Goal: Transaction & Acquisition: Book appointment/travel/reservation

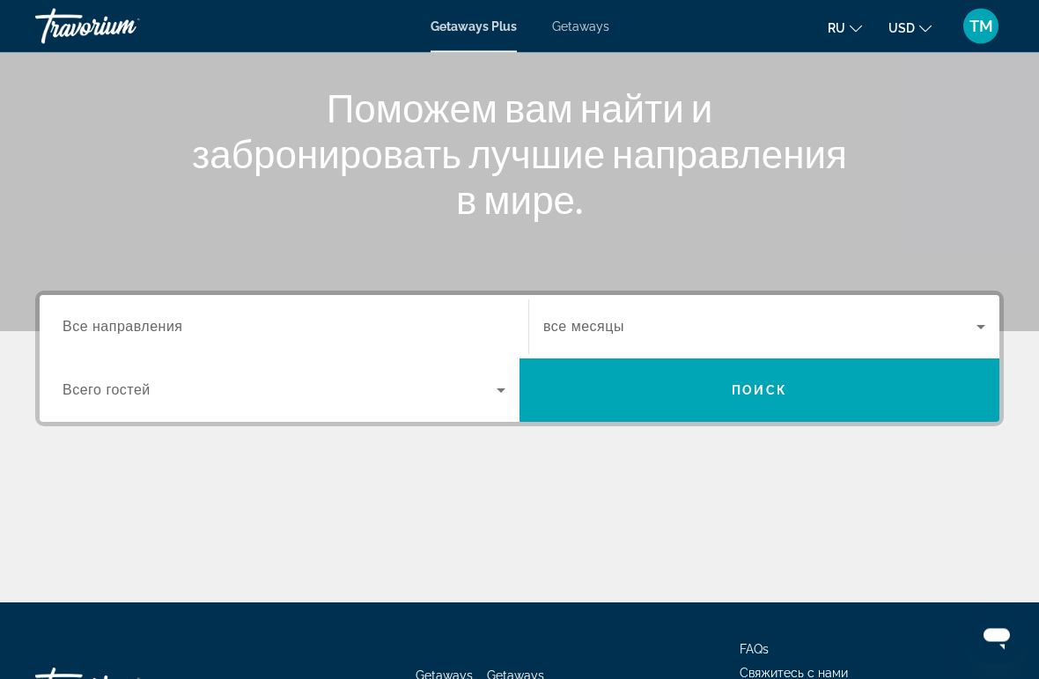
scroll to position [202, 0]
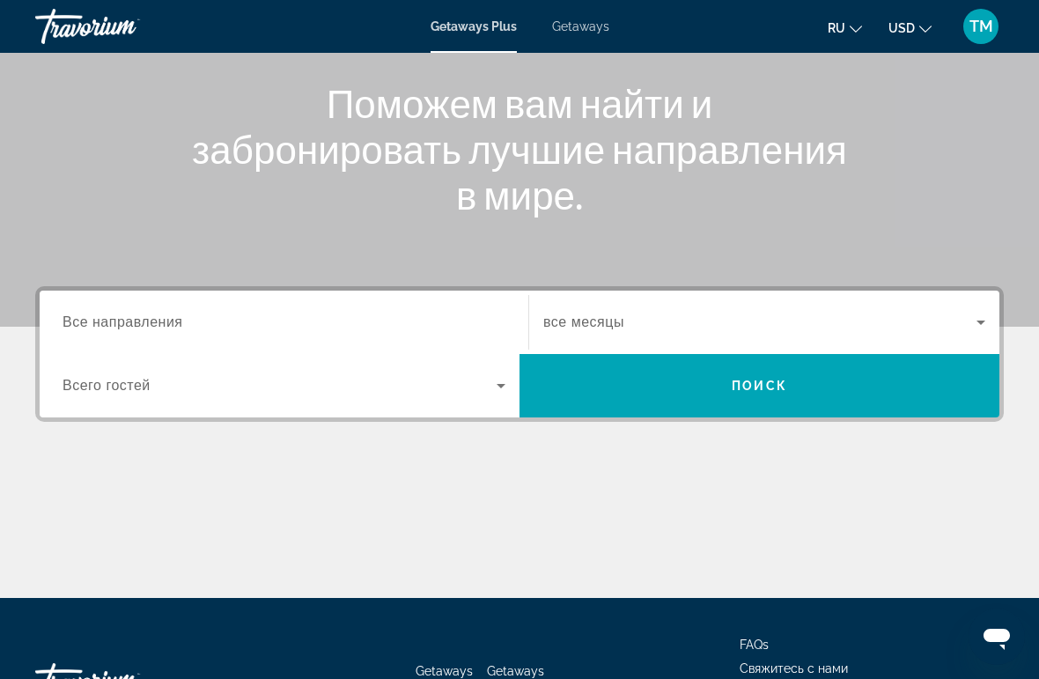
click at [112, 313] on input "Destination Все направления" at bounding box center [284, 323] width 443 height 21
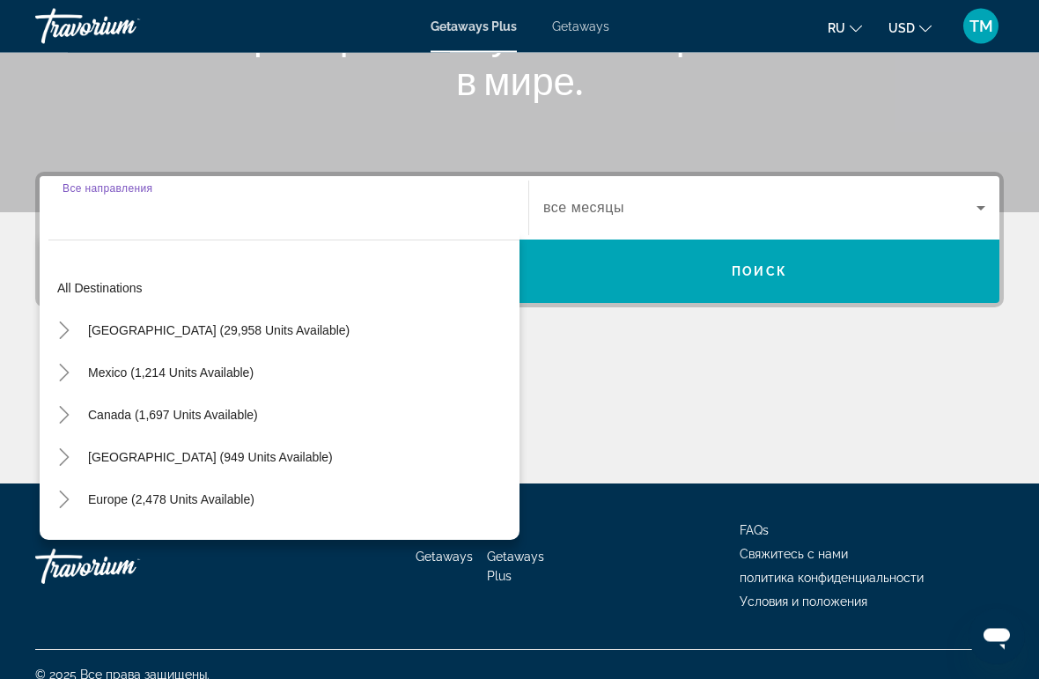
scroll to position [332, 0]
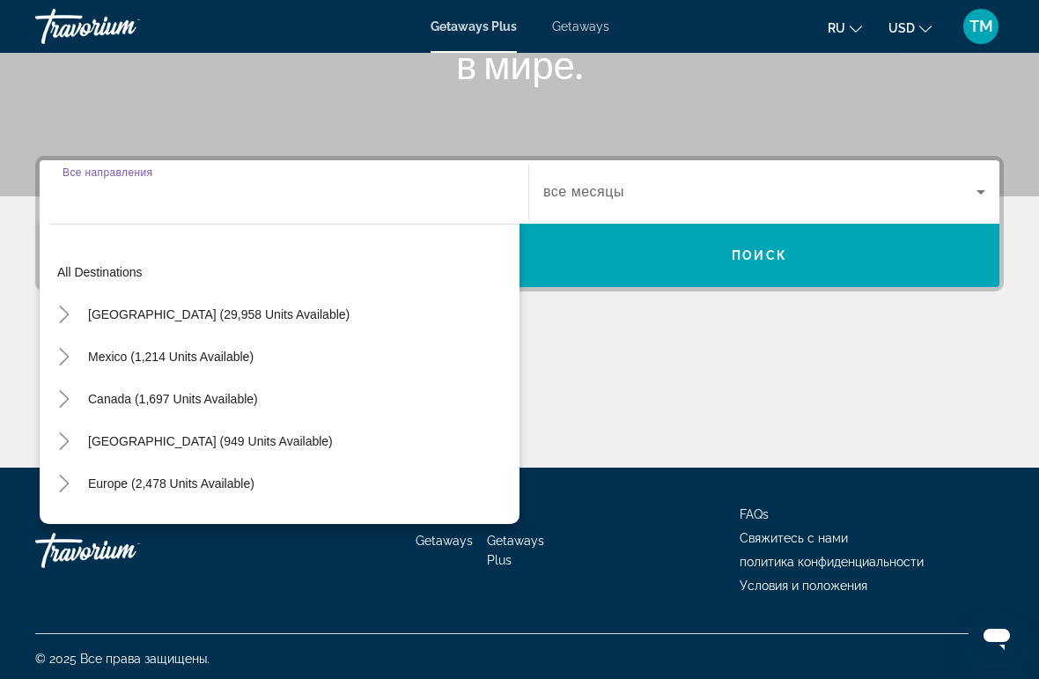
click at [65, 314] on icon "Toggle United States (29,958 units available)" at bounding box center [64, 315] width 18 height 18
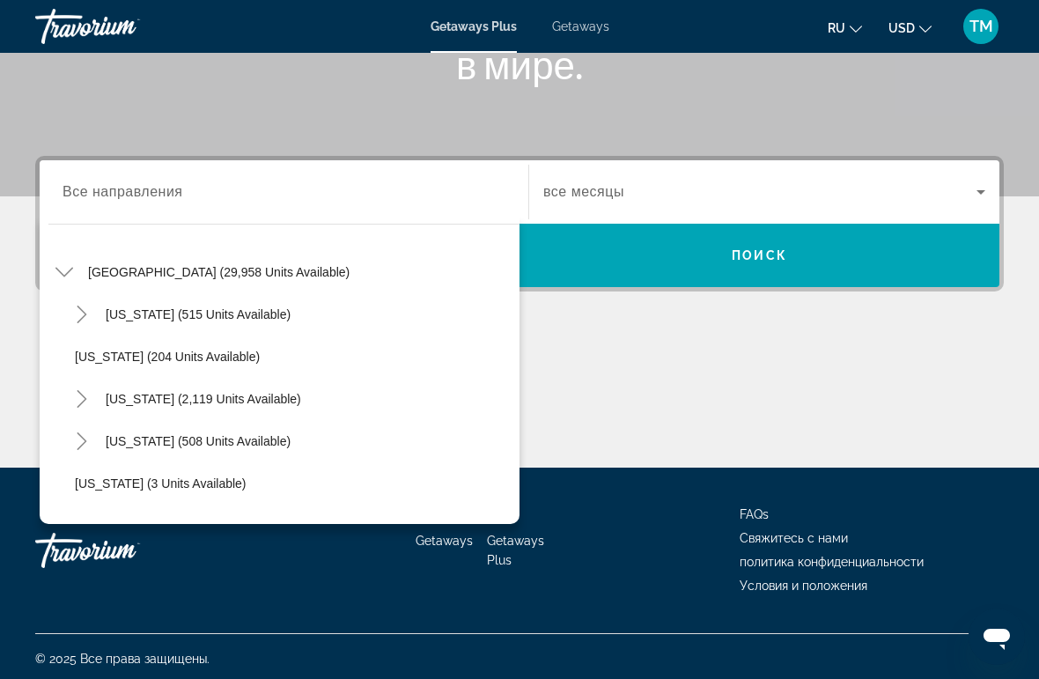
scroll to position [54, 0]
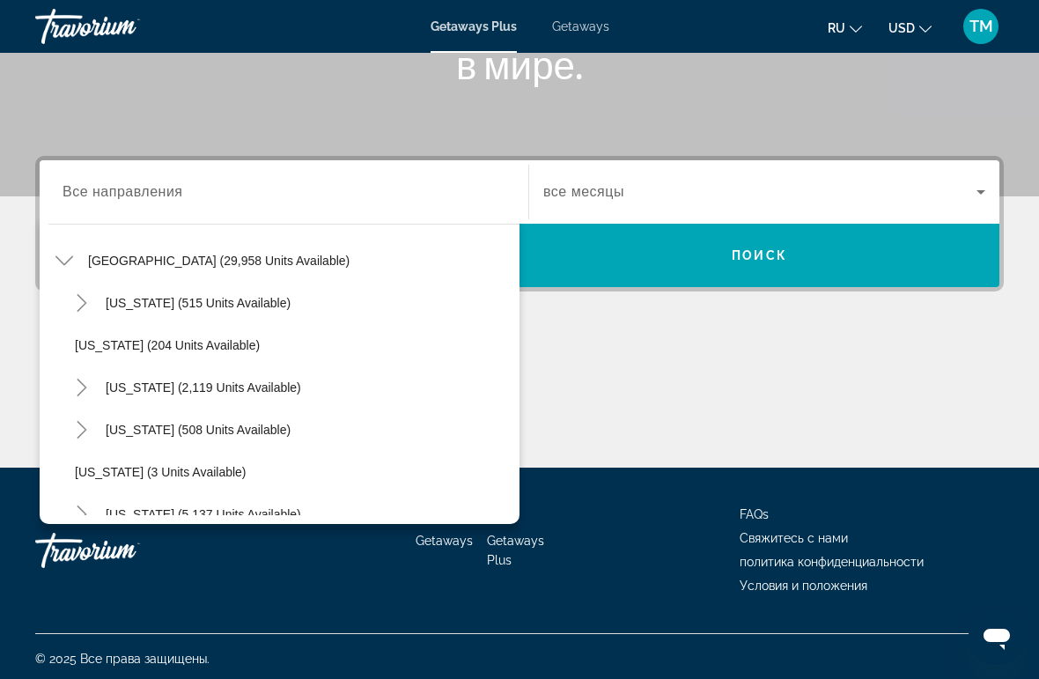
click at [83, 384] on icon "Toggle California (2,119 units available)" at bounding box center [82, 388] width 10 height 18
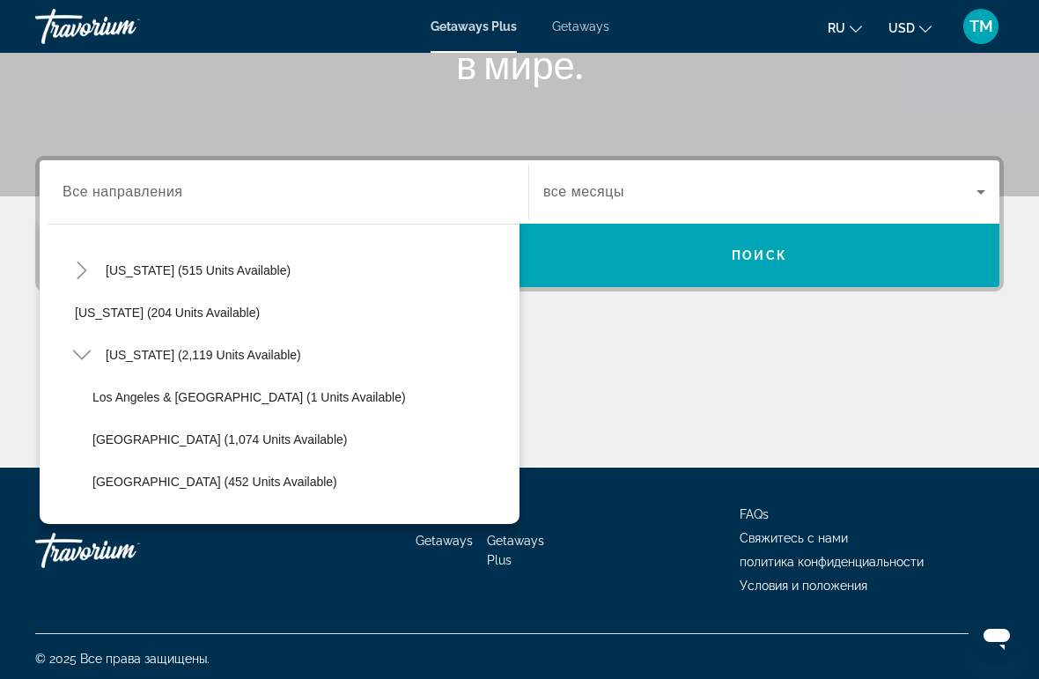
scroll to position [66, 0]
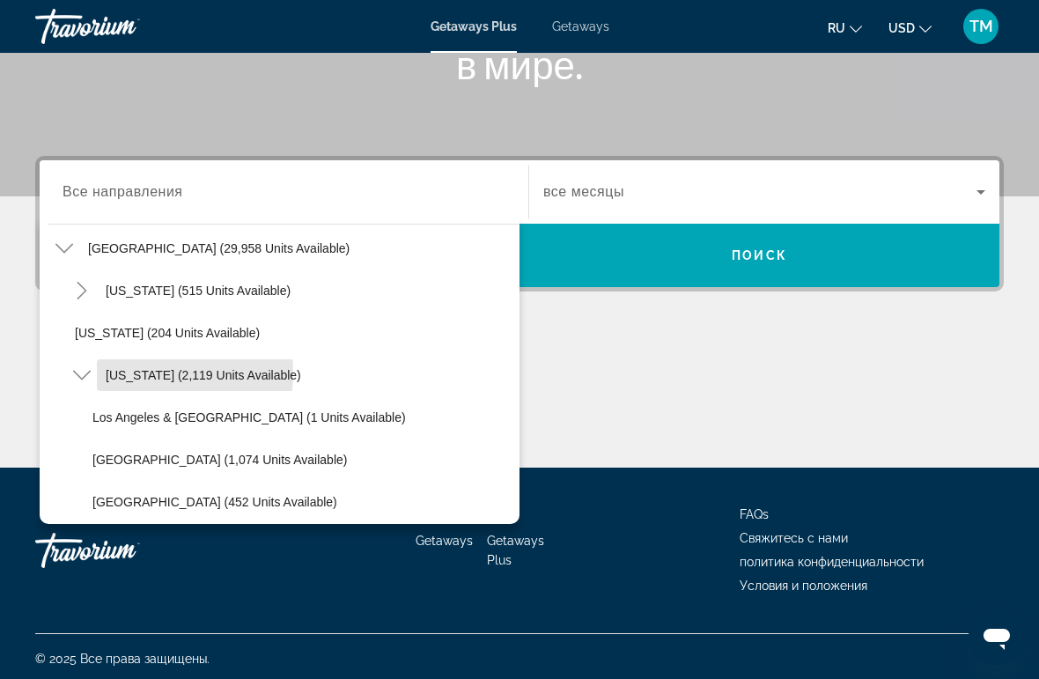
click at [122, 372] on span "California (2,119 units available)" at bounding box center [204, 375] width 196 height 14
type input "**********"
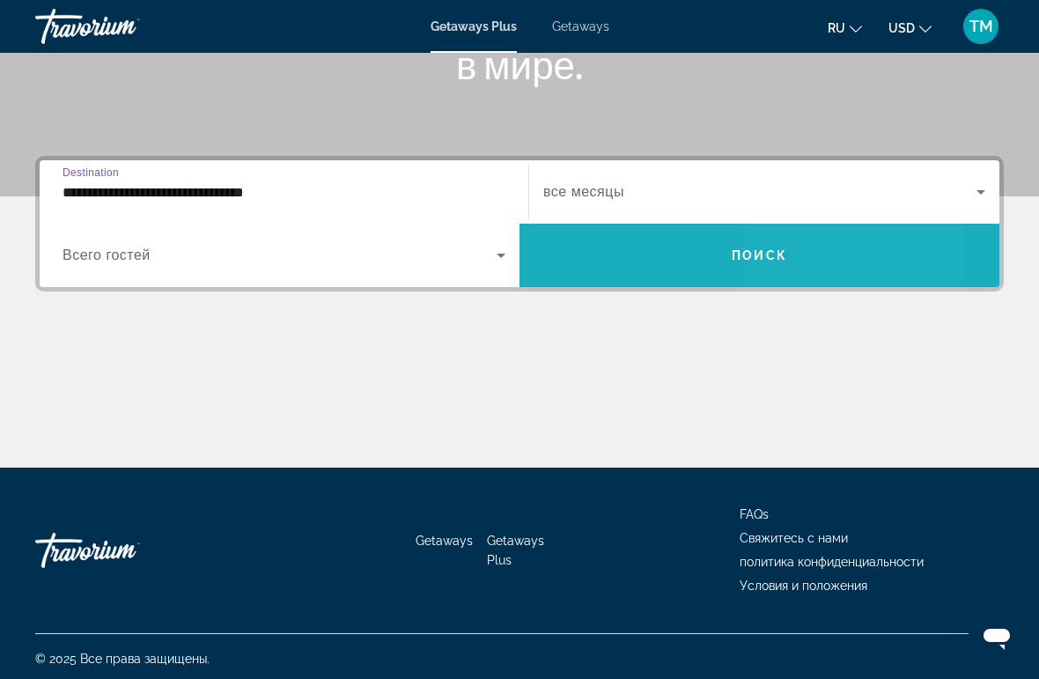
click at [840, 255] on span "Search widget" at bounding box center [760, 255] width 480 height 42
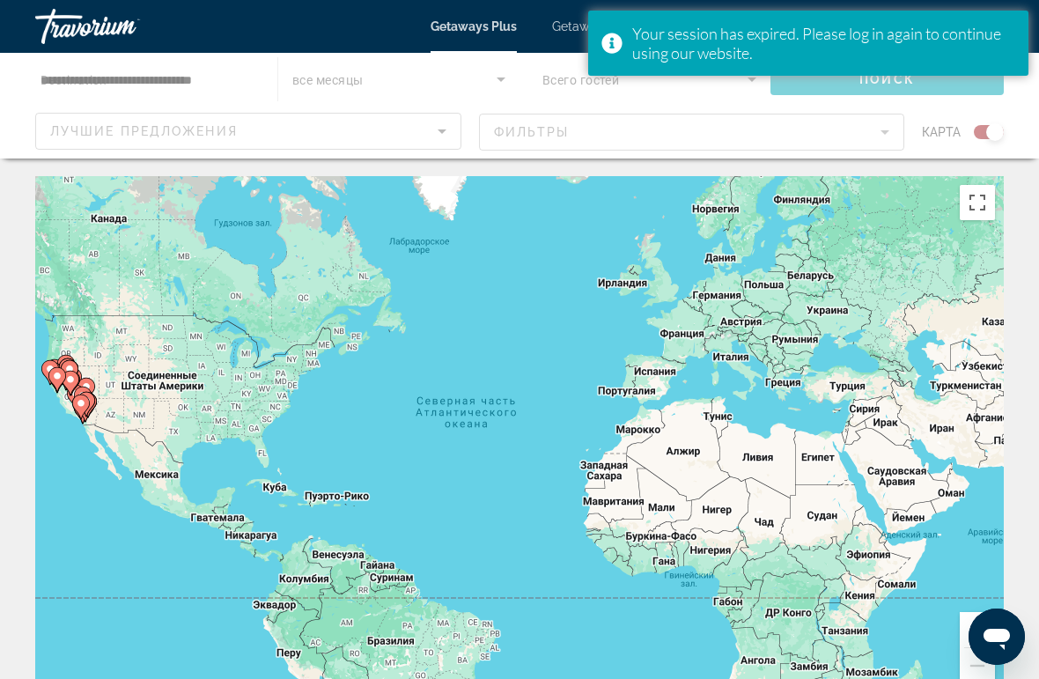
click at [566, 29] on span "Getaways" at bounding box center [580, 26] width 57 height 14
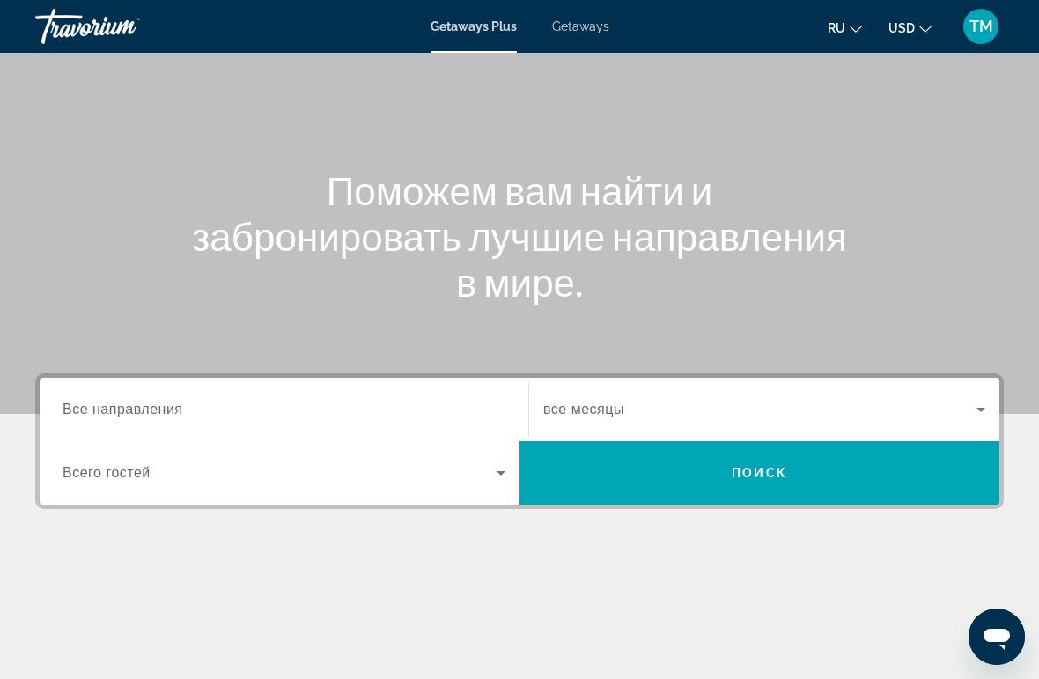
click at [91, 400] on input "Destination Все направления" at bounding box center [284, 410] width 443 height 21
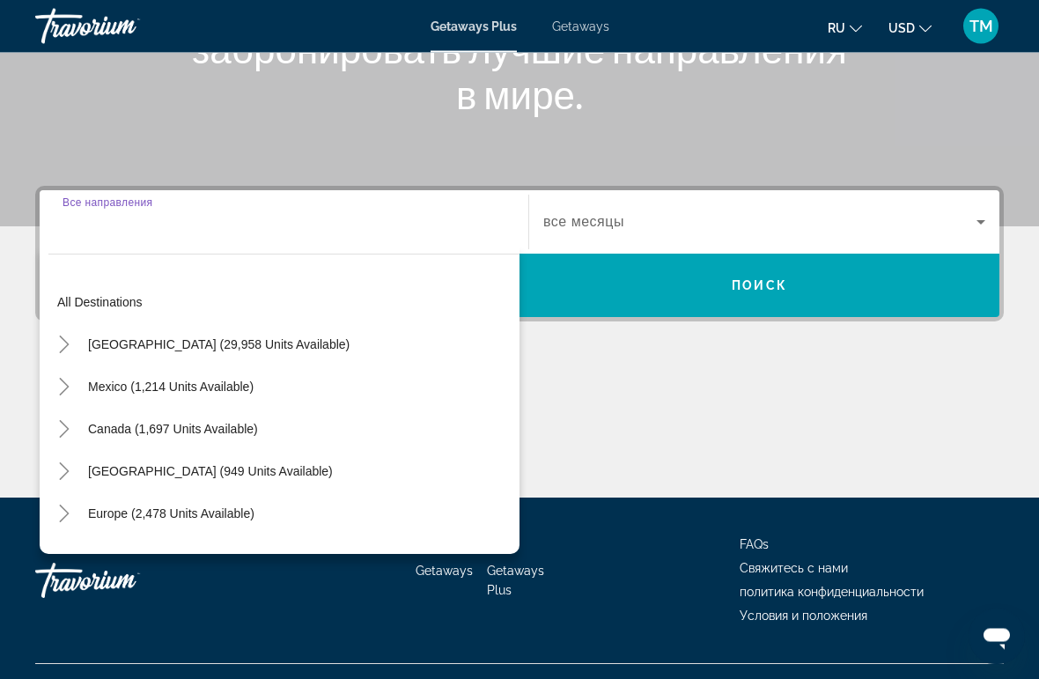
scroll to position [331, 0]
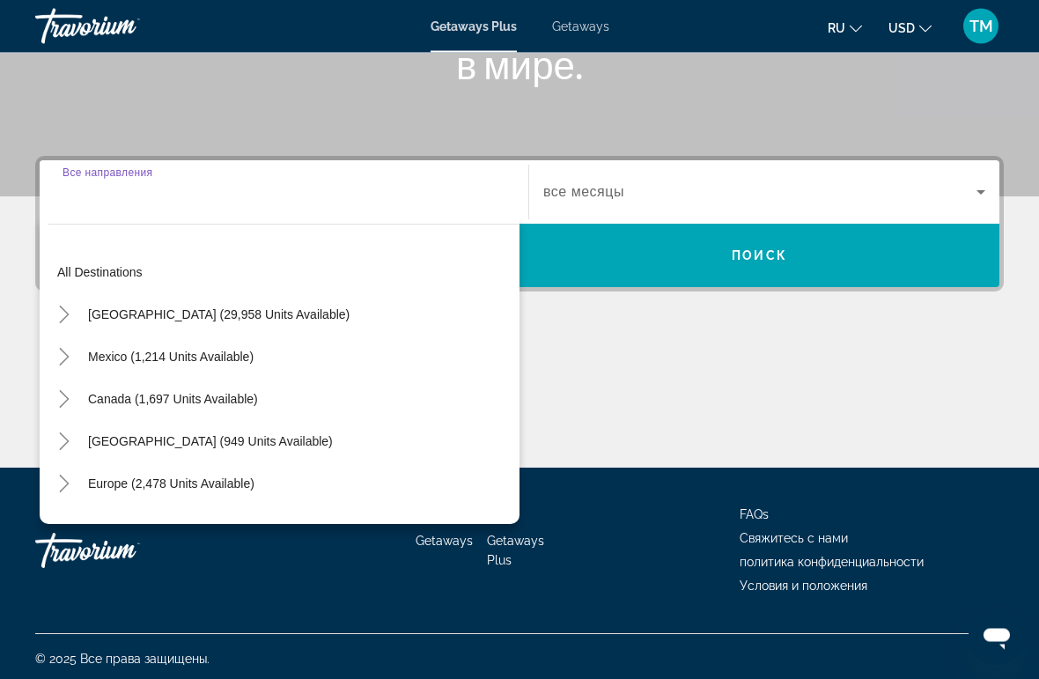
click at [585, 28] on span "Getaways" at bounding box center [580, 26] width 57 height 14
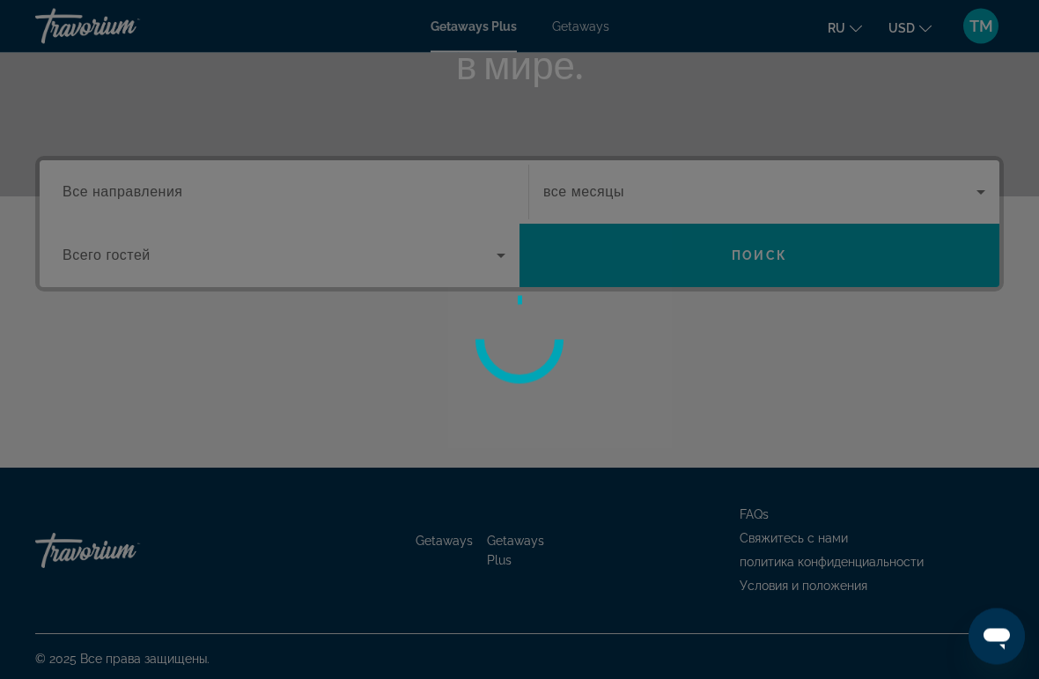
scroll to position [332, 0]
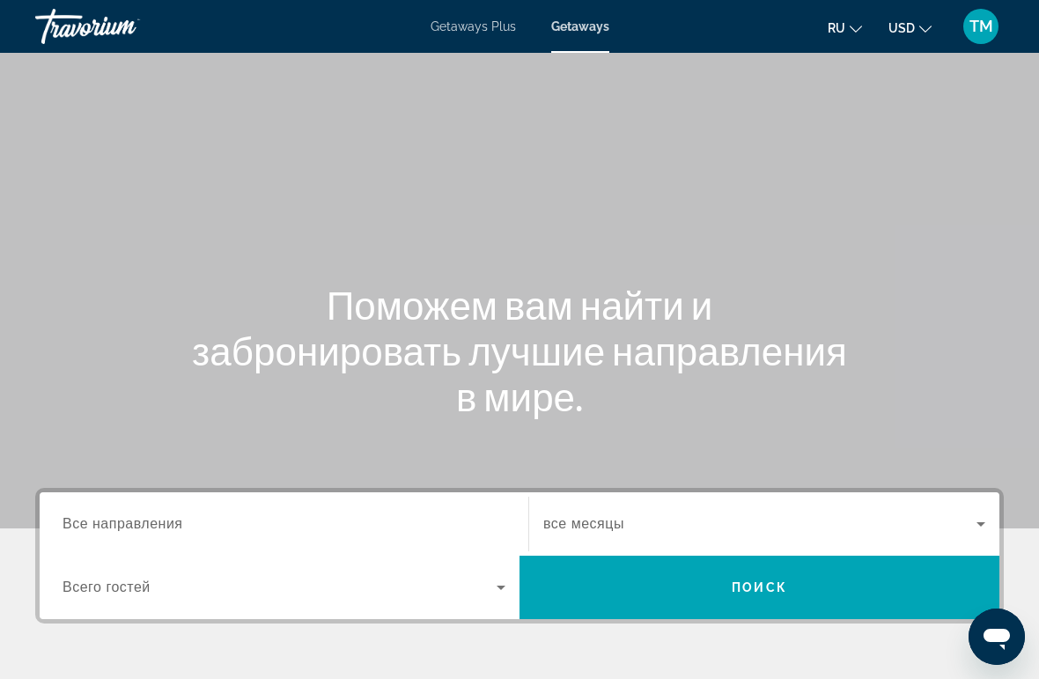
click at [100, 514] on input "Destination Все направления" at bounding box center [284, 524] width 443 height 21
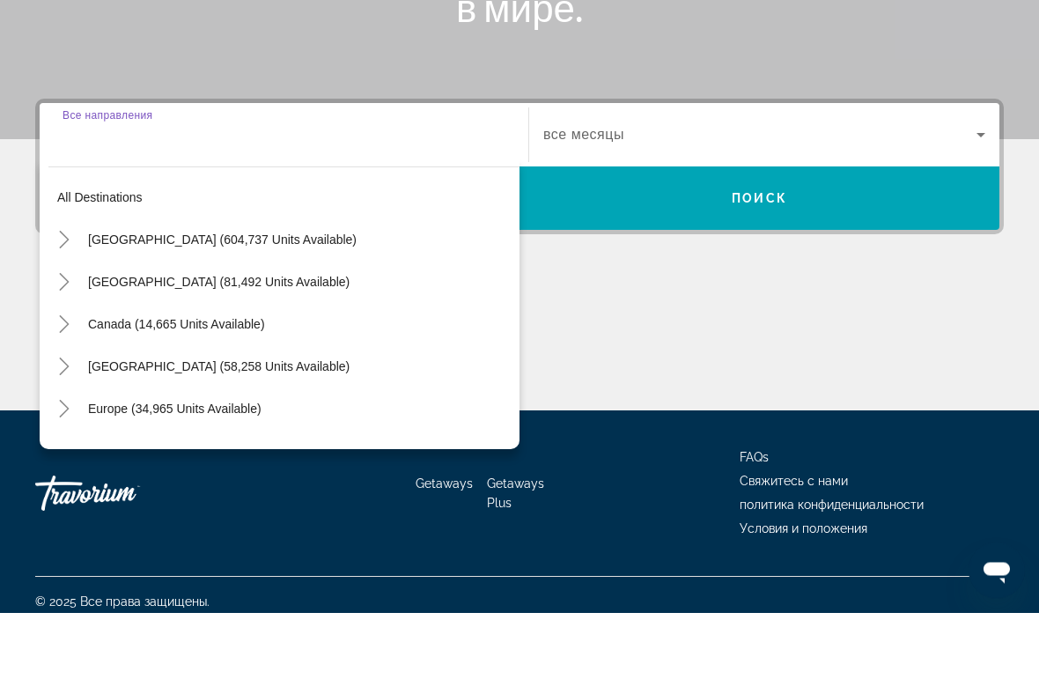
scroll to position [337, 0]
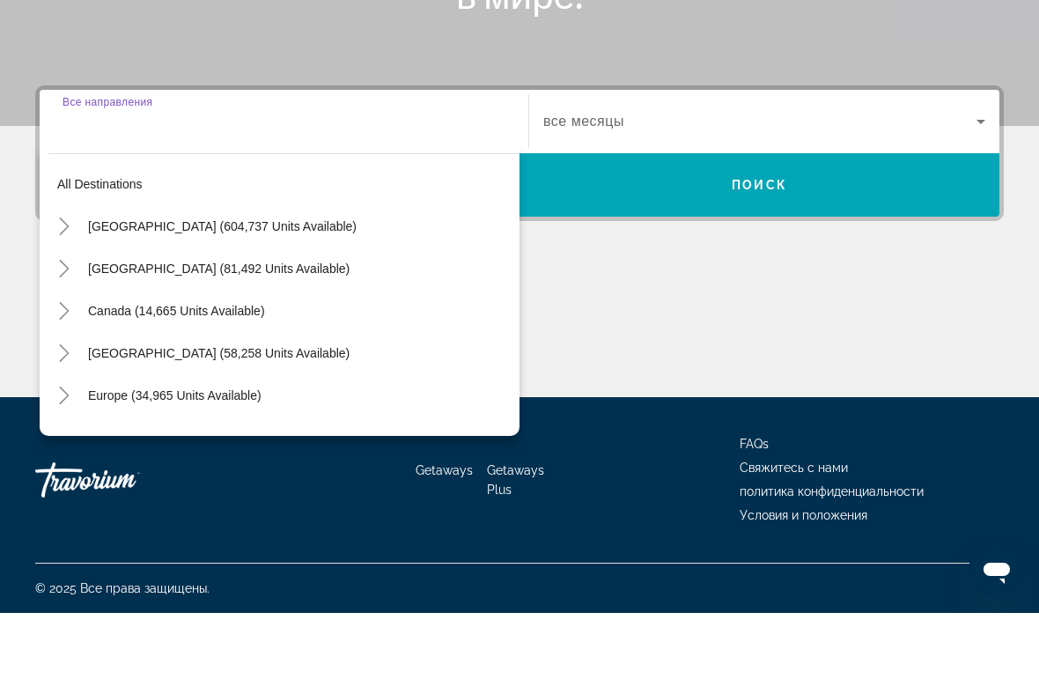
click at [60, 284] on icon "Toggle United States (604,737 units available)" at bounding box center [64, 293] width 18 height 18
click at [137, 412] on span "[US_STATE] (75,853 units available)" at bounding box center [207, 419] width 203 height 14
type input "**********"
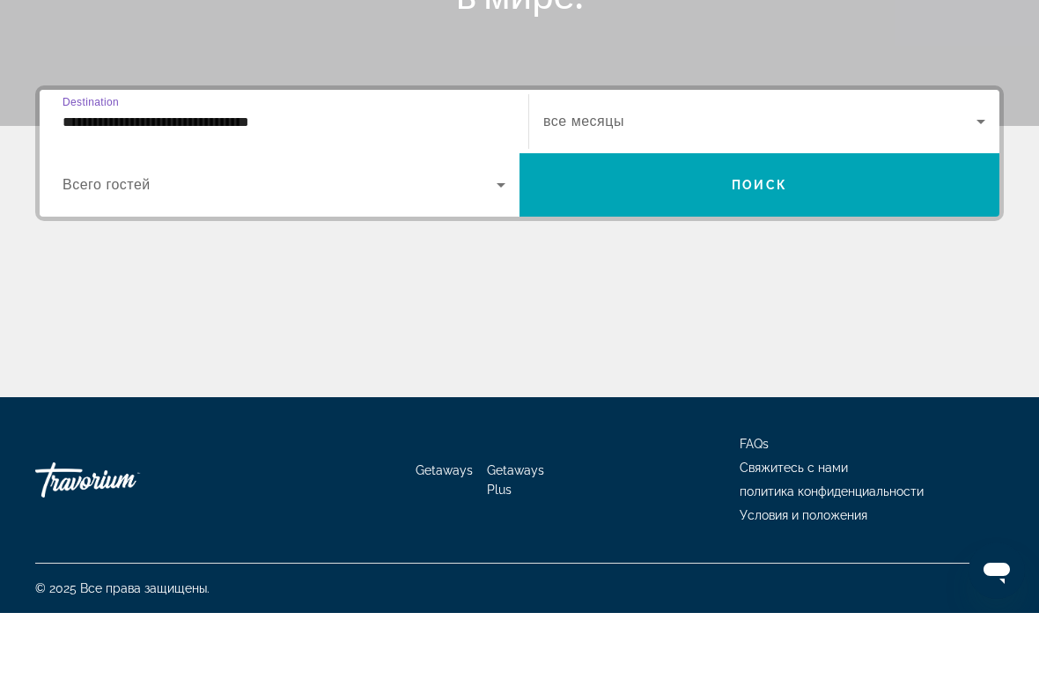
click at [970, 177] on span "Search widget" at bounding box center [760, 187] width 433 height 21
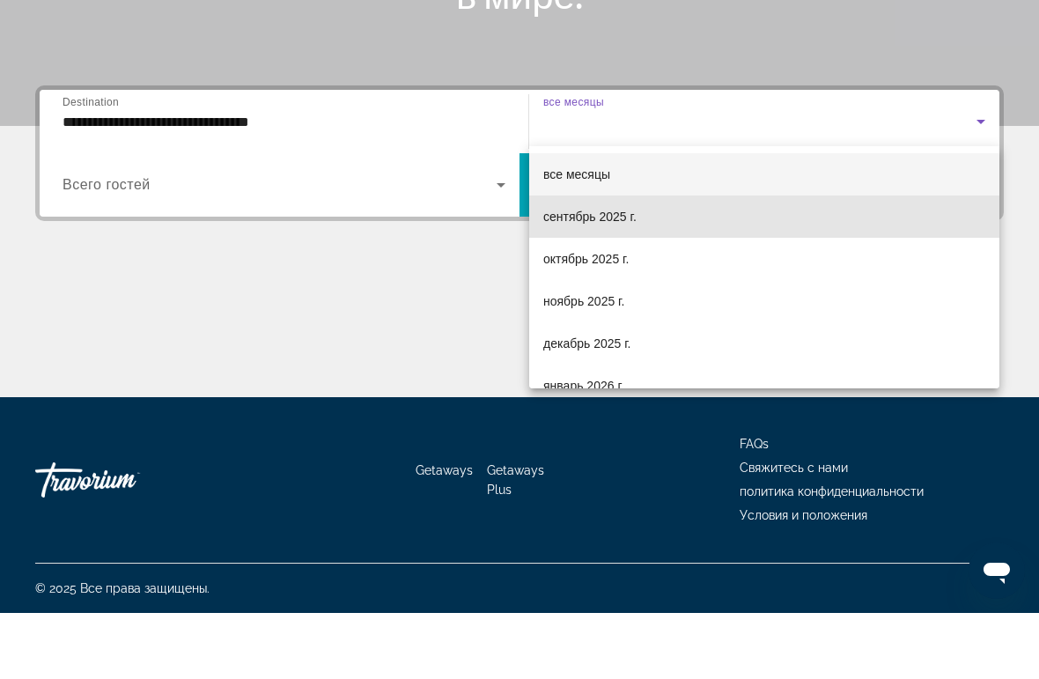
click at [610, 272] on span "сентябрь 2025 г." at bounding box center [590, 282] width 93 height 21
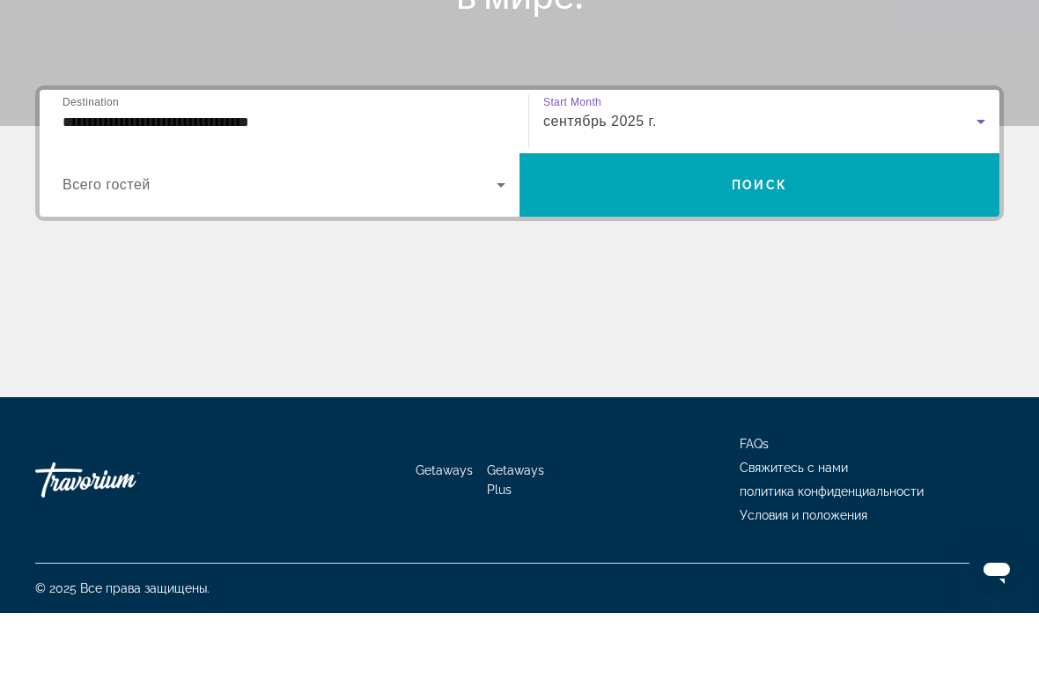
click at [913, 230] on span "Search widget" at bounding box center [760, 251] width 480 height 42
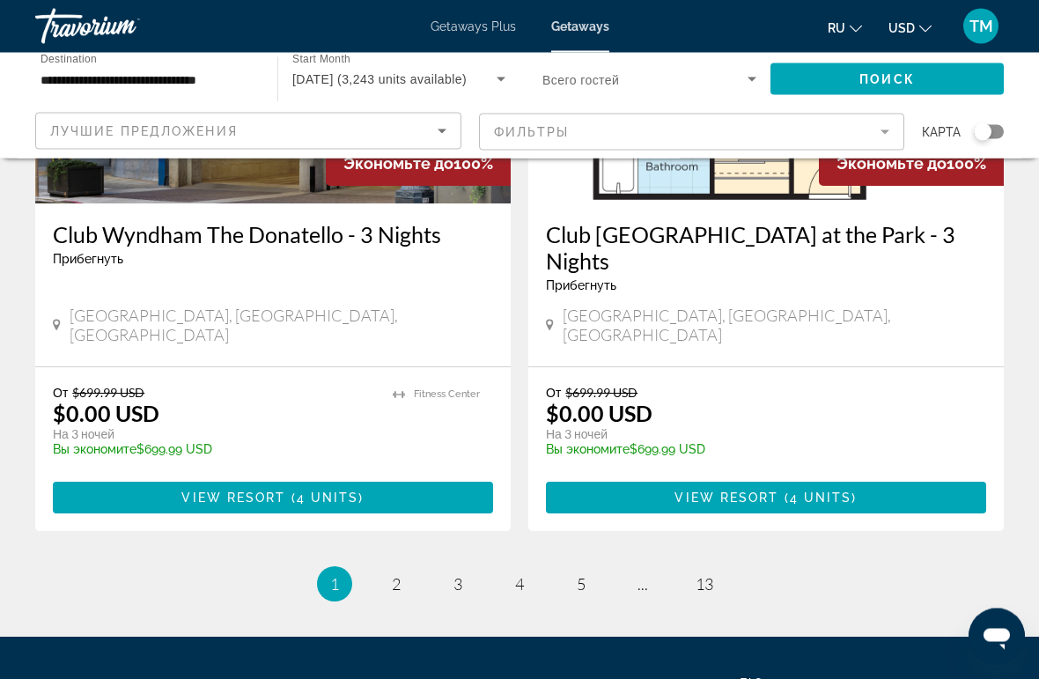
scroll to position [3471, 0]
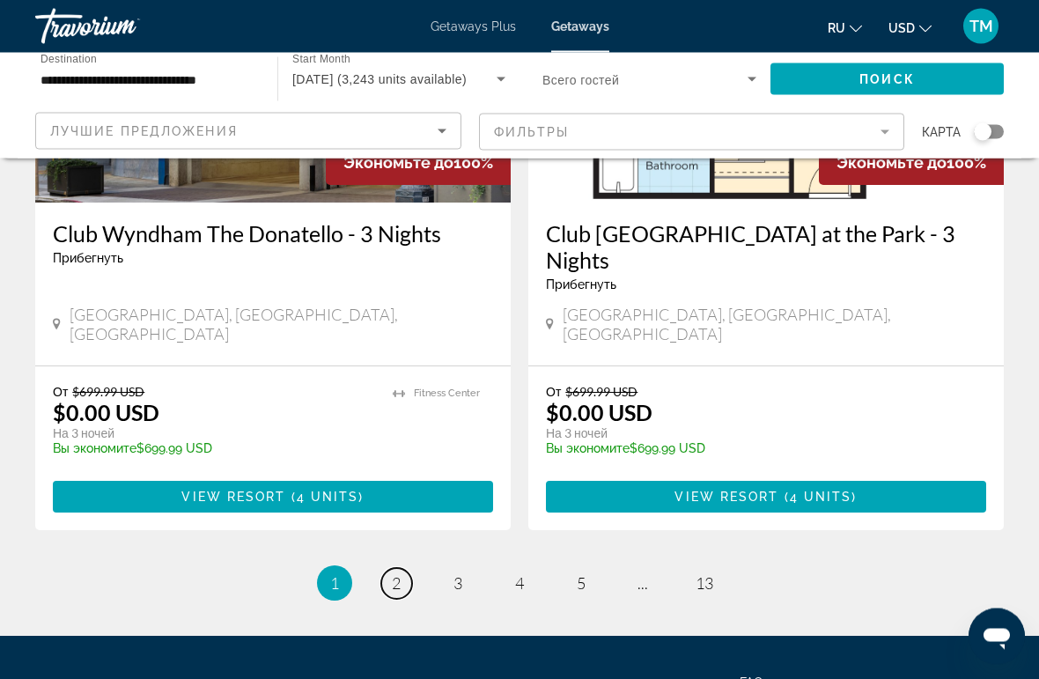
click at [397, 574] on span "2" at bounding box center [396, 583] width 9 height 19
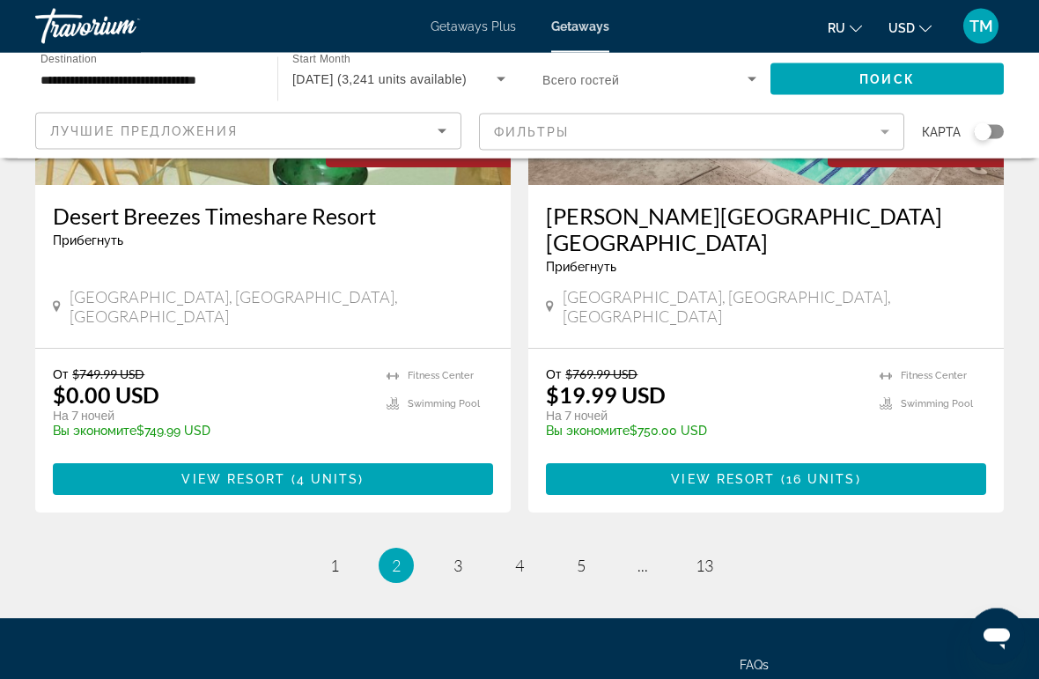
scroll to position [3489, 0]
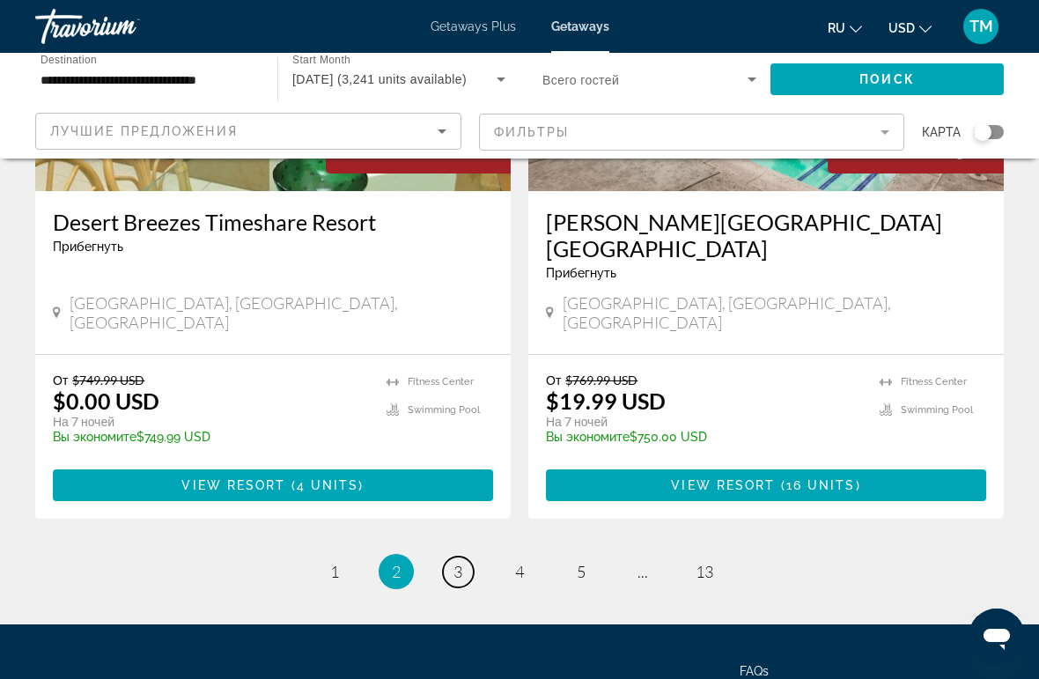
click at [462, 562] on span "3" at bounding box center [458, 571] width 9 height 19
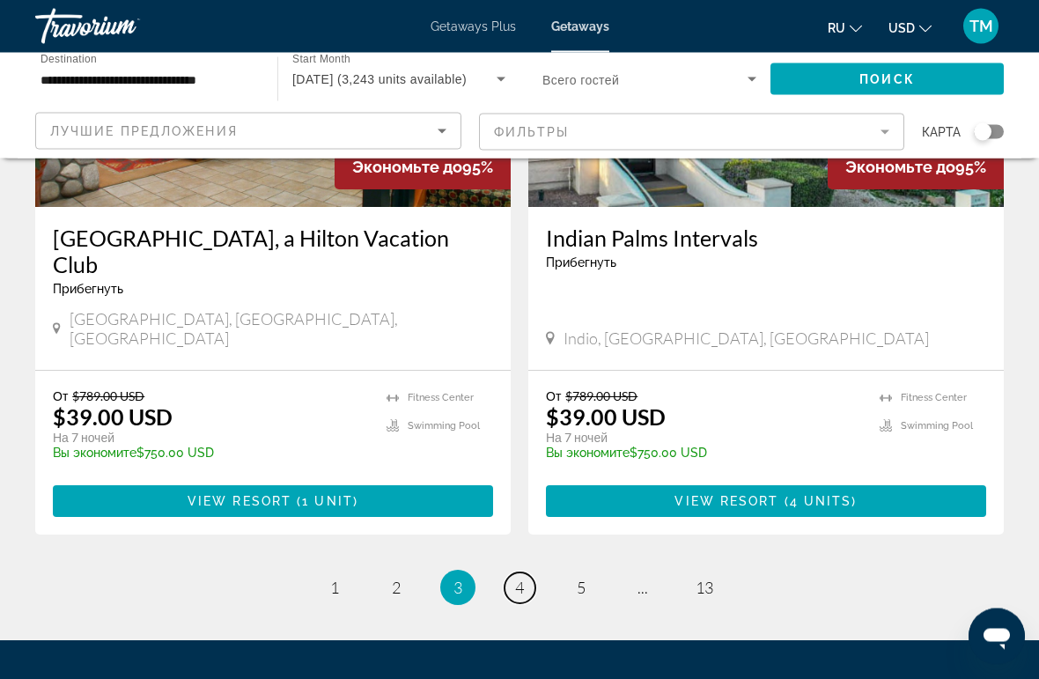
click at [520, 579] on span "4" at bounding box center [519, 588] width 9 height 19
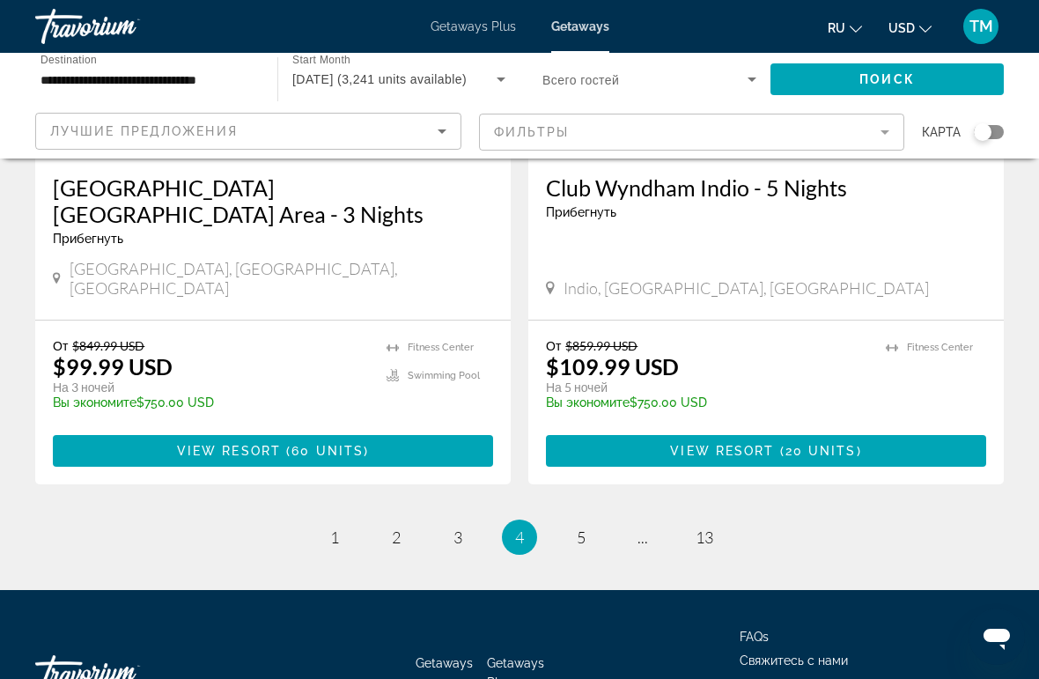
scroll to position [3498, 0]
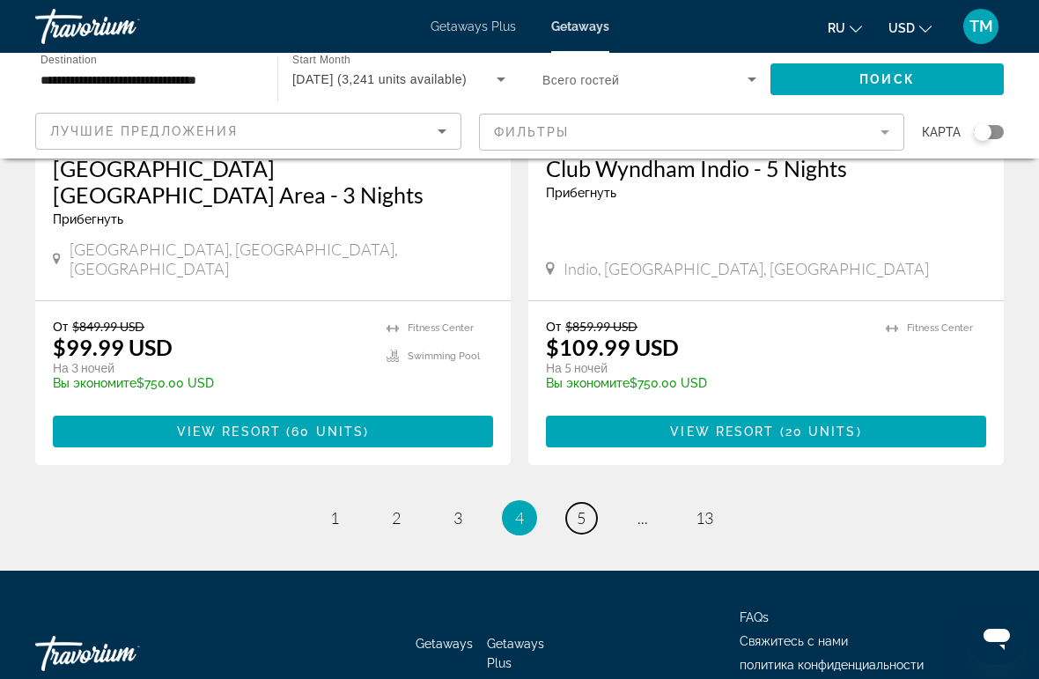
click at [586, 508] on span "5" at bounding box center [581, 517] width 9 height 19
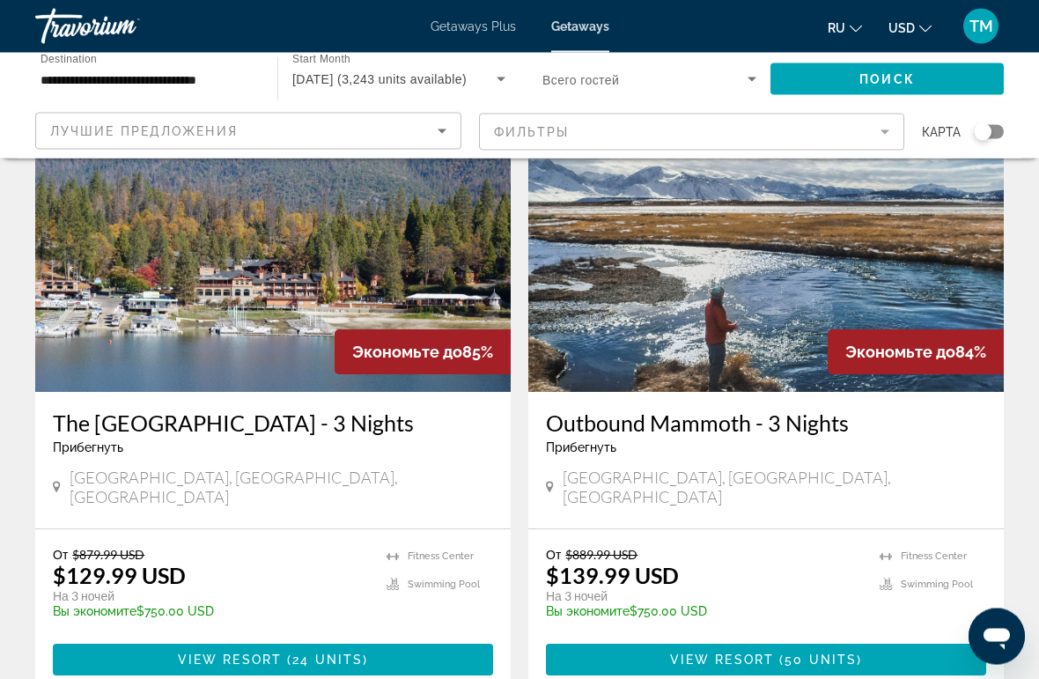
scroll to position [1405, 0]
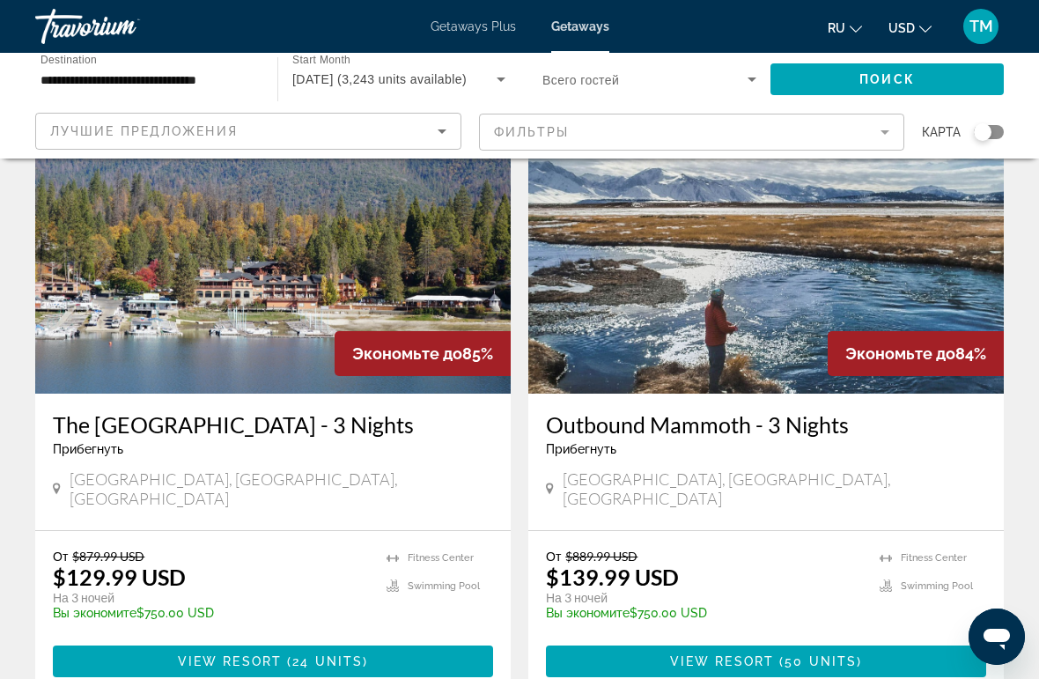
click at [114, 411] on h3 "The [GEOGRAPHIC_DATA] - 3 Nights" at bounding box center [273, 424] width 440 height 26
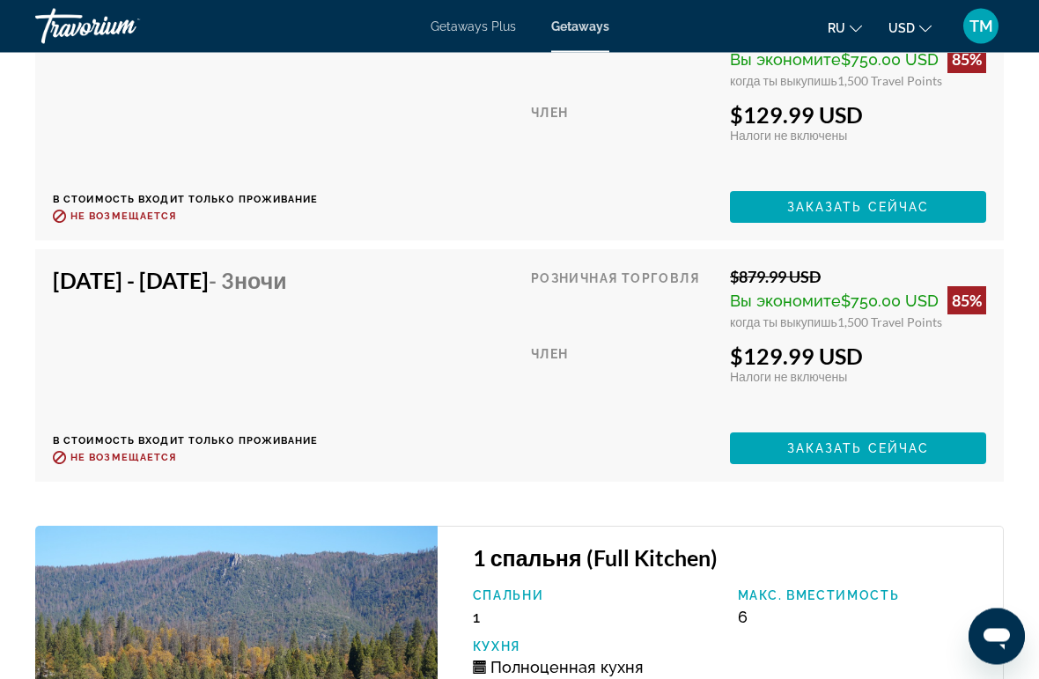
scroll to position [3493, 0]
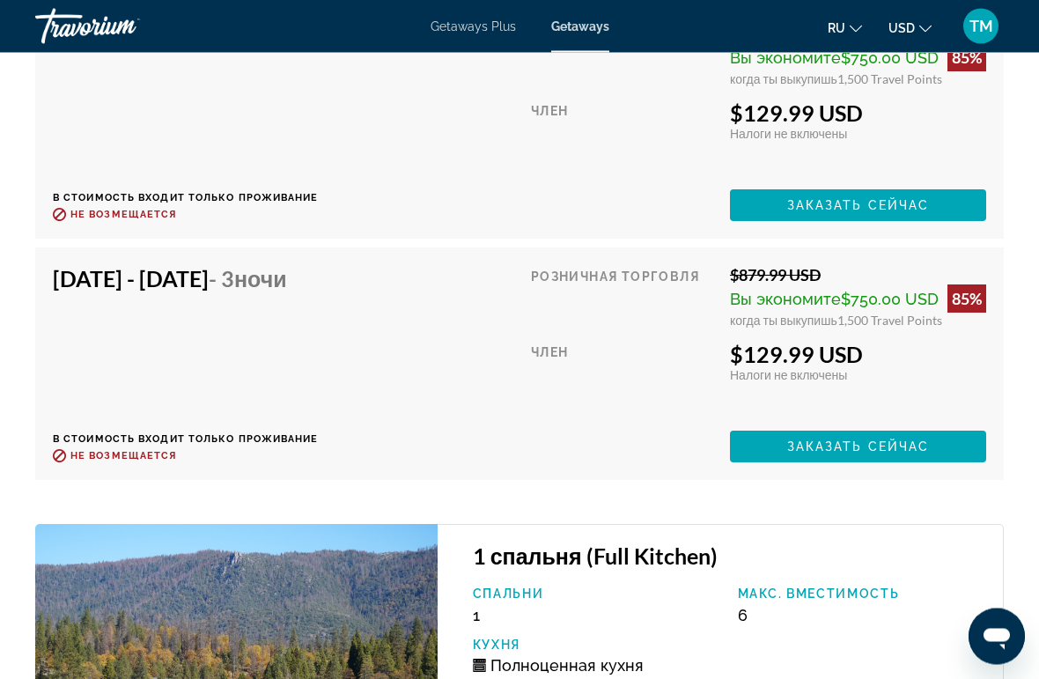
click at [159, 335] on div "[DATE] - [DATE] - 3 ночи В стоимость входит только проживание Возврат до : Не в…" at bounding box center [186, 364] width 266 height 197
click at [961, 446] on span "Main content" at bounding box center [858, 447] width 256 height 42
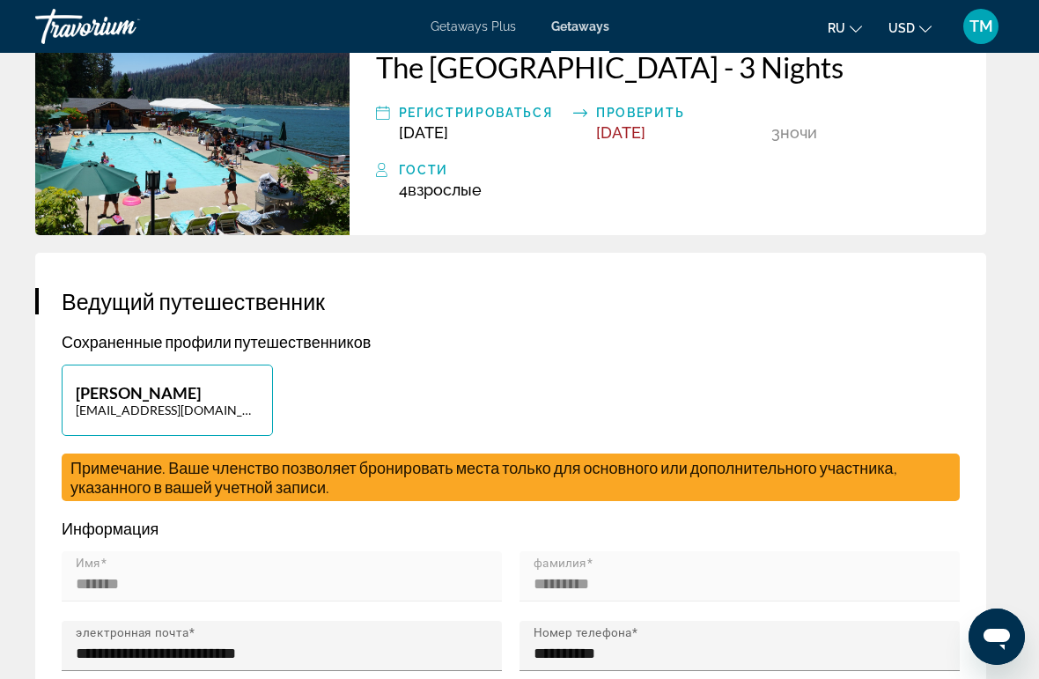
scroll to position [558, 0]
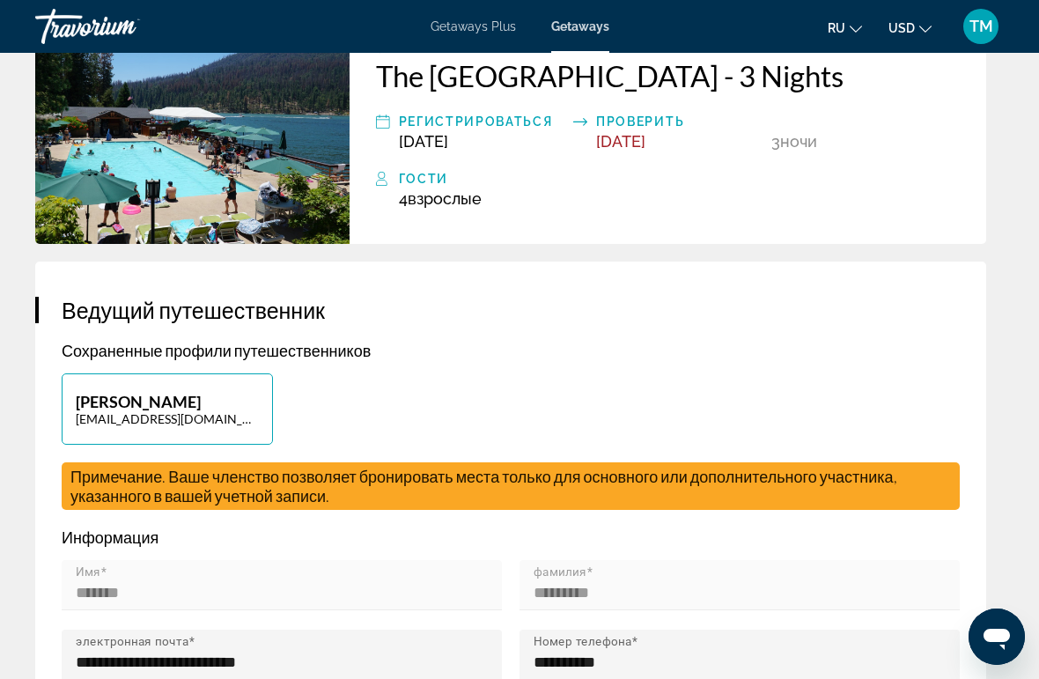
click at [121, 397] on p "[PERSON_NAME]" at bounding box center [167, 401] width 183 height 19
type input "*******"
type input "*********"
type input "**********"
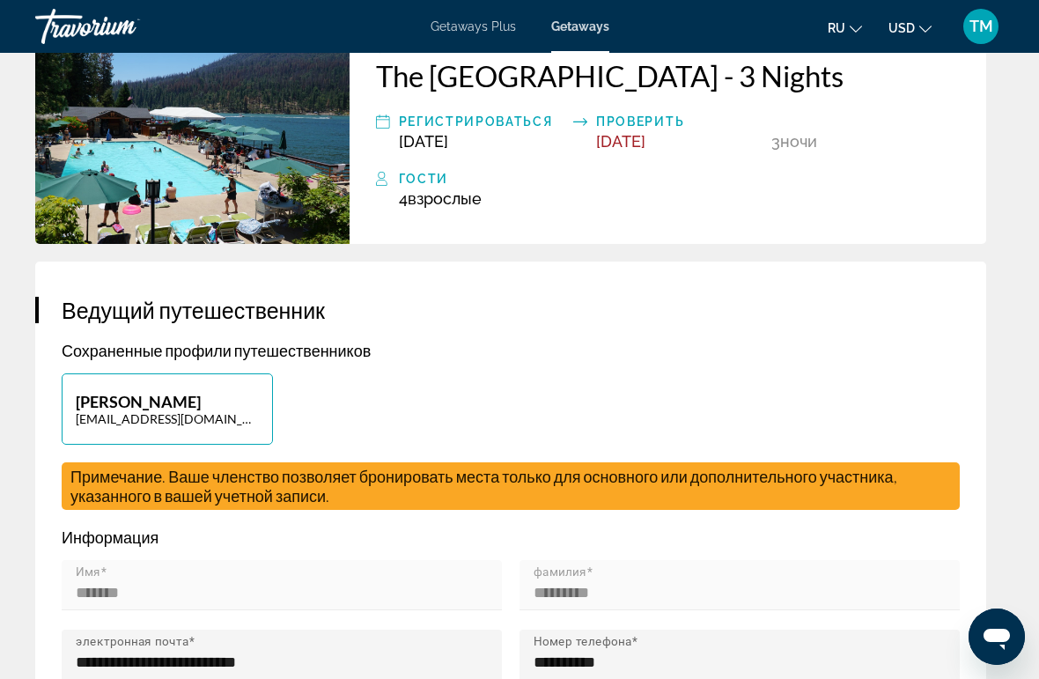
type input "**********"
type input "*****"
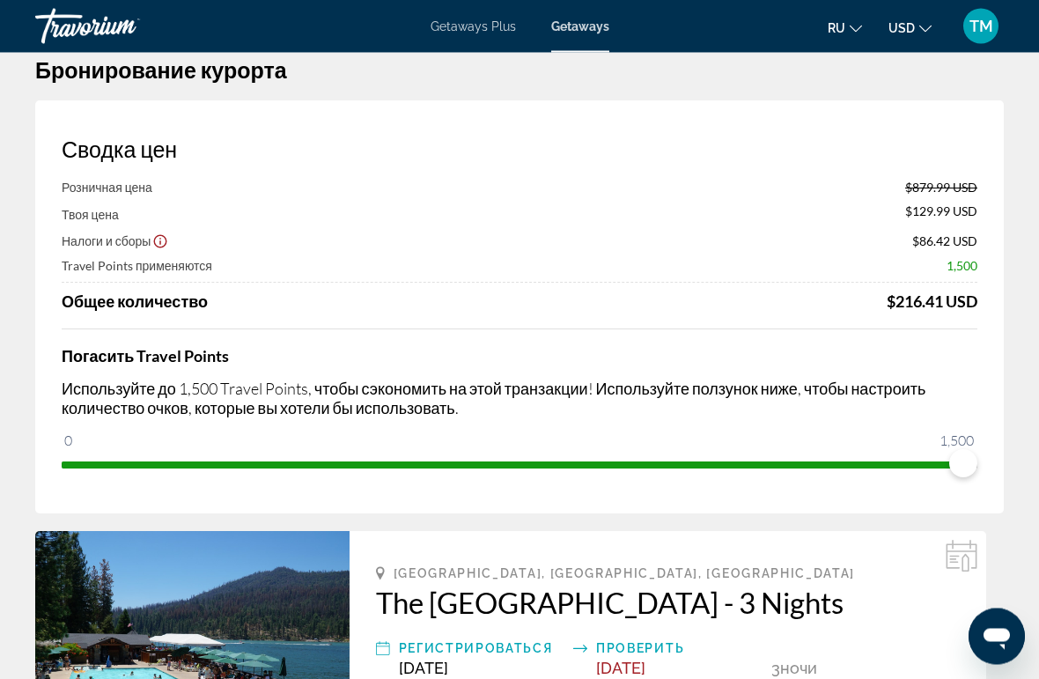
scroll to position [0, 0]
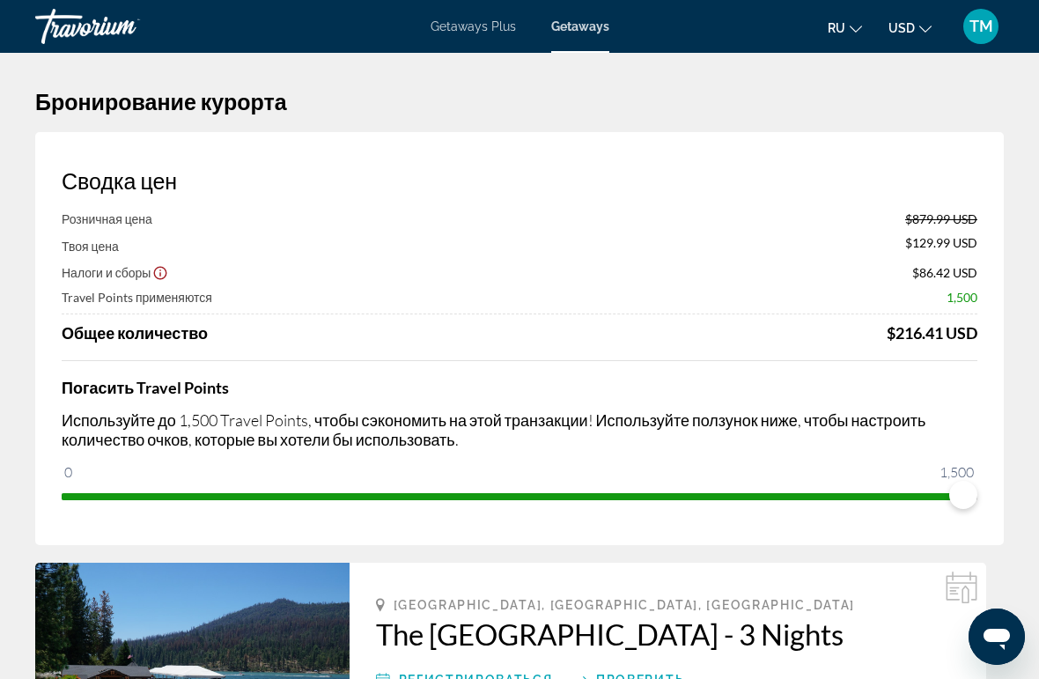
click at [975, 23] on span "TM" at bounding box center [982, 27] width 24 height 18
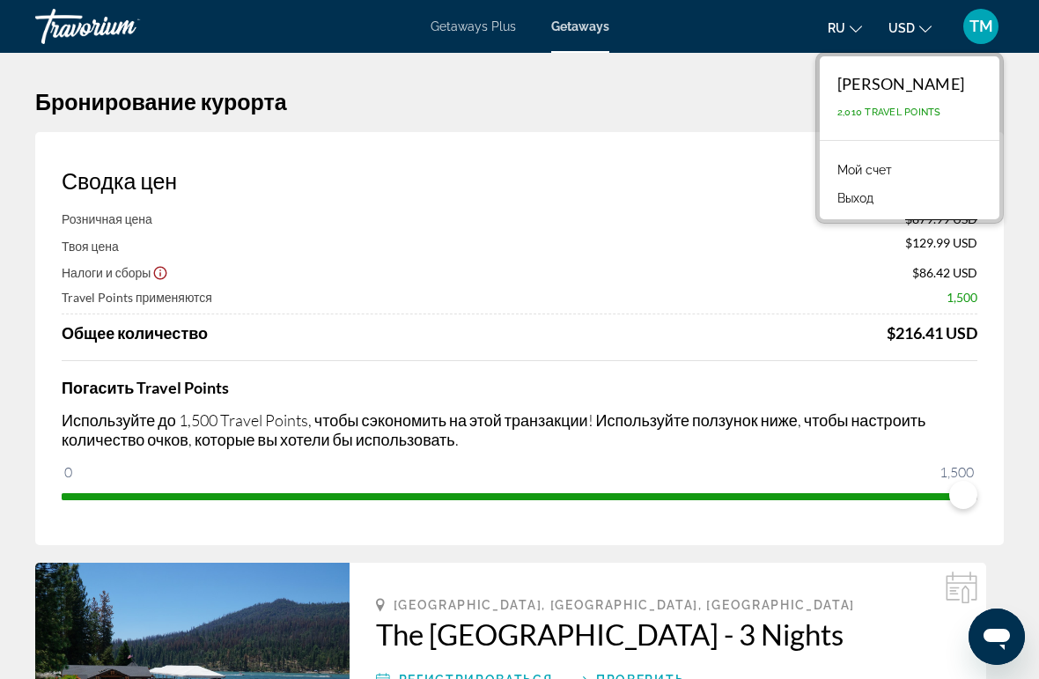
click at [863, 169] on link "Мой счет" at bounding box center [865, 170] width 72 height 23
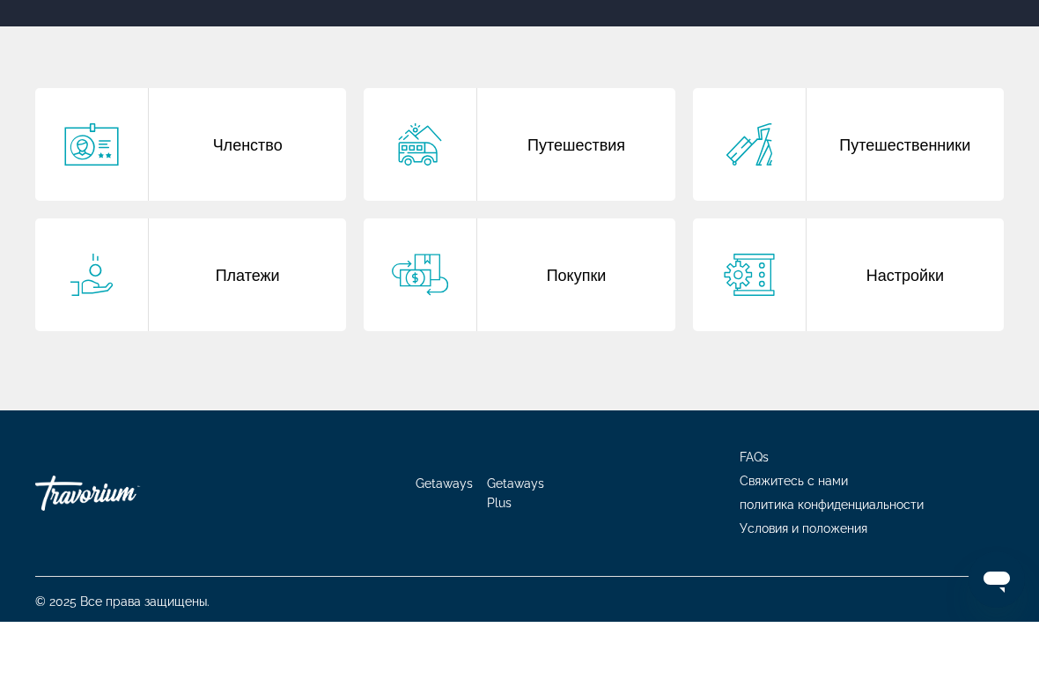
scroll to position [296, 0]
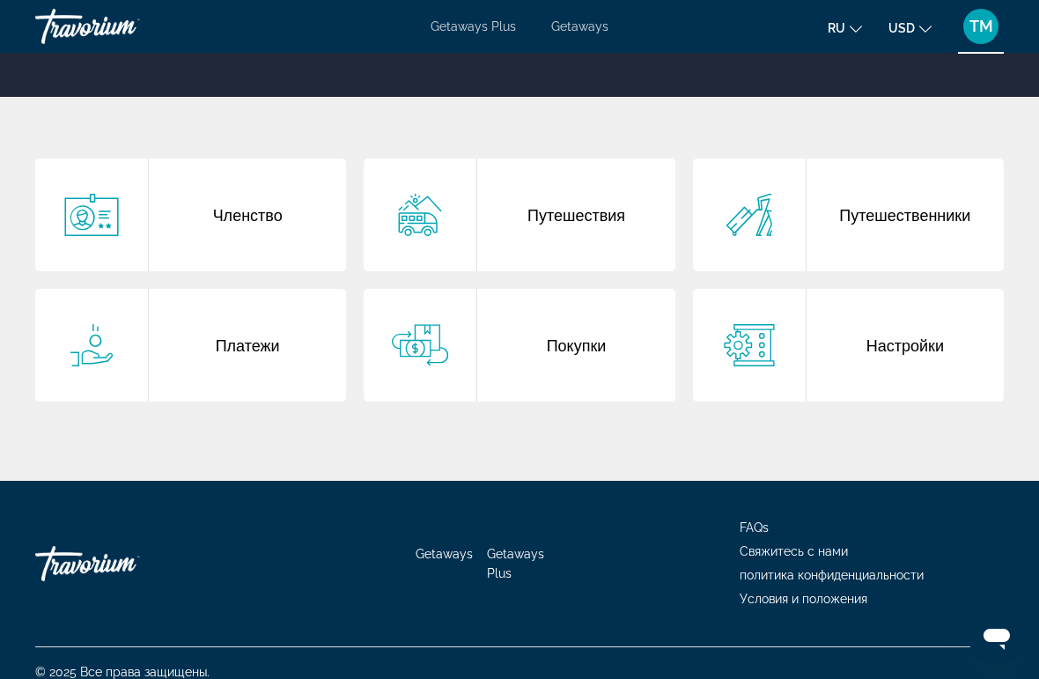
click at [431, 348] on icon "Main content" at bounding box center [420, 344] width 56 height 41
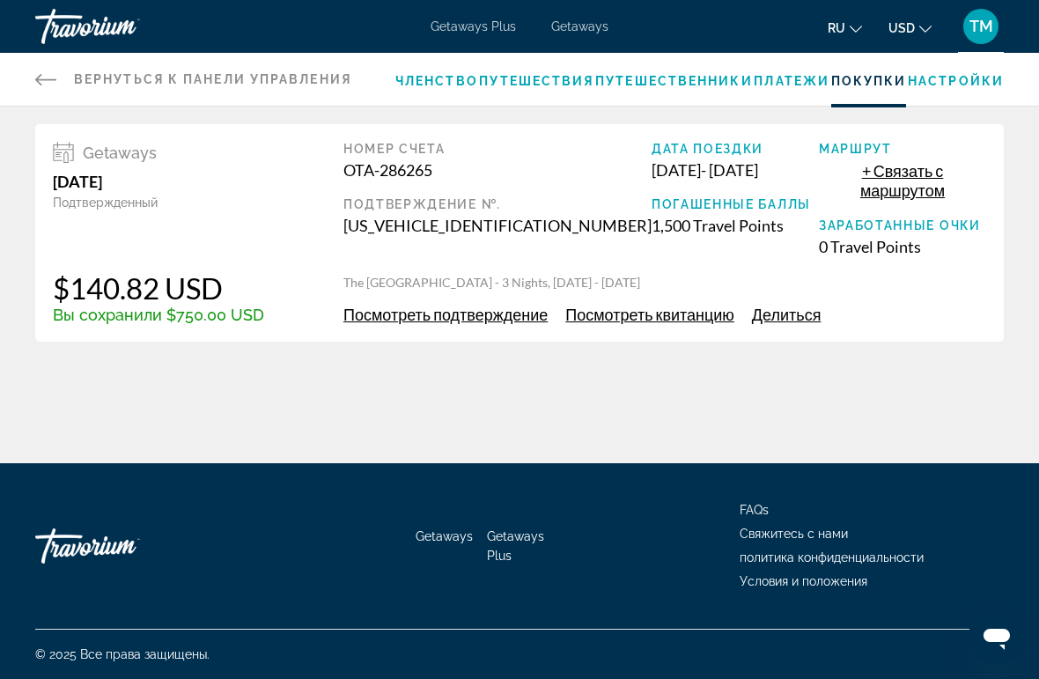
click at [666, 305] on span "Посмотреть квитанцию" at bounding box center [650, 314] width 169 height 19
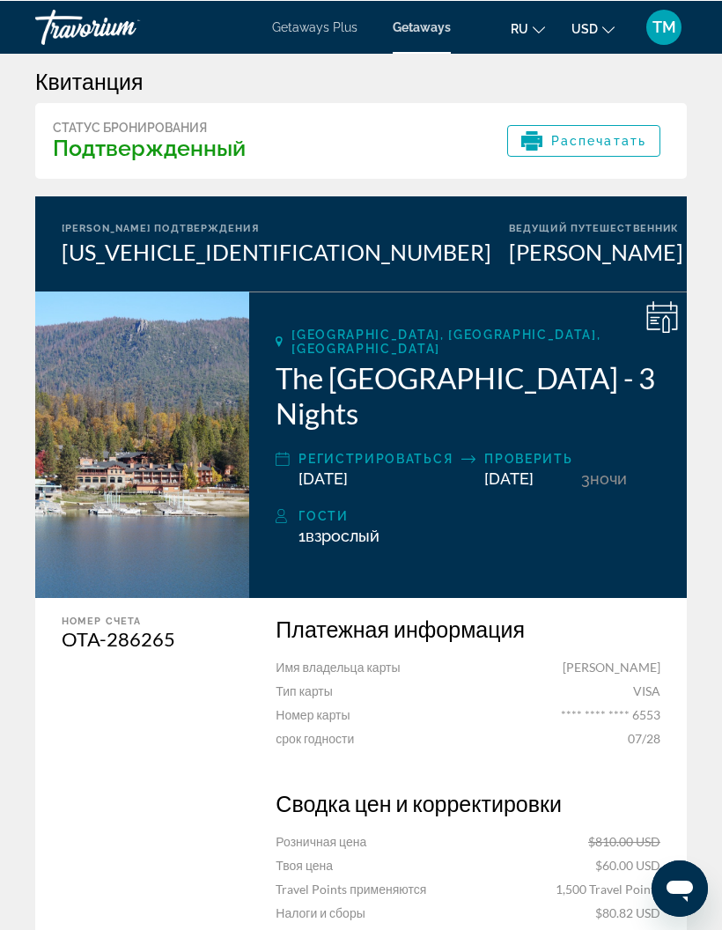
click at [538, 25] on icon "Change language" at bounding box center [539, 29] width 12 height 12
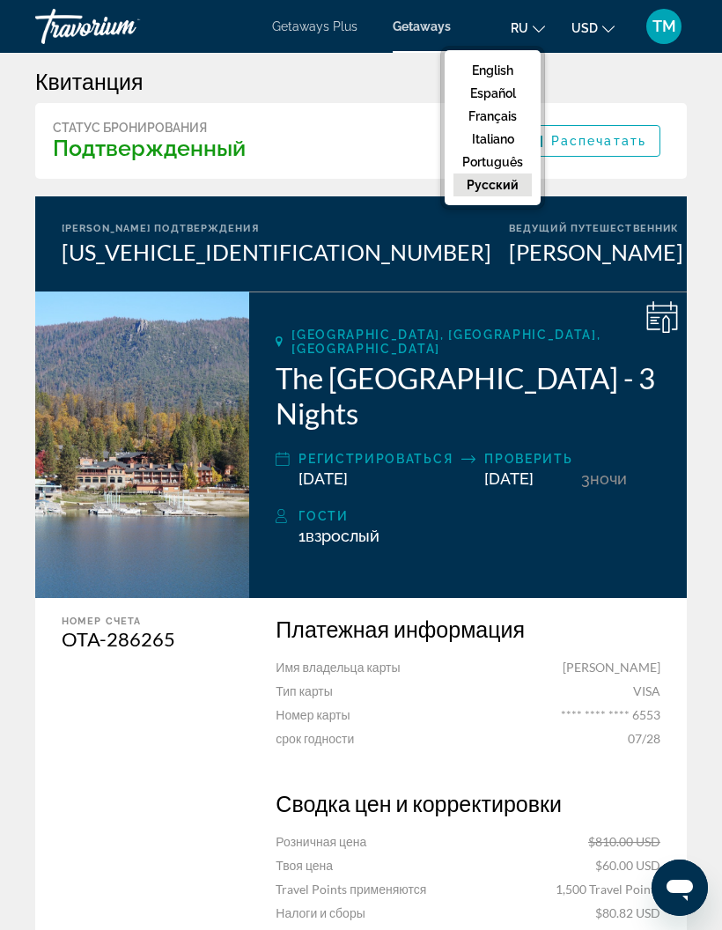
click at [507, 64] on button "English" at bounding box center [493, 70] width 78 height 23
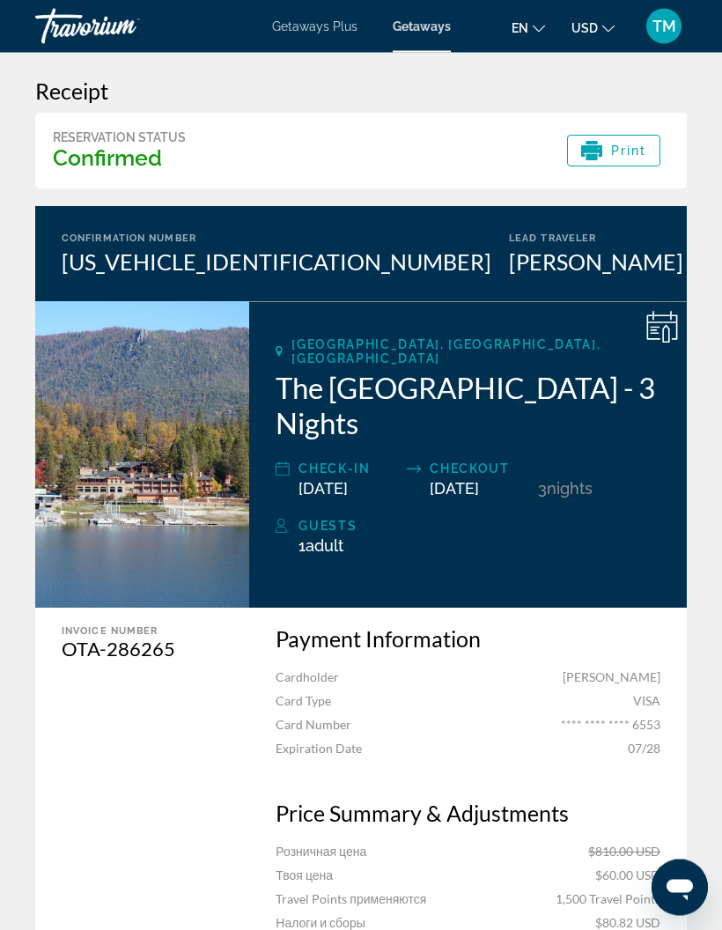
scroll to position [0, 0]
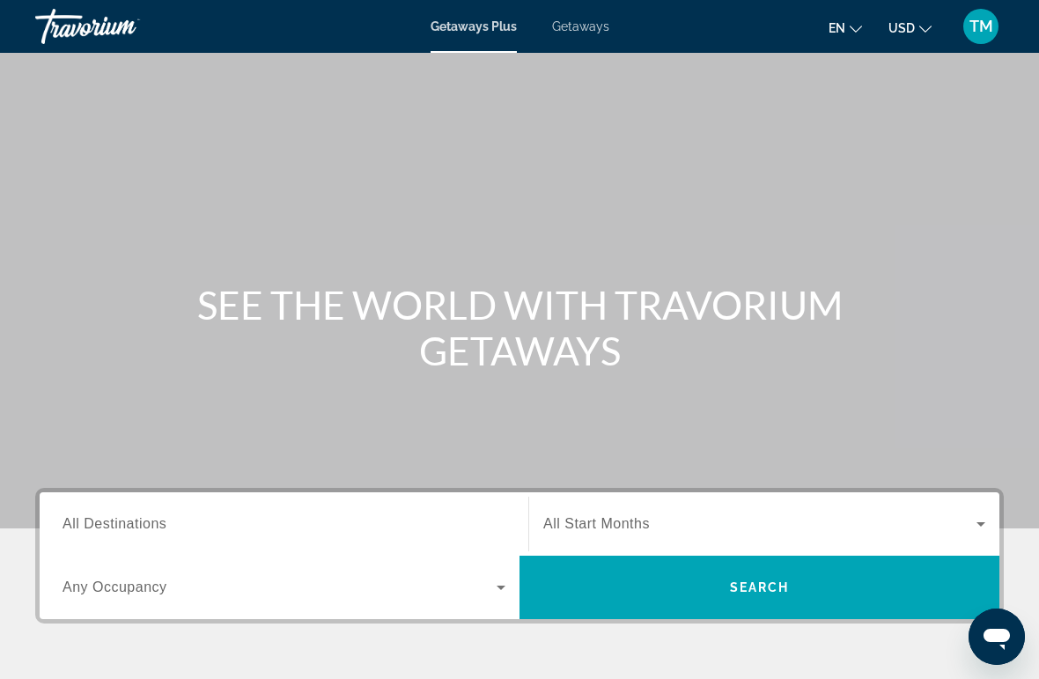
click at [584, 26] on span "Getaways" at bounding box center [580, 26] width 57 height 14
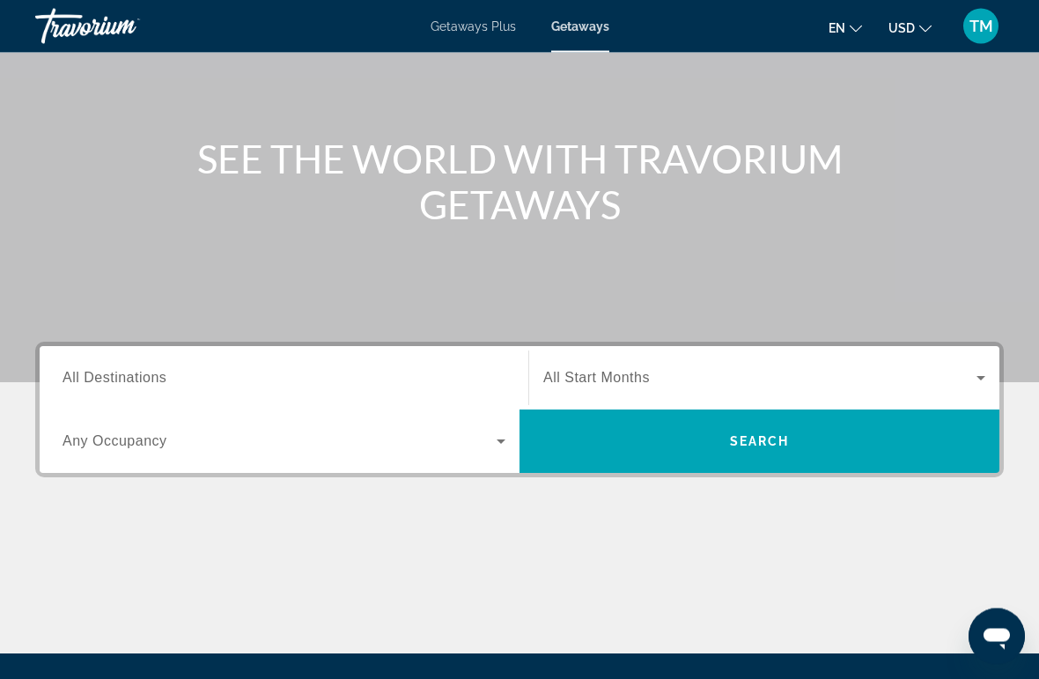
scroll to position [146, 0]
click at [212, 375] on input "Destination All Destinations" at bounding box center [284, 378] width 443 height 21
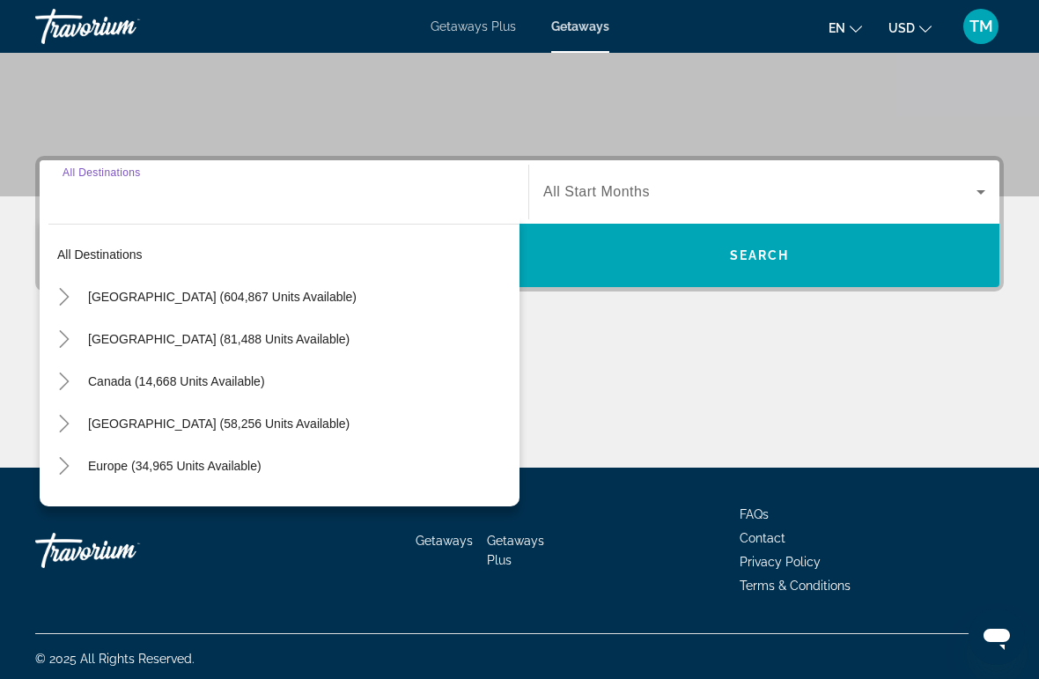
scroll to position [1, 0]
click at [79, 296] on span "Search widget" at bounding box center [299, 296] width 440 height 42
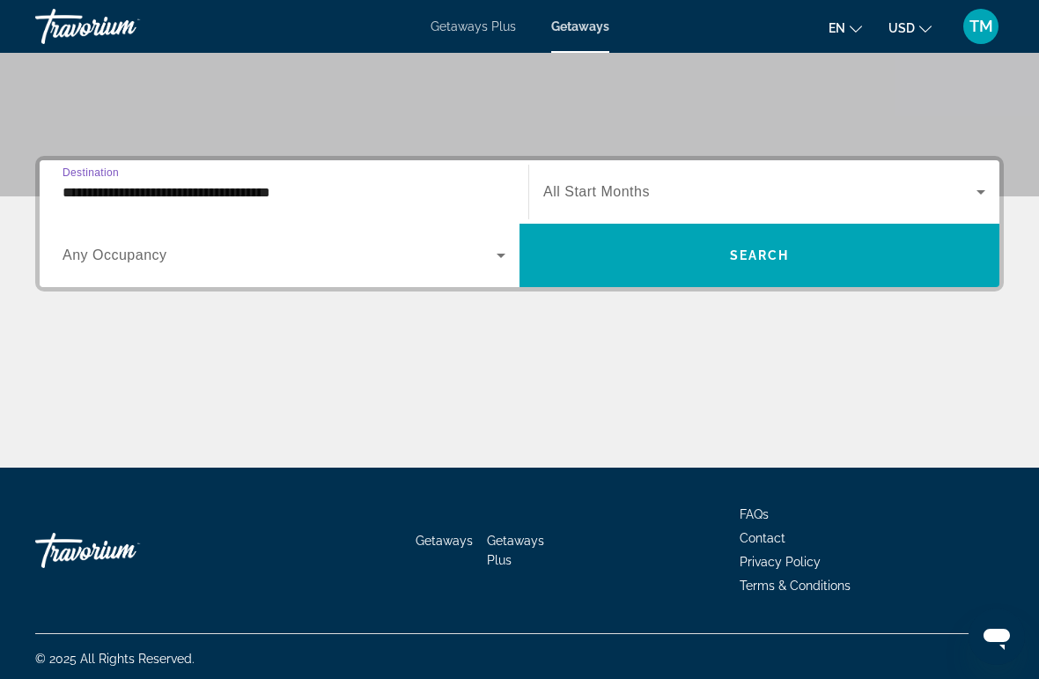
click at [110, 189] on input "**********" at bounding box center [284, 192] width 443 height 21
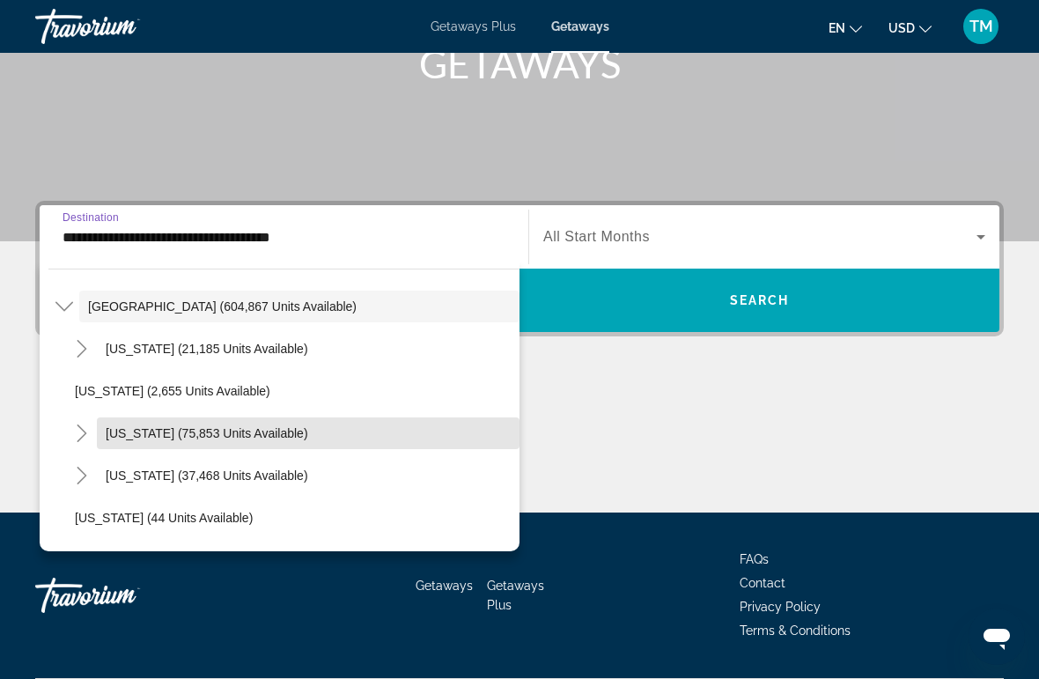
scroll to position [44, 0]
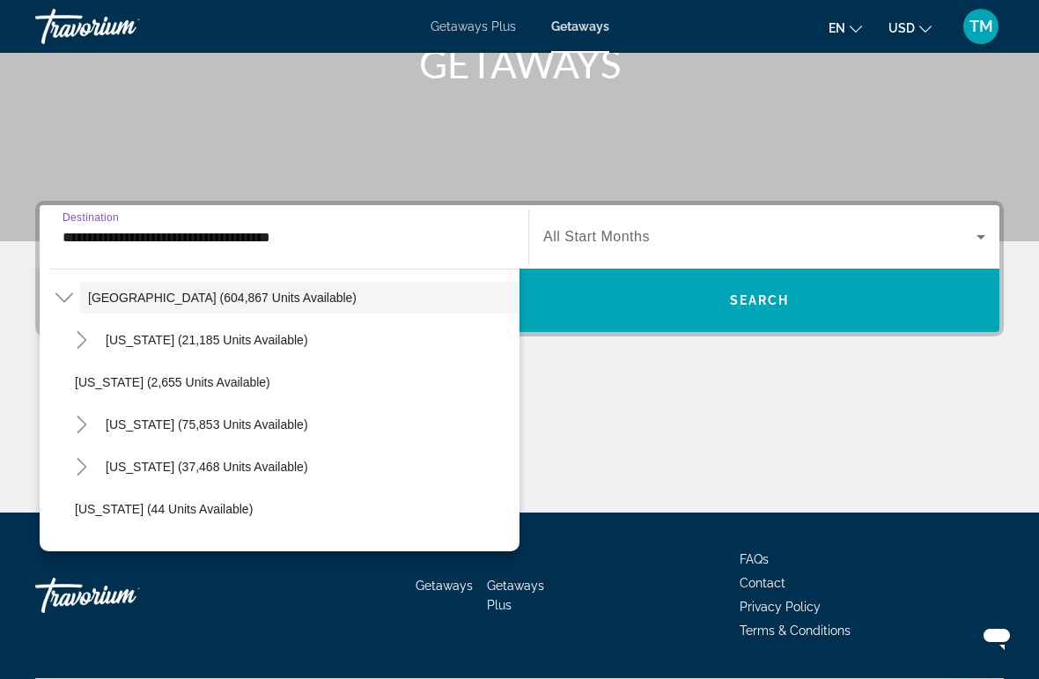
click at [139, 425] on span "[US_STATE] (75,853 units available)" at bounding box center [207, 425] width 203 height 14
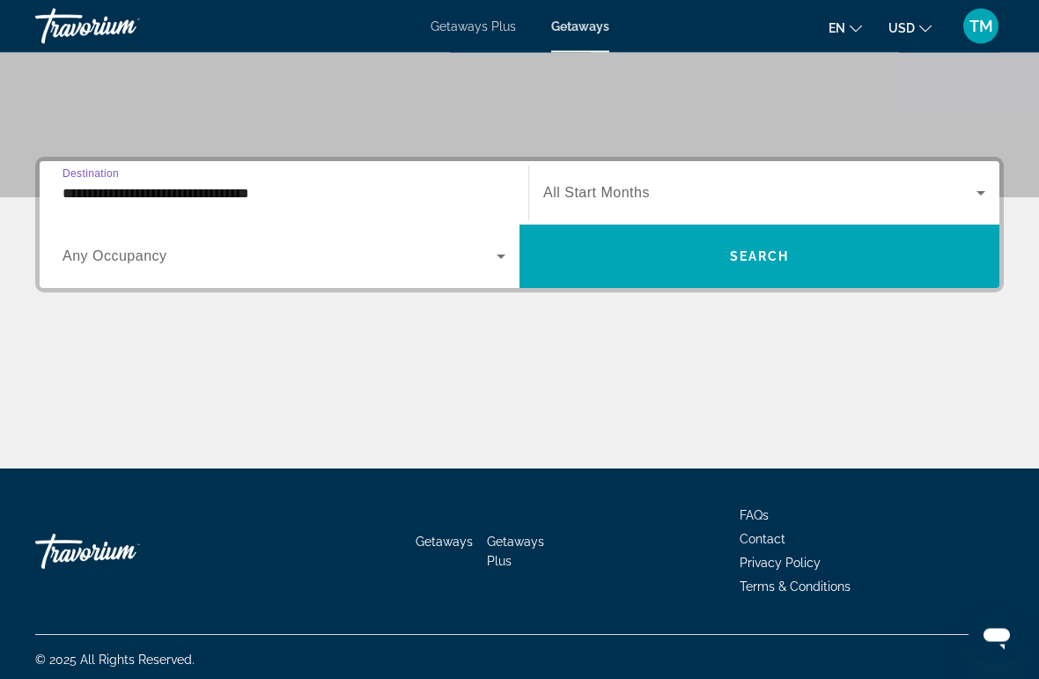
scroll to position [331, 0]
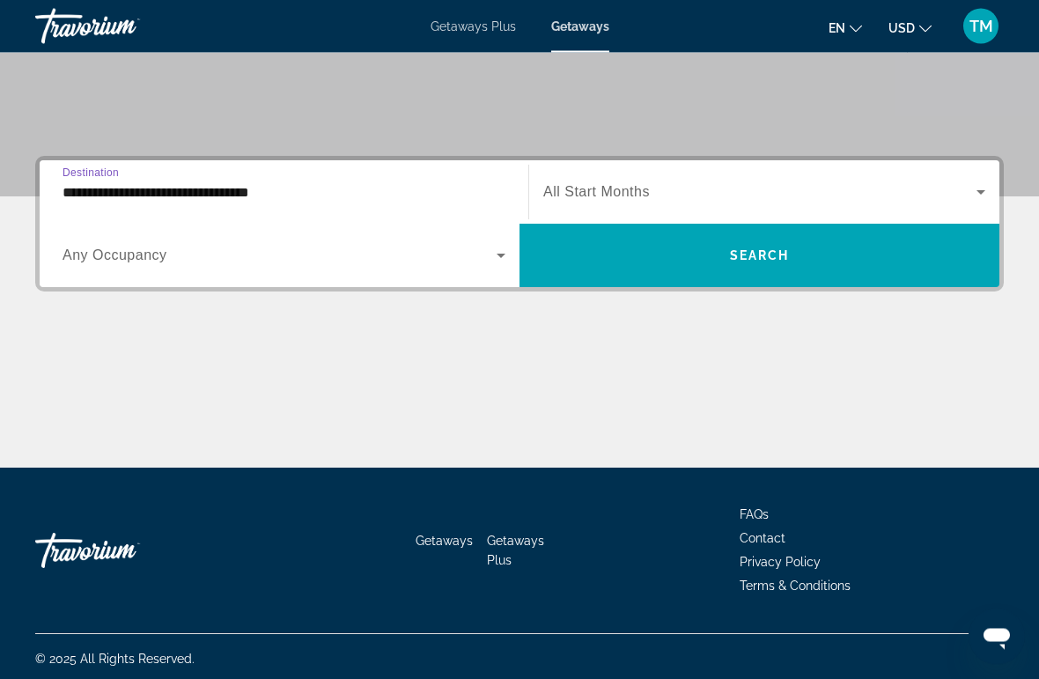
click at [115, 189] on input "**********" at bounding box center [284, 193] width 443 height 21
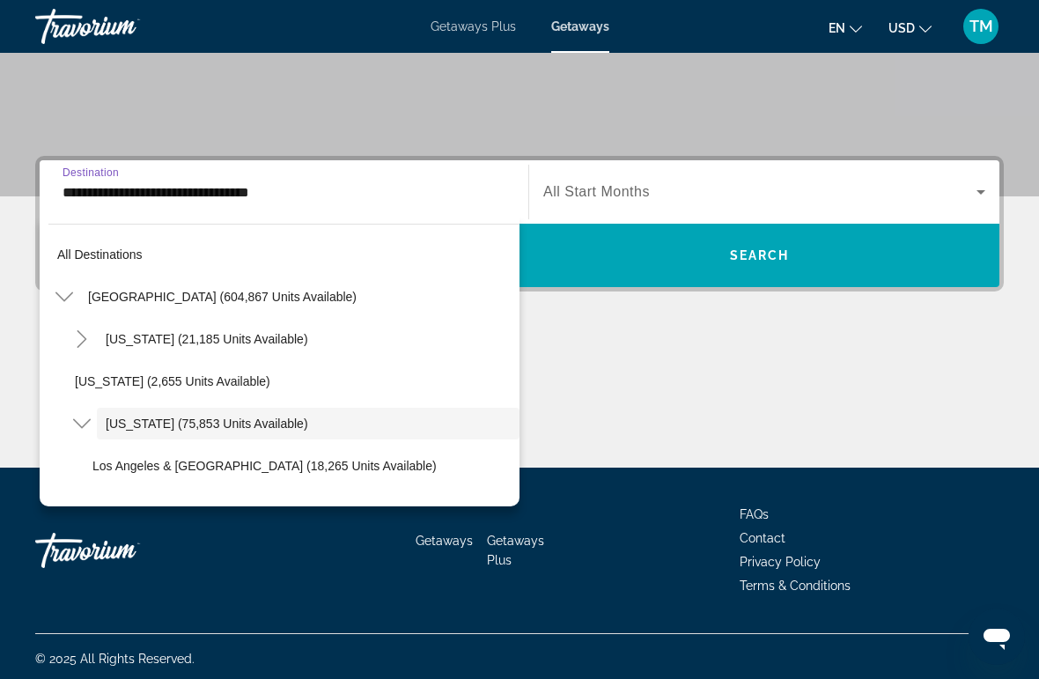
scroll to position [63, 0]
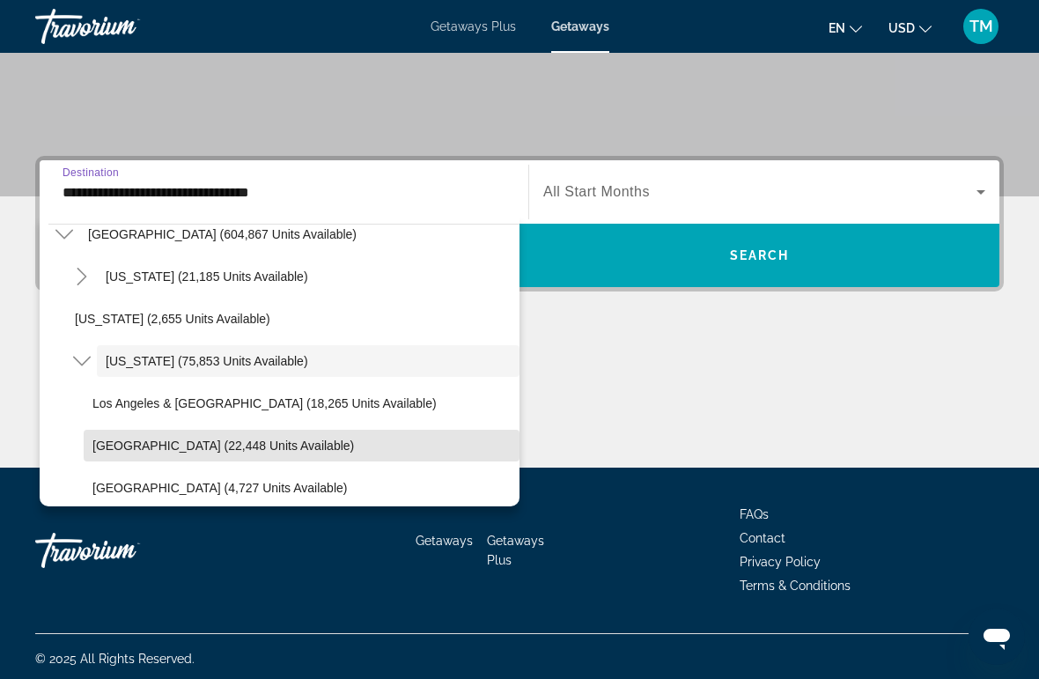
click at [166, 444] on span "Lake Tahoe (22,448 units available)" at bounding box center [223, 446] width 262 height 14
type input "**********"
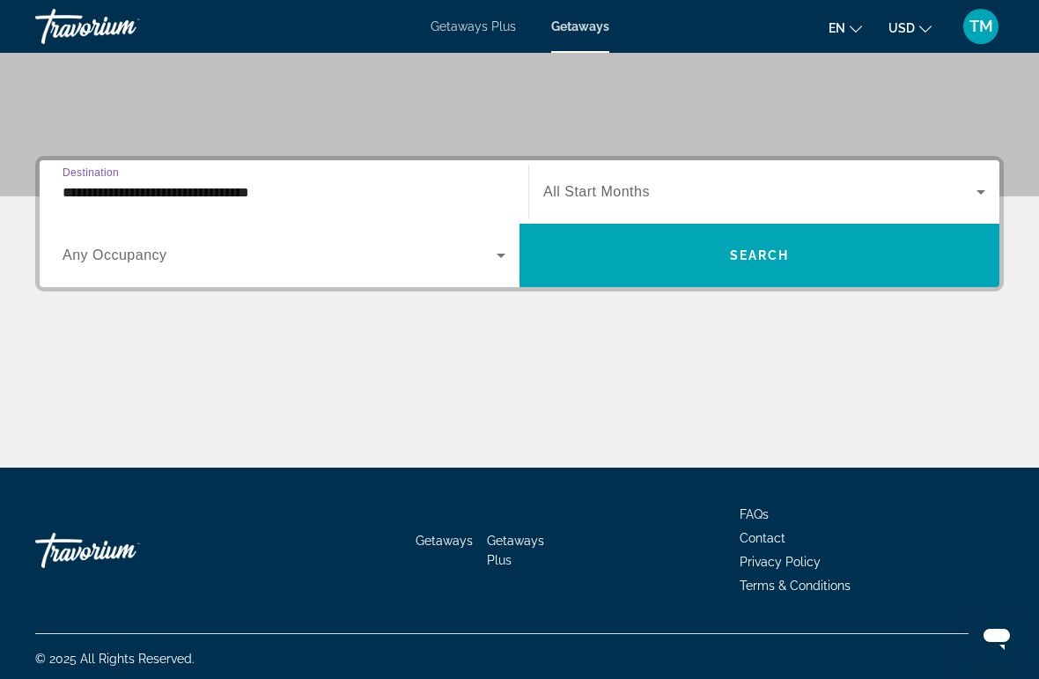
click at [979, 196] on icon "Search widget" at bounding box center [981, 191] width 21 height 21
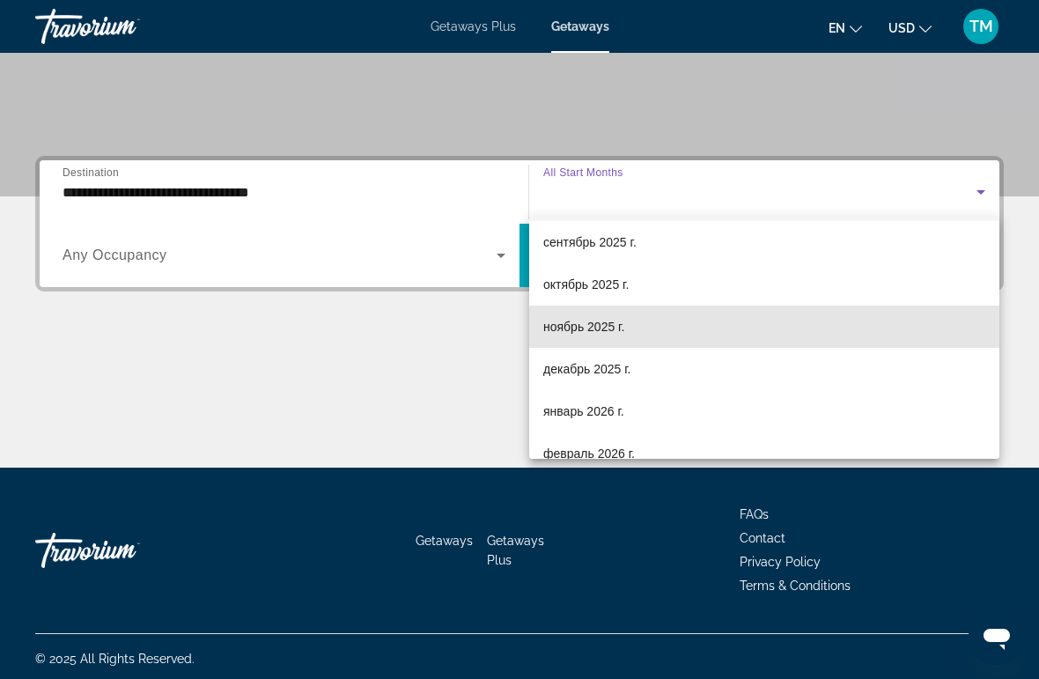
scroll to position [46, 0]
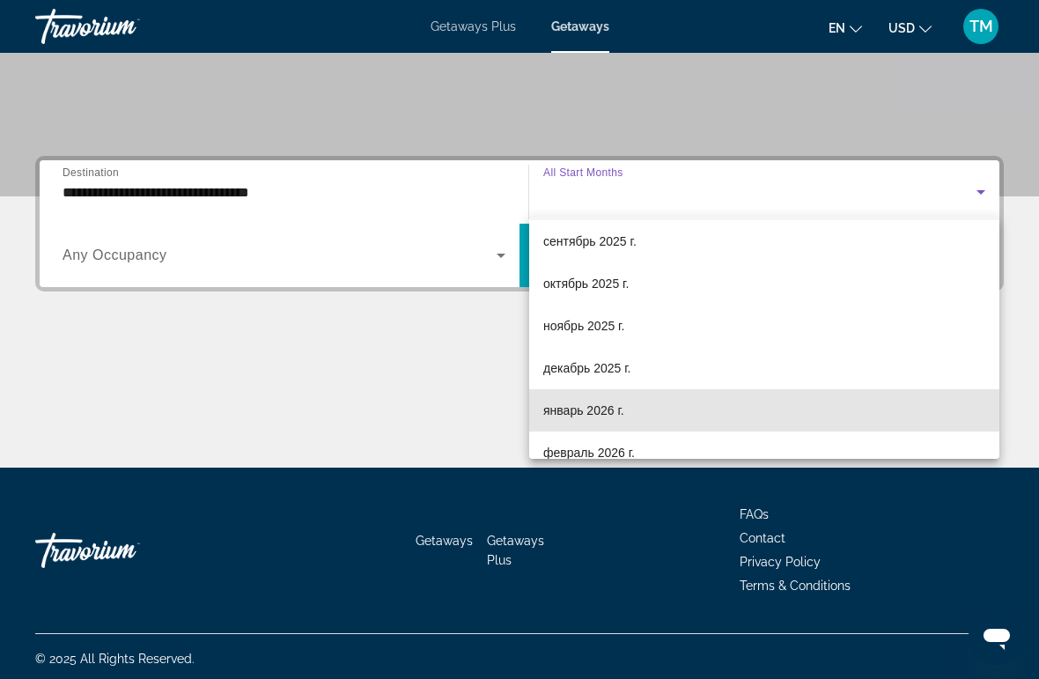
click at [603, 411] on span "январь 2026 г." at bounding box center [584, 410] width 81 height 21
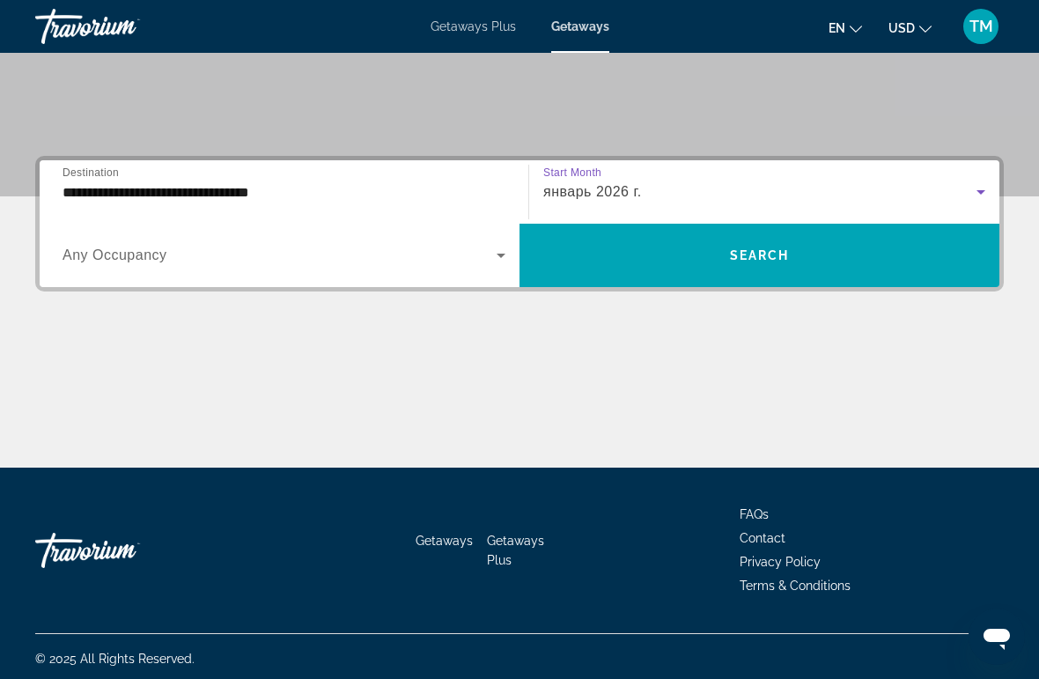
click at [905, 261] on span "Search widget" at bounding box center [760, 255] width 480 height 42
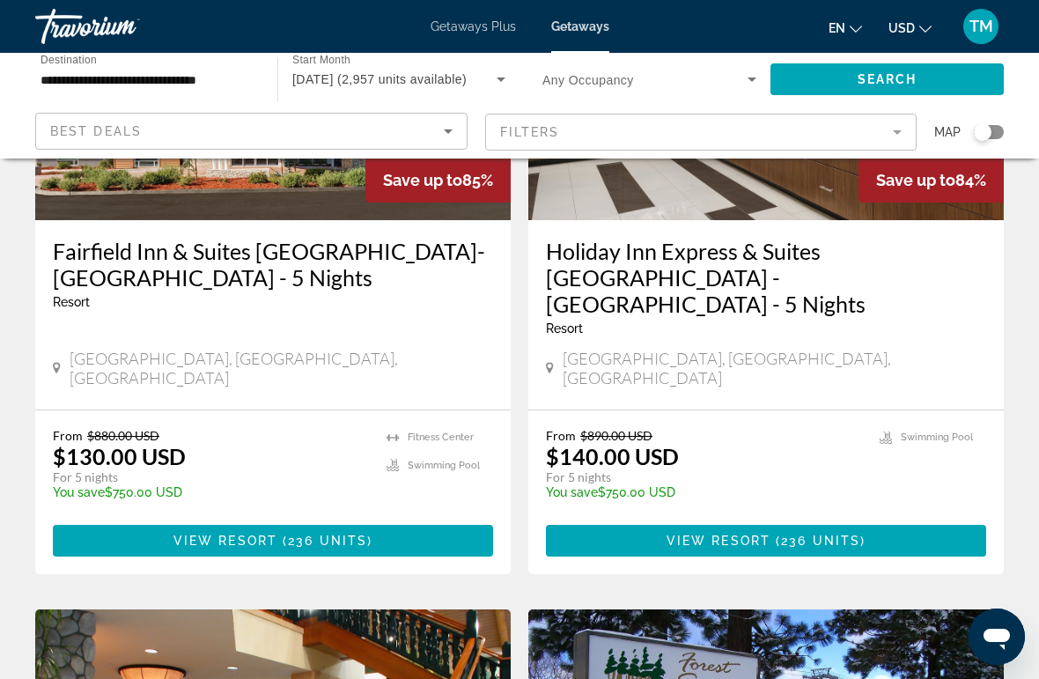
scroll to position [1595, 0]
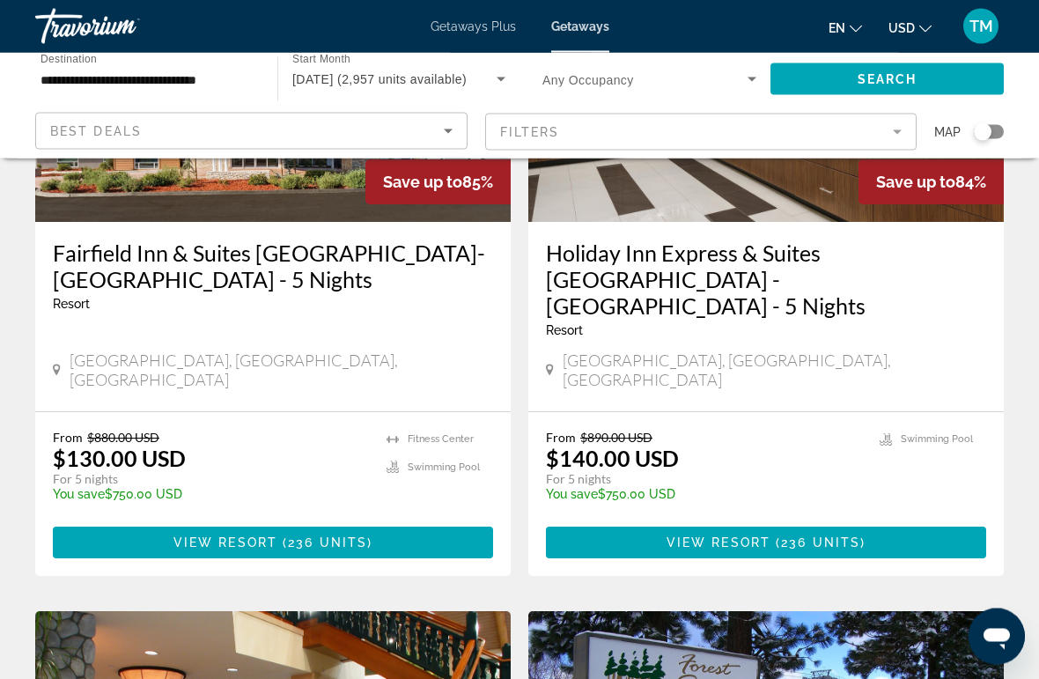
click at [479, 27] on span "Getaways Plus" at bounding box center [473, 26] width 85 height 14
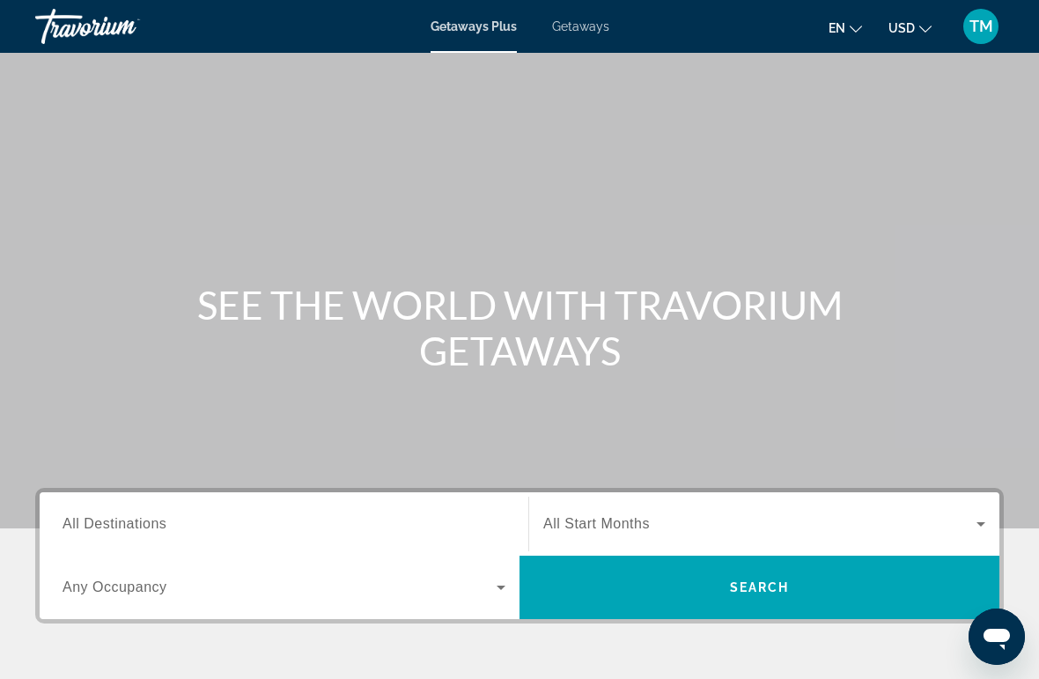
click at [253, 521] on input "Destination All Destinations" at bounding box center [284, 524] width 443 height 21
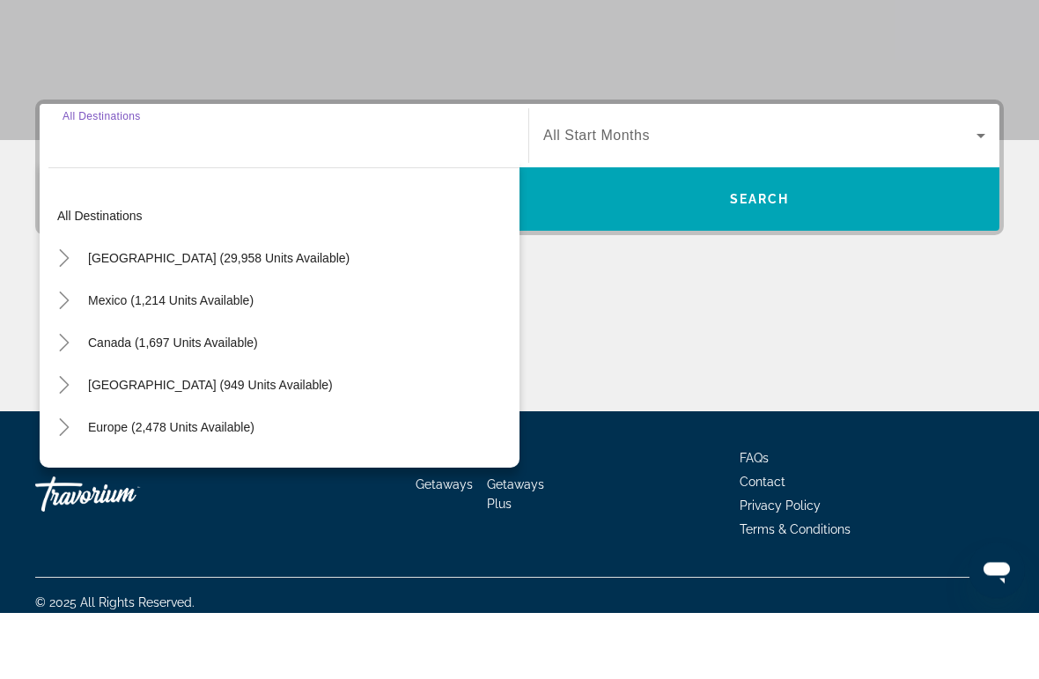
scroll to position [337, 0]
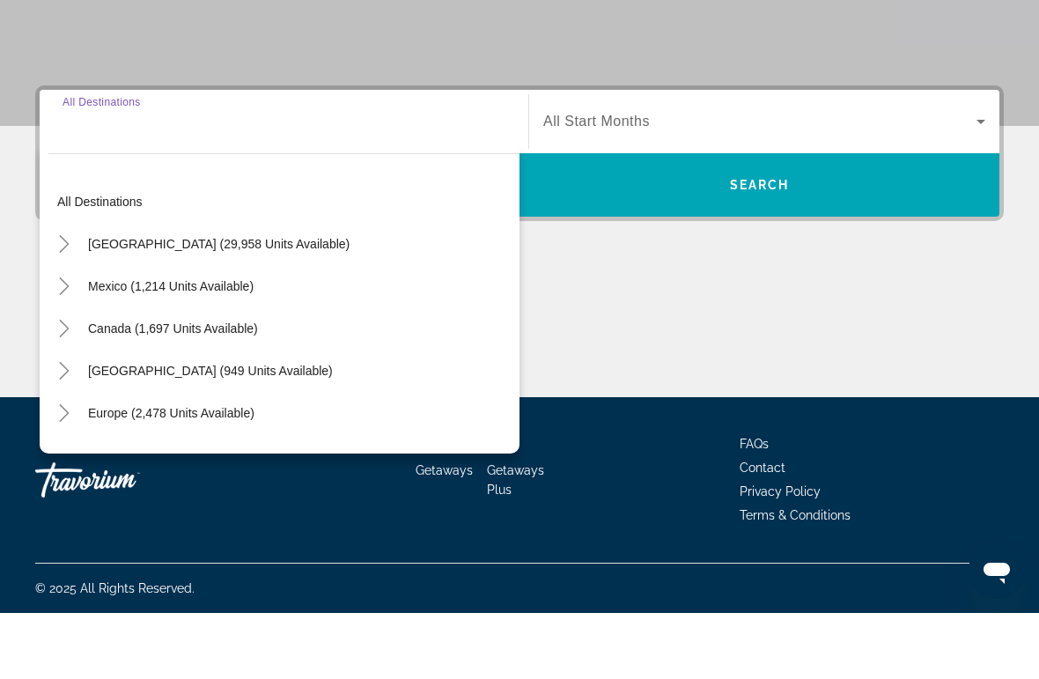
click at [68, 301] on icon "Toggle United States (29,958 units available)" at bounding box center [64, 310] width 10 height 18
click at [86, 428] on icon "Toggle California (2,119 units available)" at bounding box center [82, 437] width 10 height 18
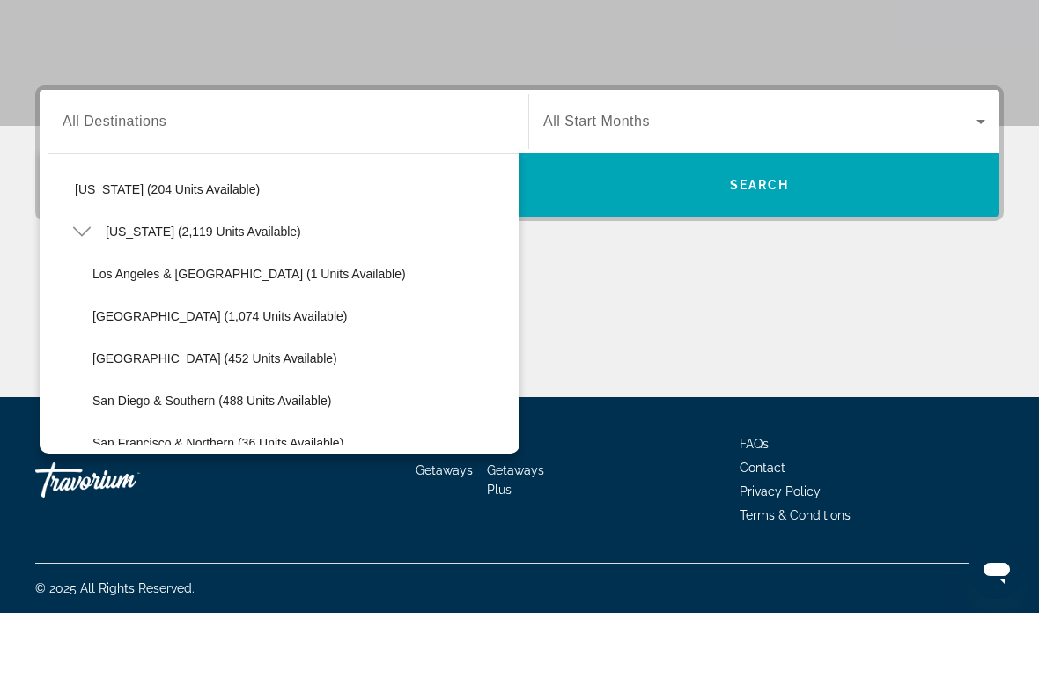
scroll to position [140, 0]
click at [155, 374] on span "Lake Tahoe (1,074 units available)" at bounding box center [219, 381] width 255 height 14
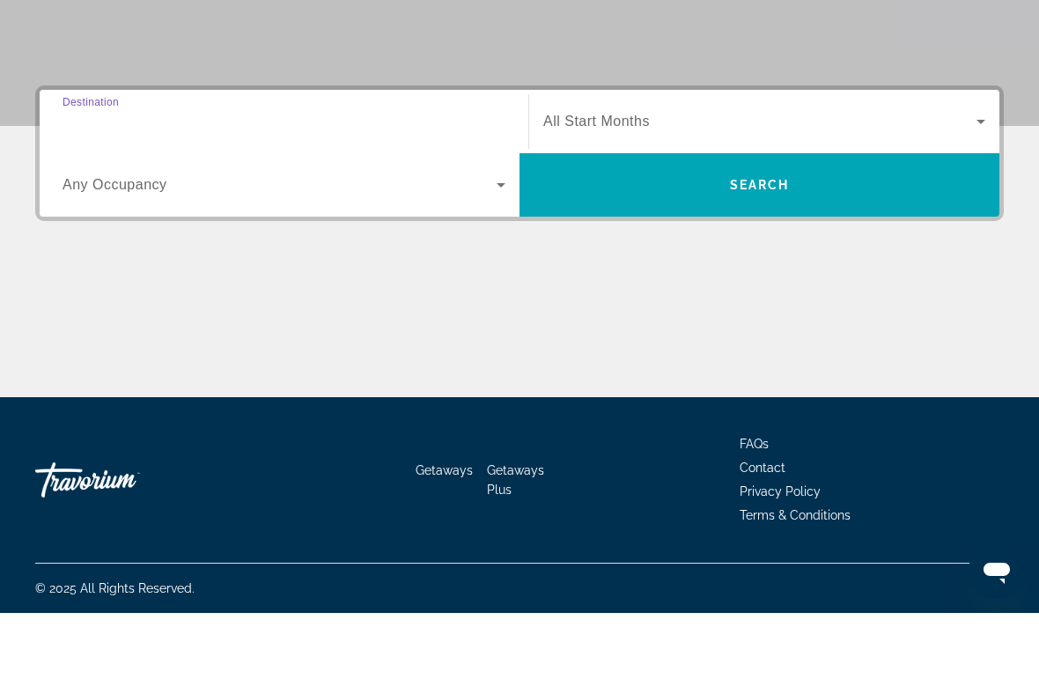
type input "**********"
click at [984, 177] on icon "Search widget" at bounding box center [981, 187] width 21 height 21
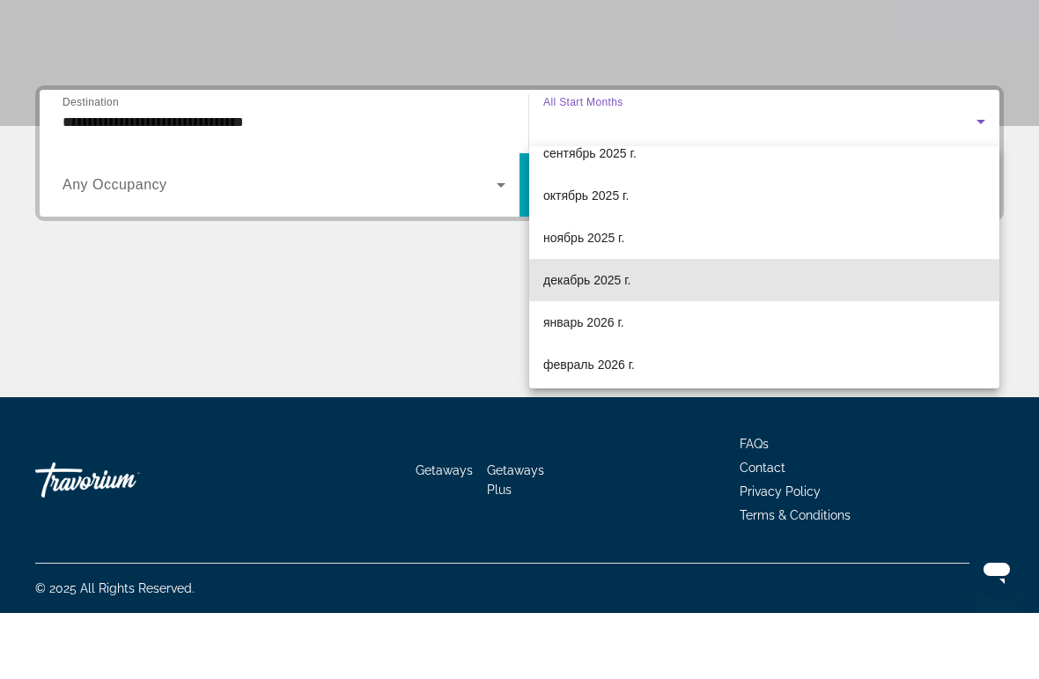
scroll to position [64, 0]
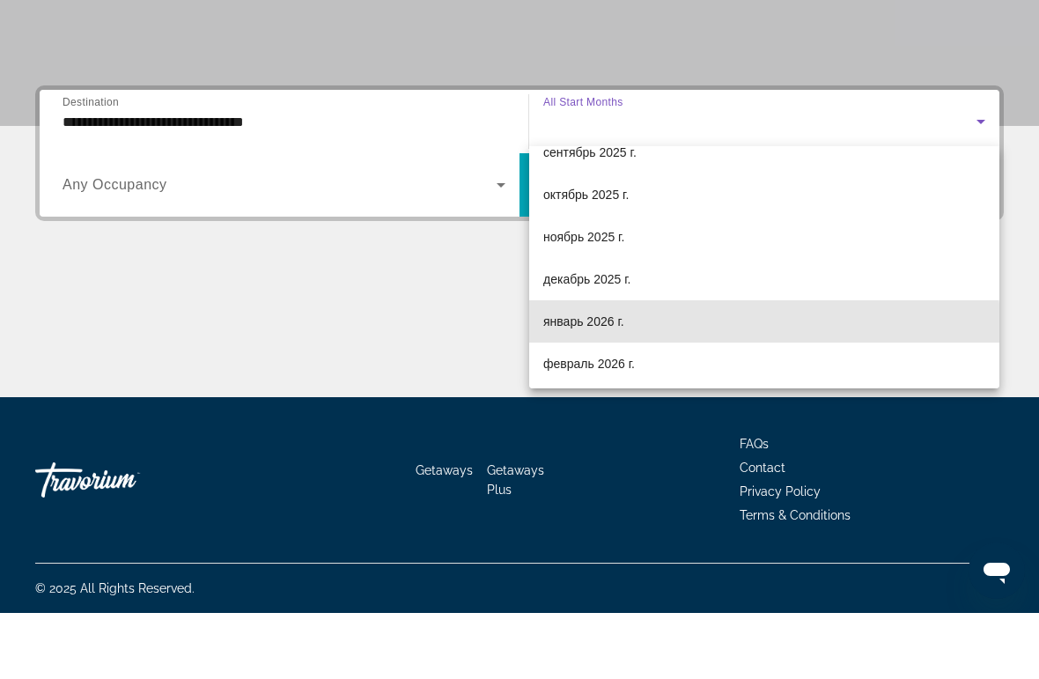
click at [724, 366] on mat-option "январь 2026 г." at bounding box center [764, 387] width 470 height 42
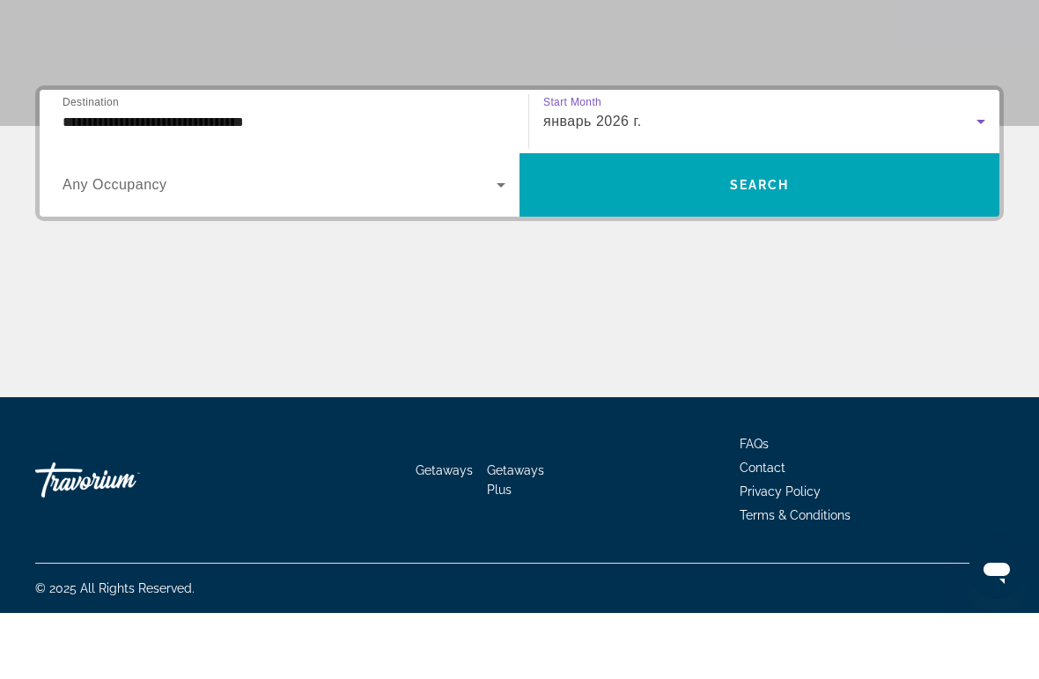
click at [895, 230] on span "Search widget" at bounding box center [760, 251] width 480 height 42
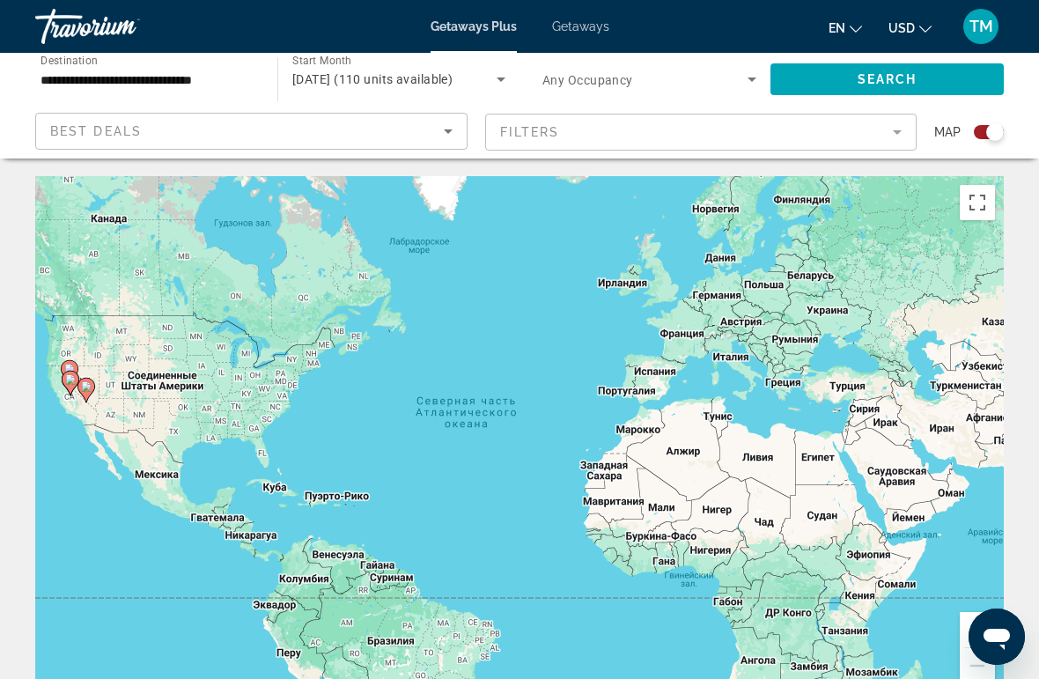
click at [588, 25] on span "Getaways" at bounding box center [580, 26] width 57 height 14
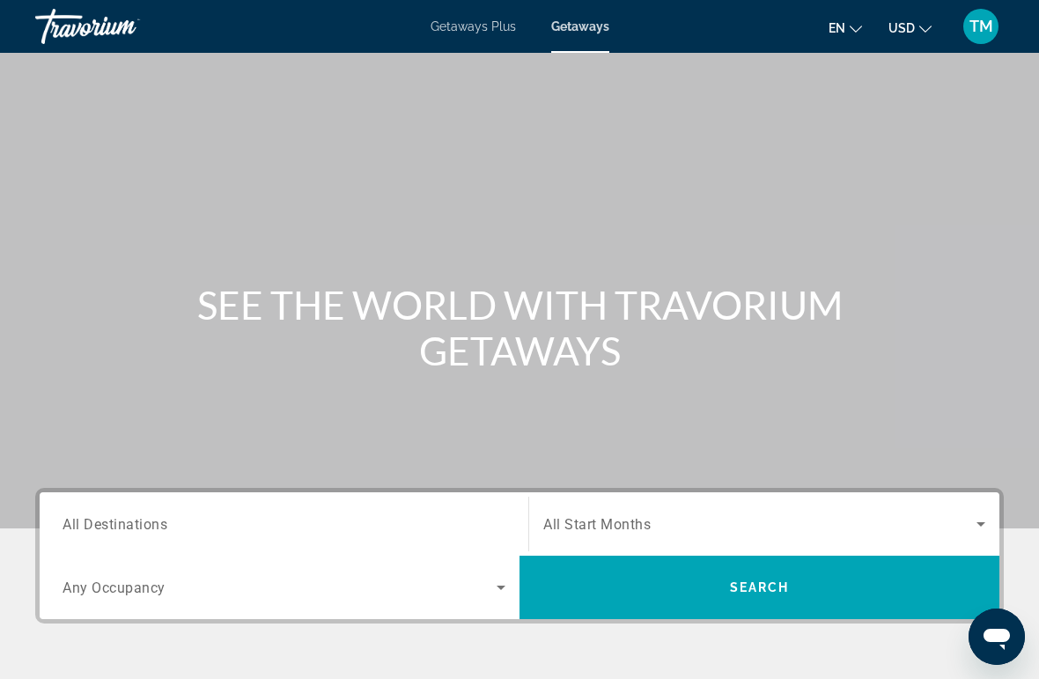
click at [268, 521] on input "Destination All Destinations" at bounding box center [284, 524] width 443 height 21
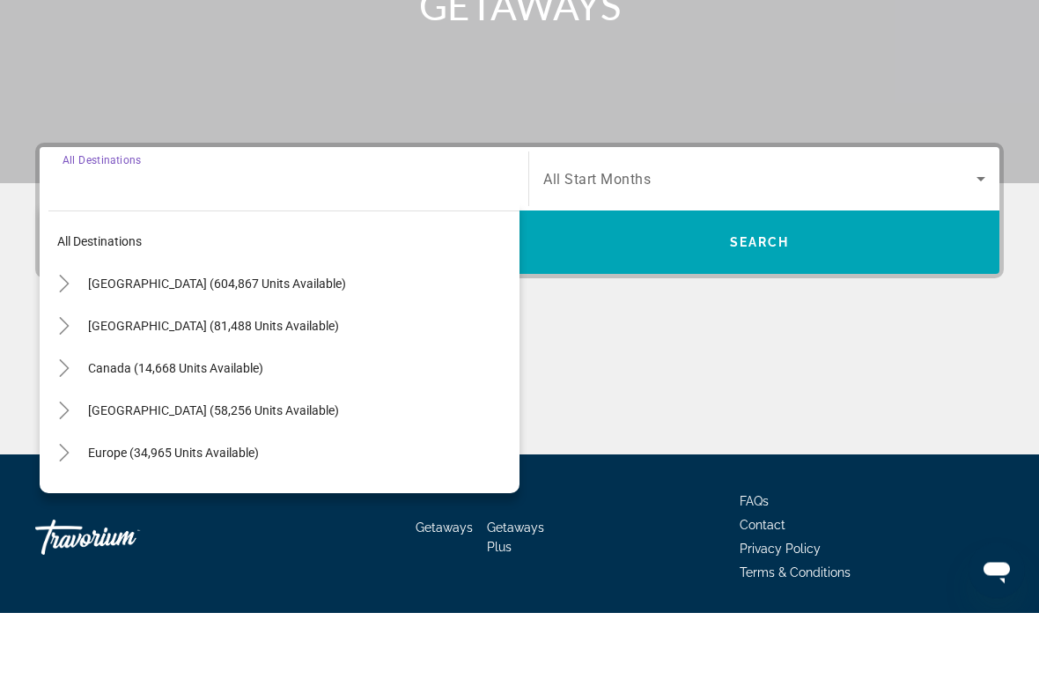
scroll to position [336, 0]
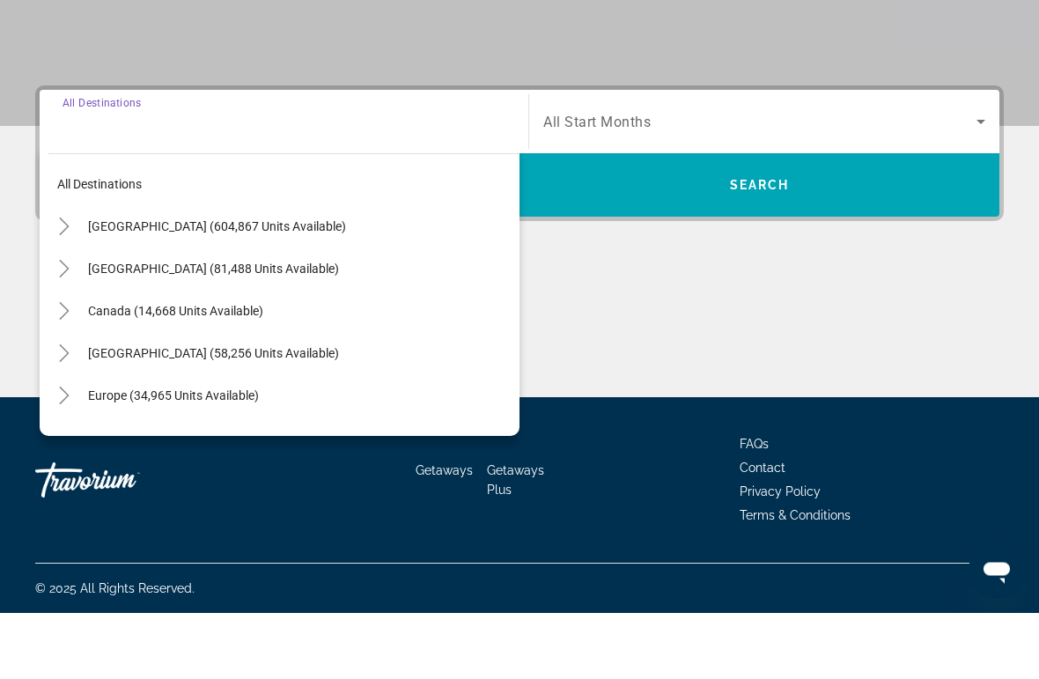
click at [73, 278] on mat-icon "Toggle United States (604,867 units available)" at bounding box center [63, 293] width 31 height 31
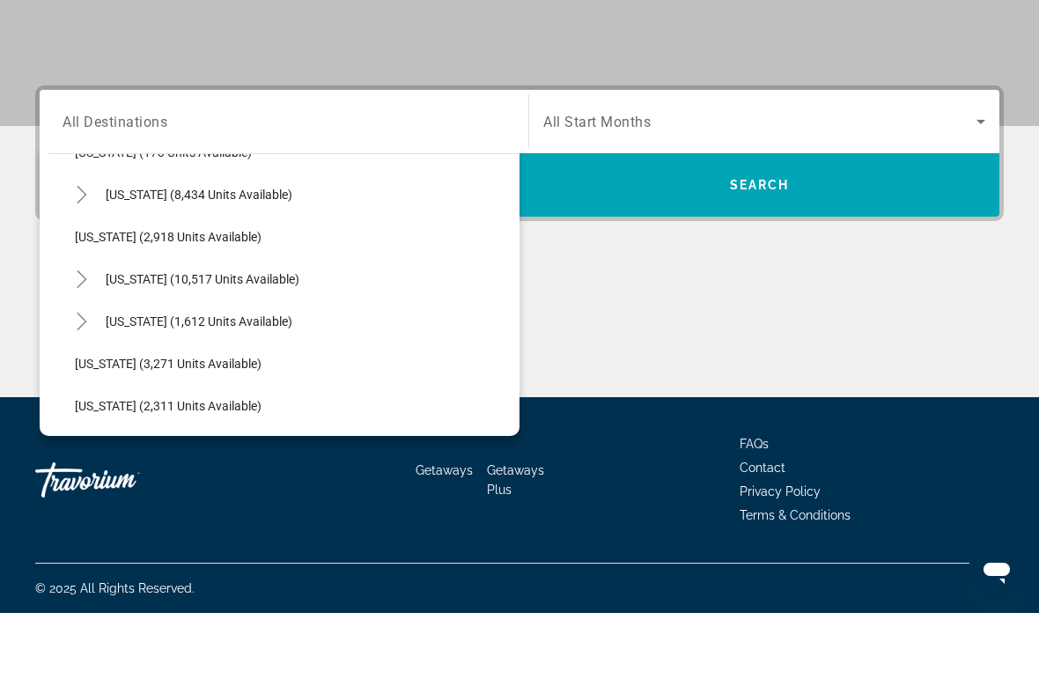
scroll to position [964, 0]
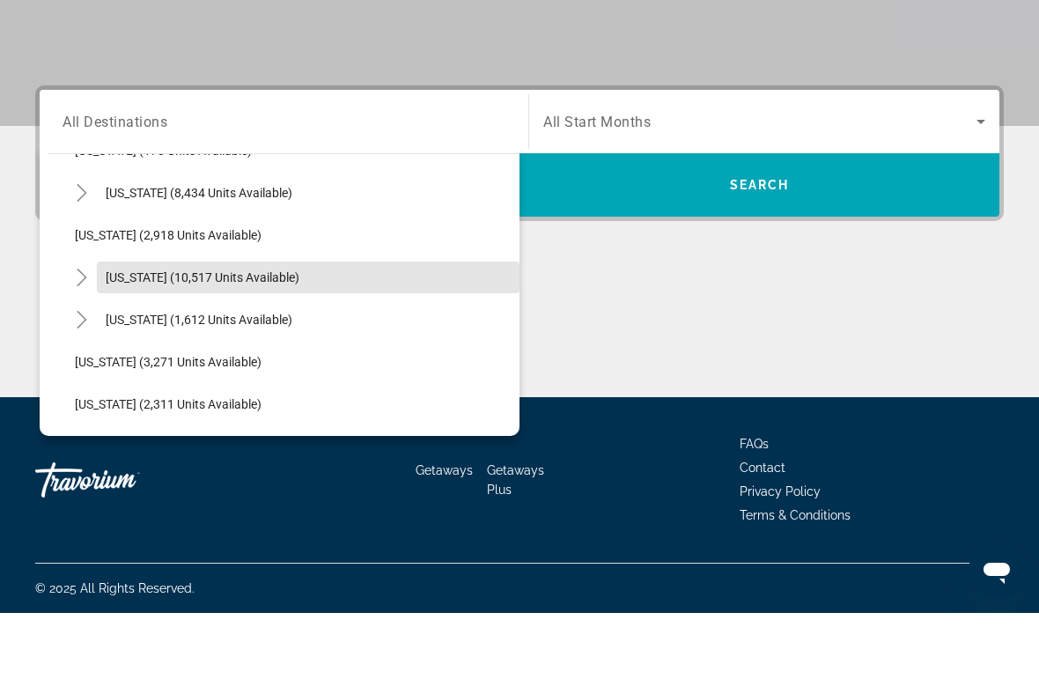
click at [137, 337] on span "[US_STATE] (10,517 units available)" at bounding box center [203, 344] width 194 height 14
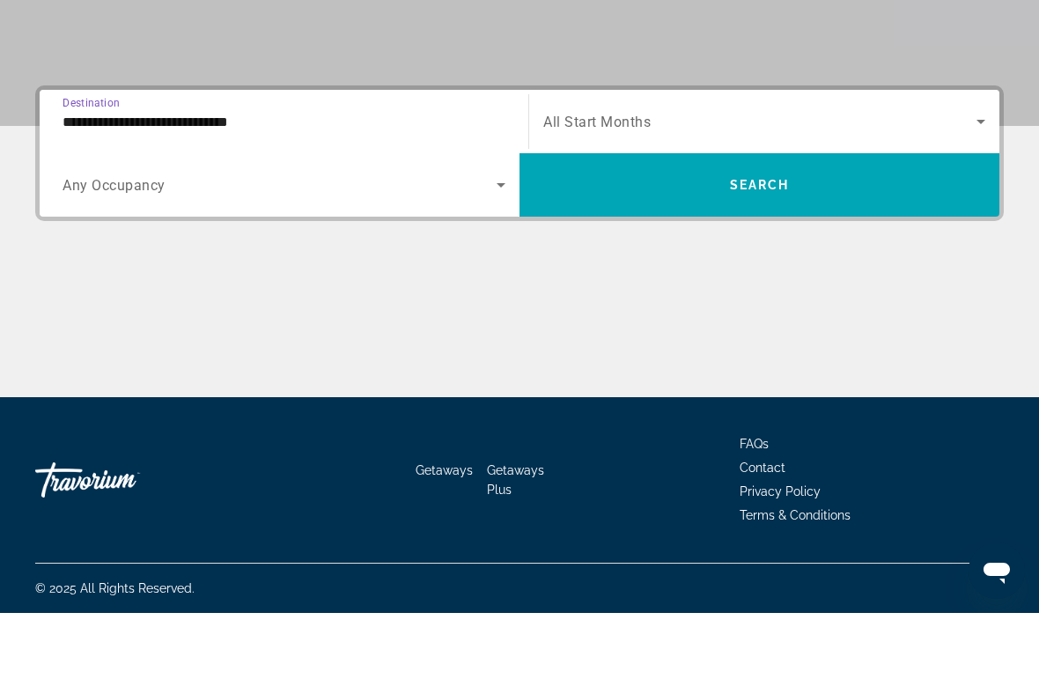
click at [83, 178] on input "**********" at bounding box center [284, 188] width 443 height 21
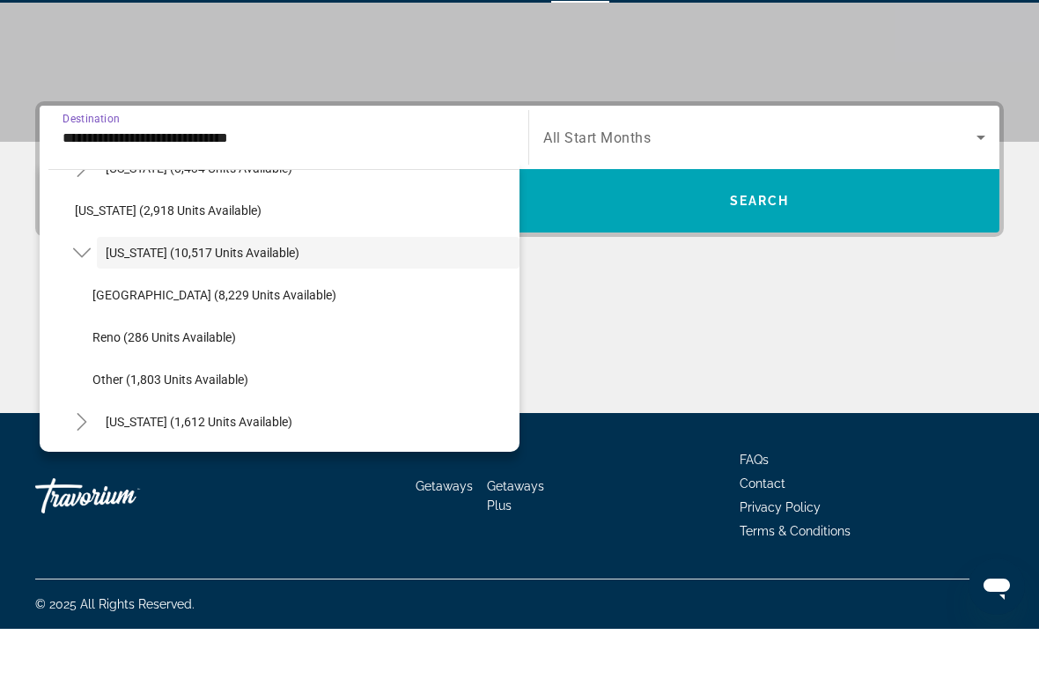
scroll to position [1005, 0]
click at [123, 408] on span "Search widget" at bounding box center [302, 429] width 436 height 42
type input "**********"
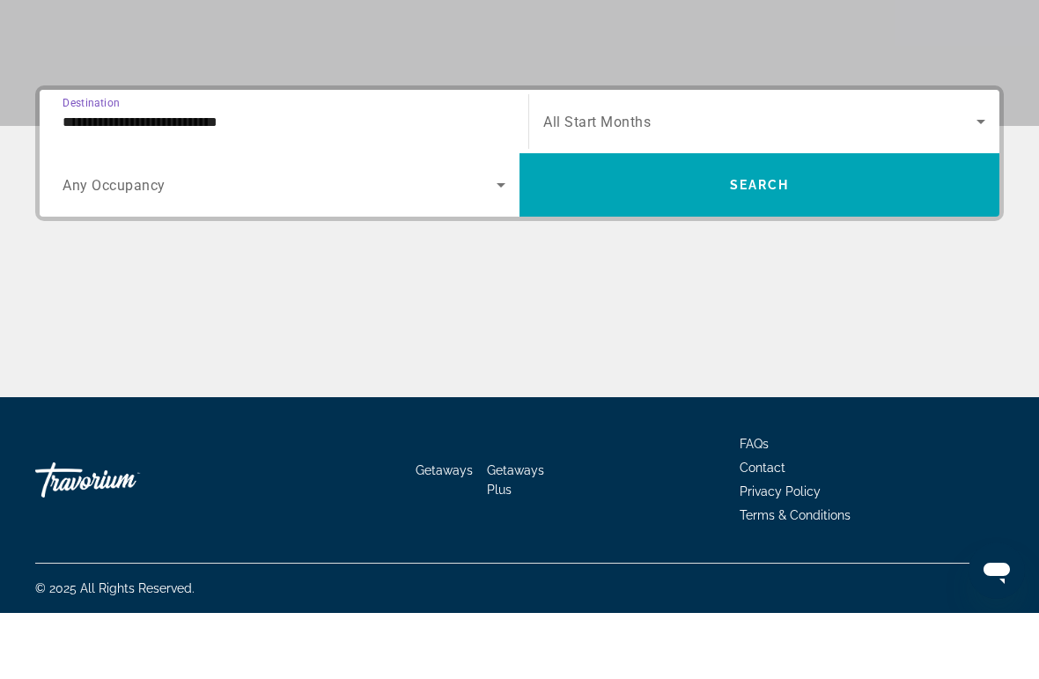
click at [983, 177] on icon "Search widget" at bounding box center [981, 187] width 21 height 21
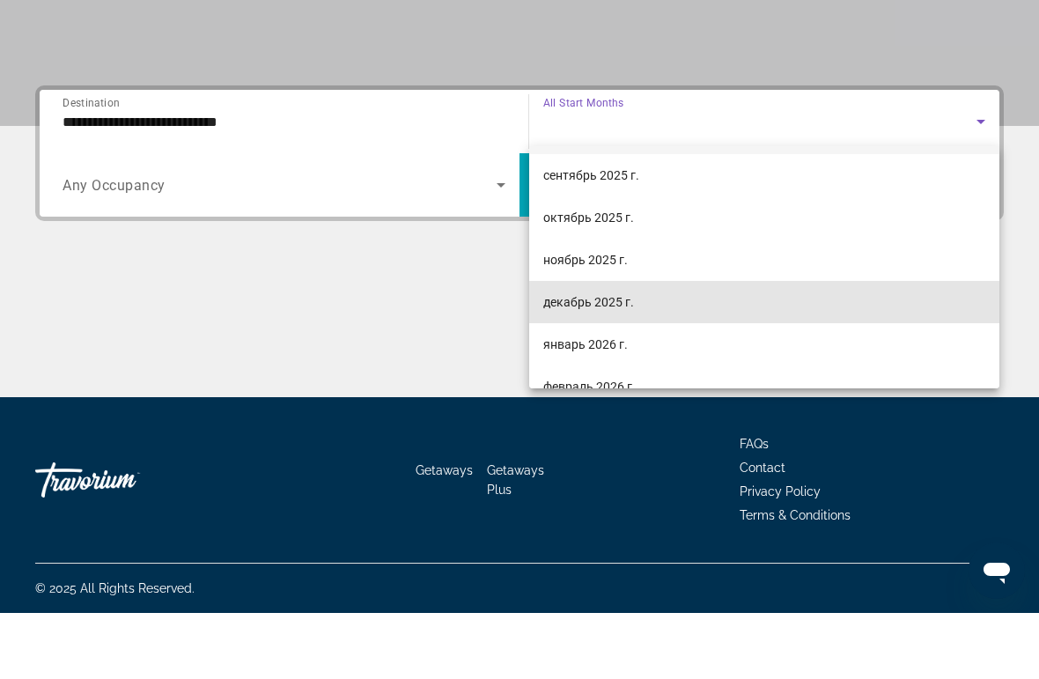
scroll to position [42, 0]
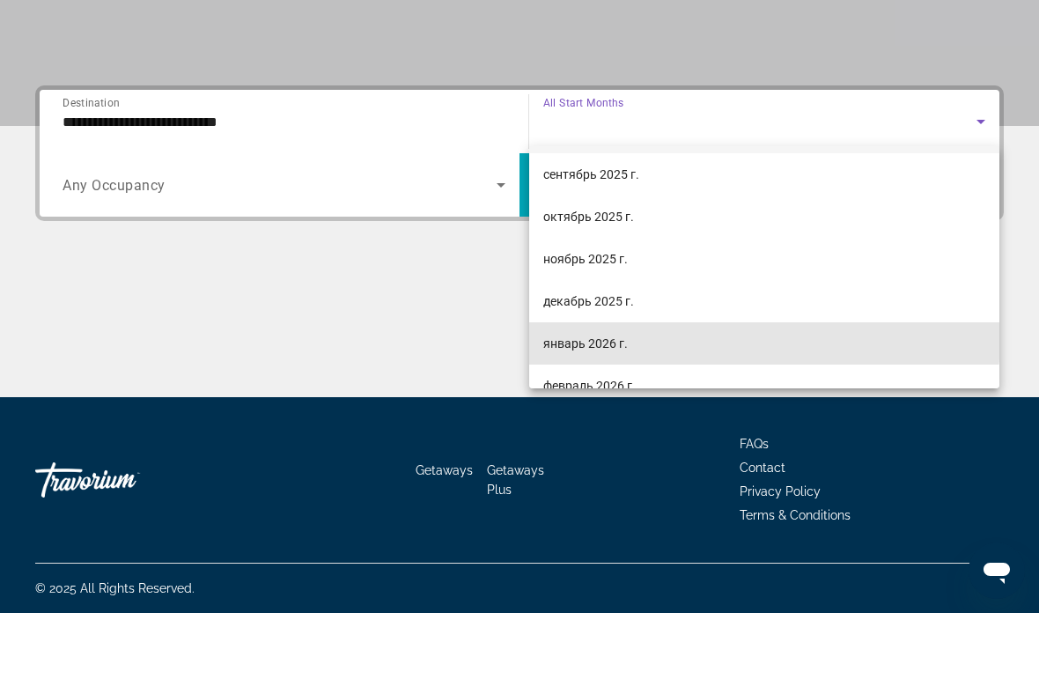
click at [610, 399] on span "январь 2026 г." at bounding box center [586, 409] width 85 height 21
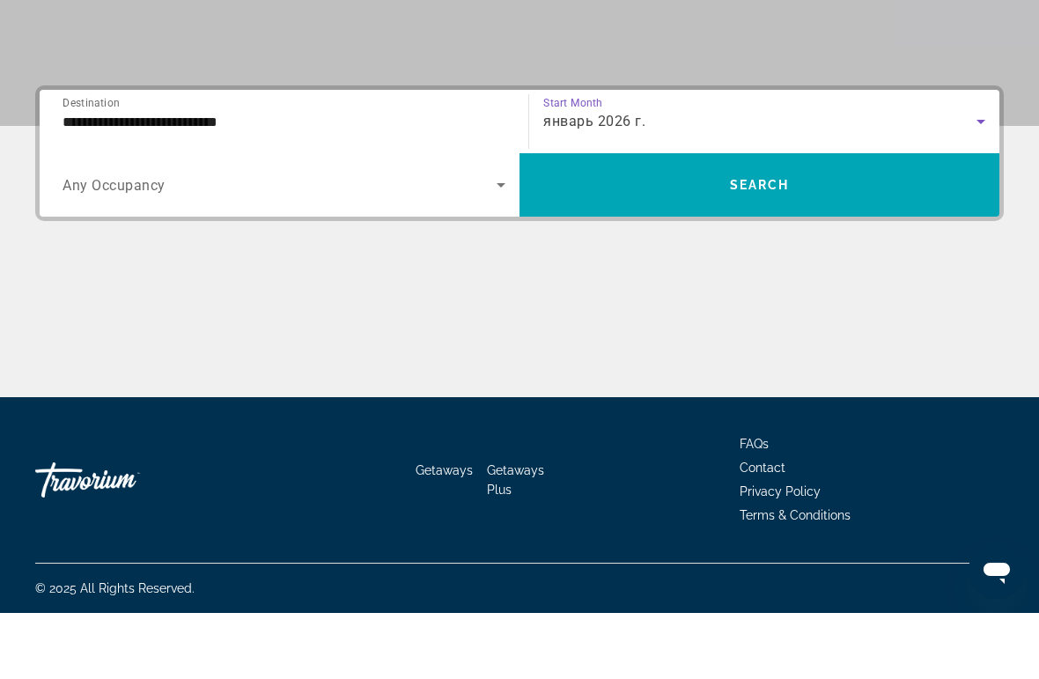
click at [940, 230] on span "Search widget" at bounding box center [760, 251] width 480 height 42
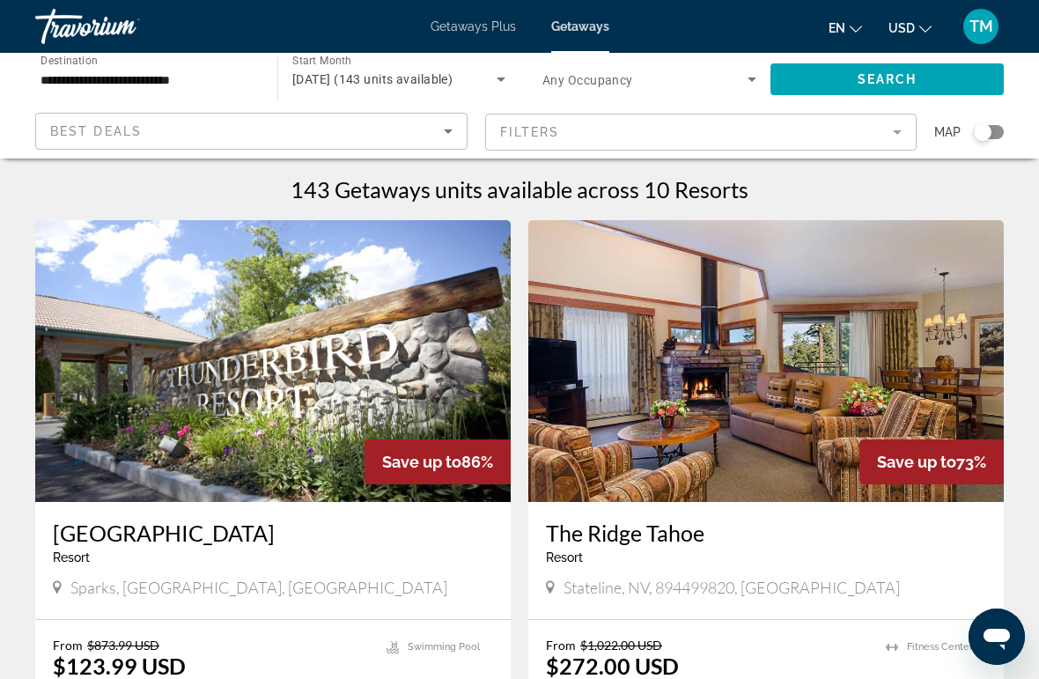
click at [494, 22] on span "Getaways Plus" at bounding box center [473, 26] width 85 height 14
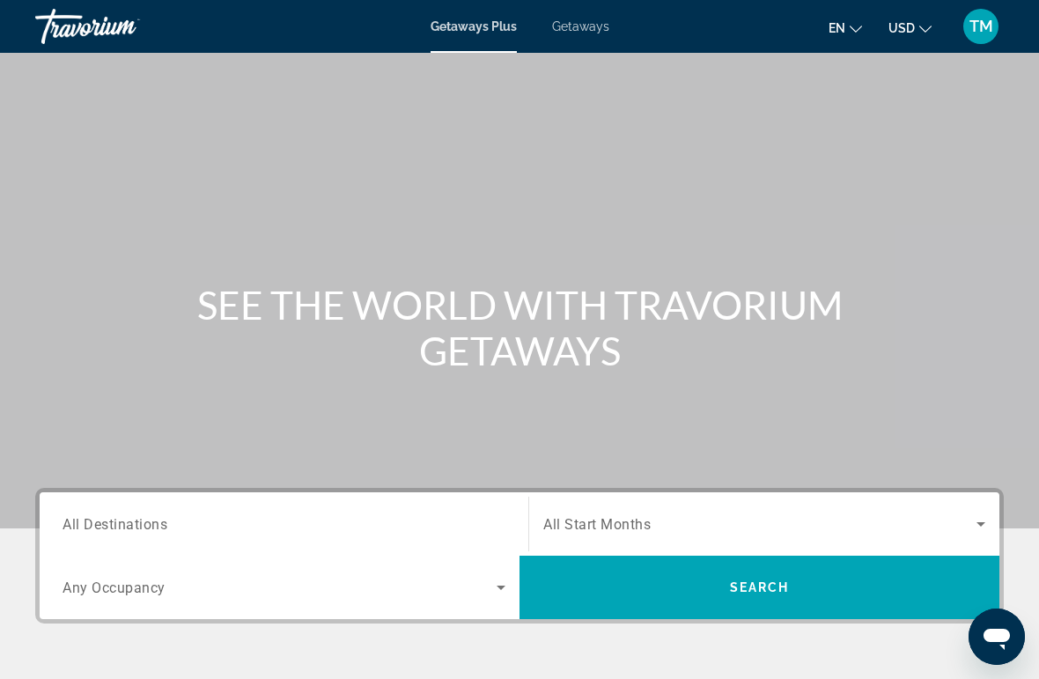
click at [593, 26] on span "Getaways" at bounding box center [580, 26] width 57 height 14
click at [314, 514] on input "Destination All Destinations" at bounding box center [284, 524] width 443 height 21
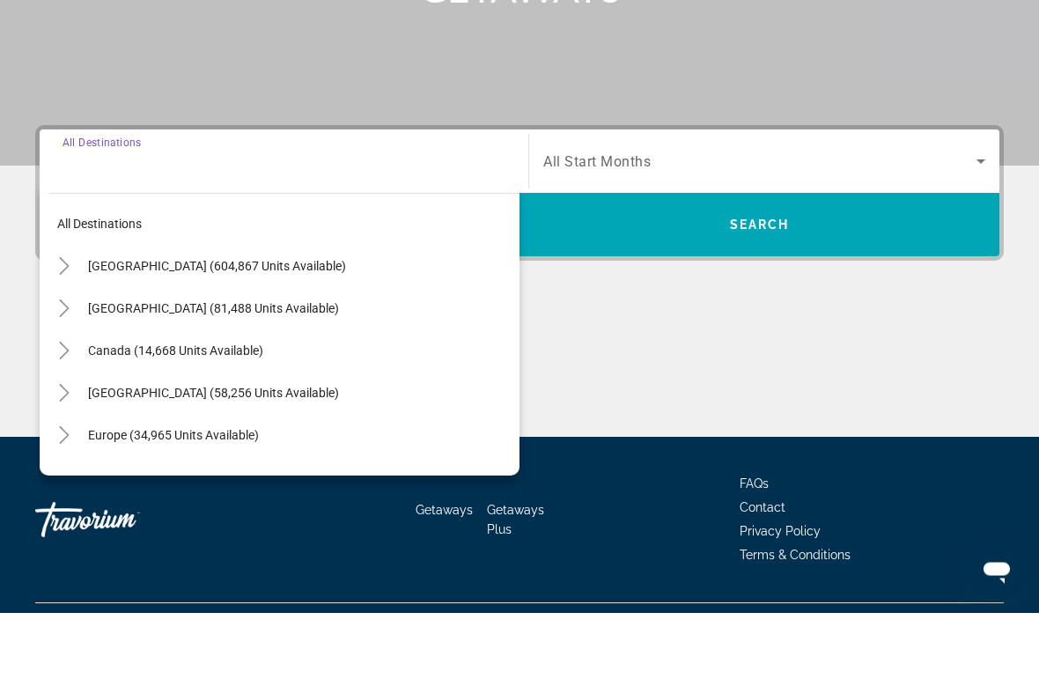
scroll to position [337, 0]
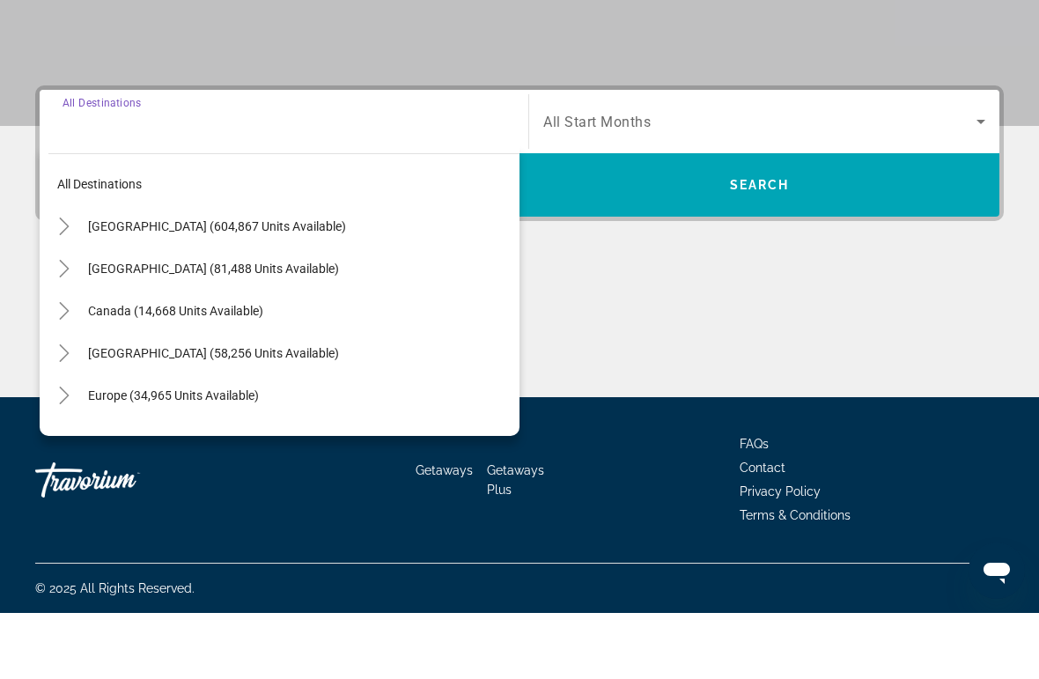
click at [69, 284] on icon "Toggle United States (604,867 units available)" at bounding box center [64, 293] width 18 height 18
click at [170, 412] on span "[US_STATE] (75,853 units available)" at bounding box center [203, 419] width 194 height 14
type input "**********"
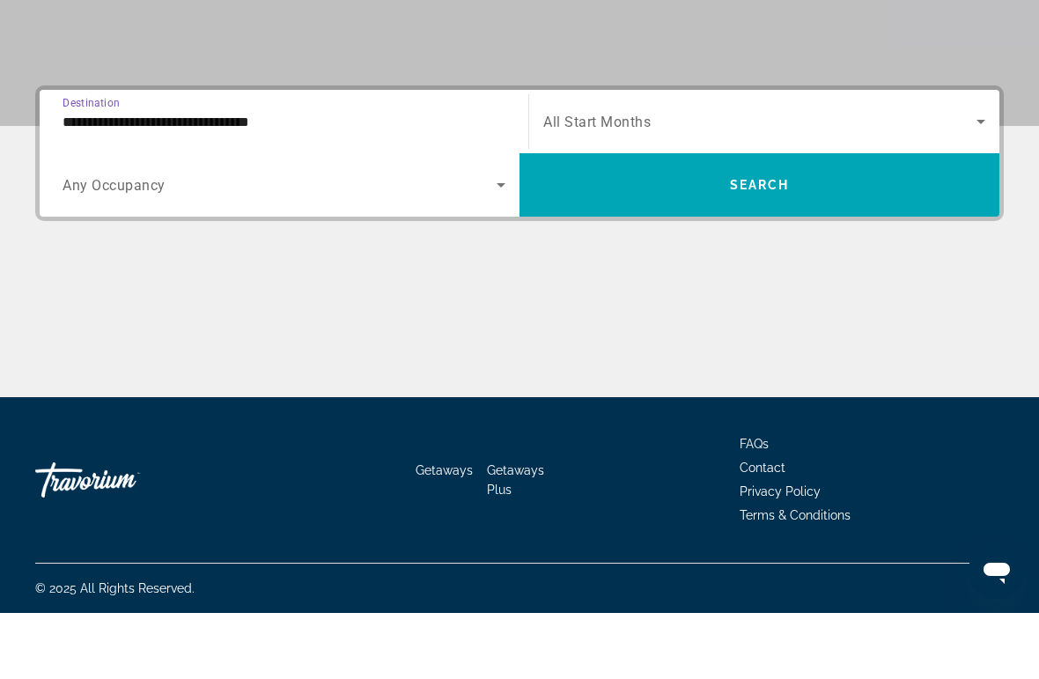
click at [906, 230] on span "Search widget" at bounding box center [760, 251] width 480 height 42
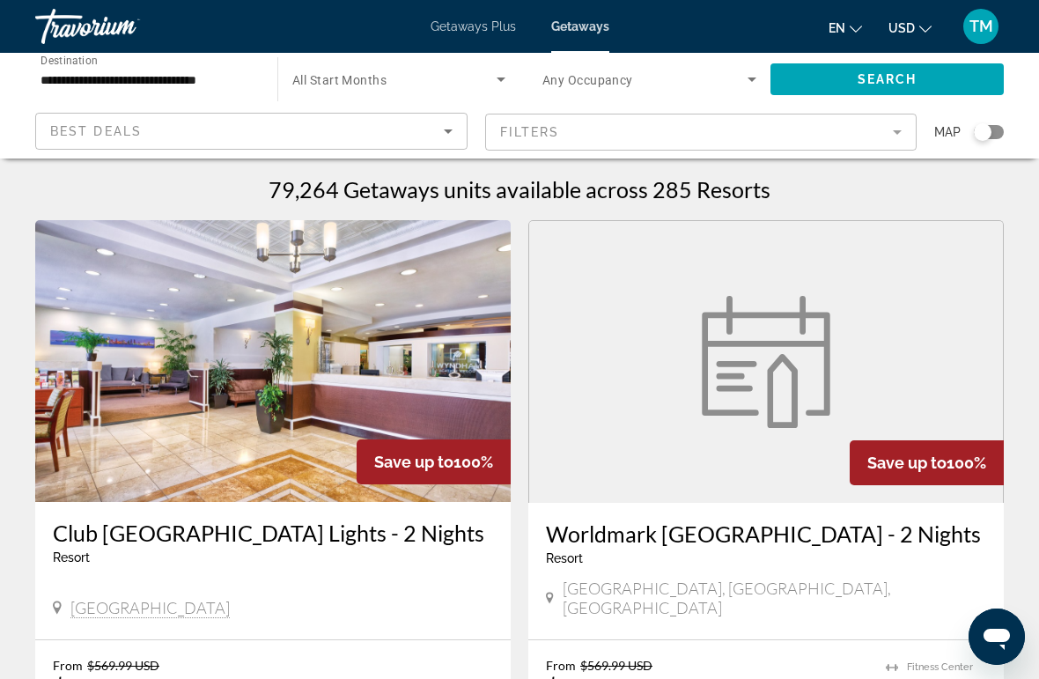
click at [499, 85] on icon "Search widget" at bounding box center [501, 79] width 21 height 21
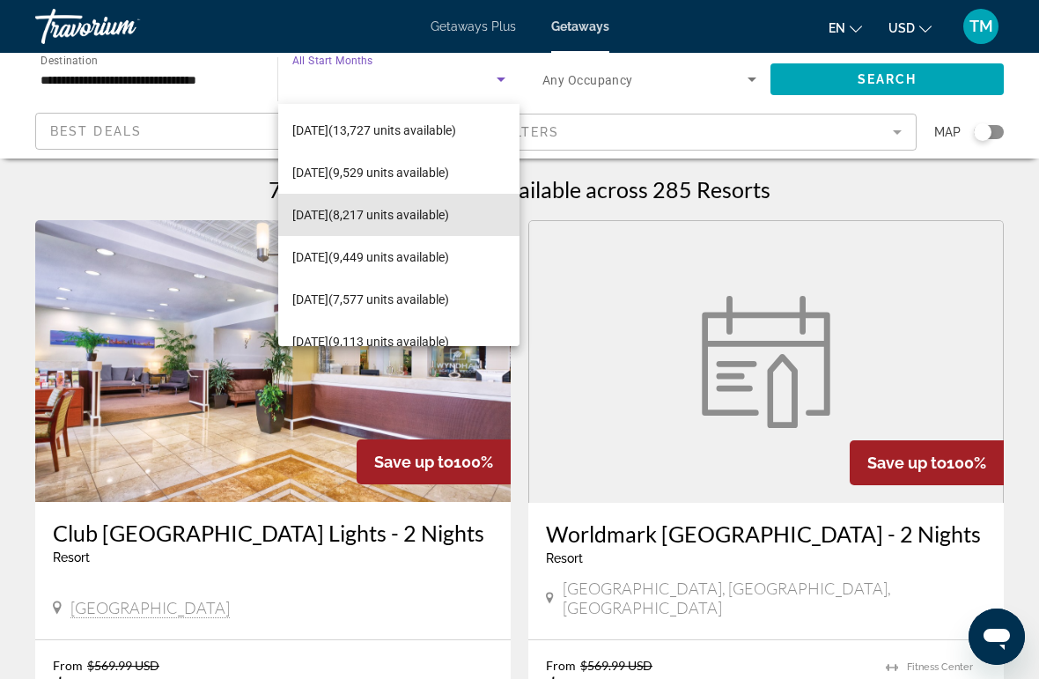
scroll to position [87, 0]
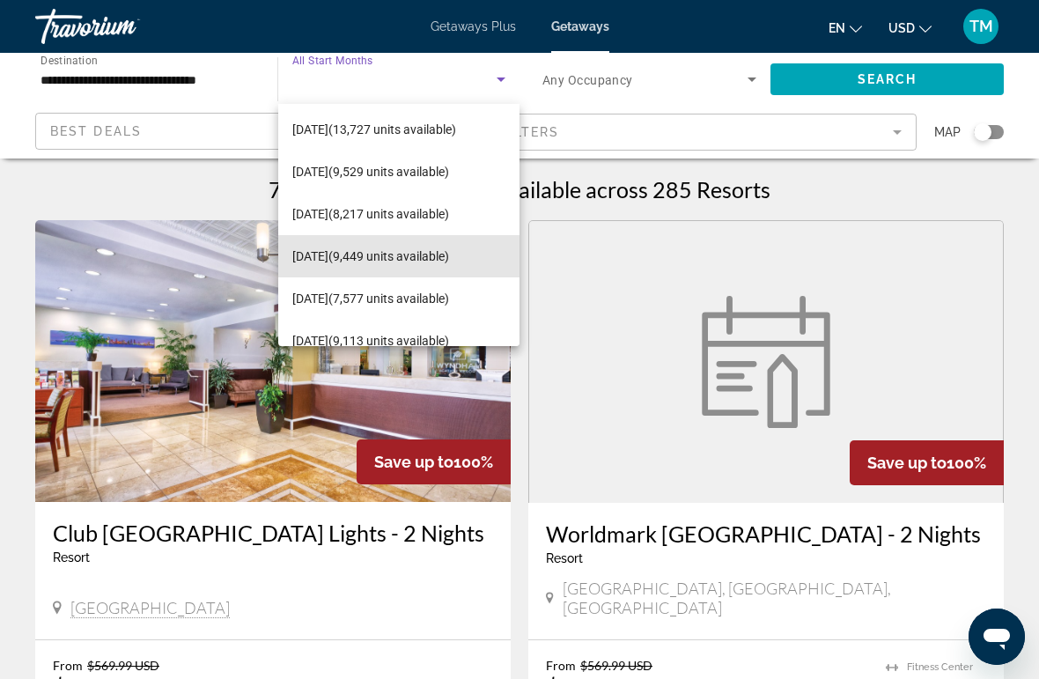
click at [344, 258] on span "January 2026 (9,449 units available)" at bounding box center [370, 256] width 157 height 21
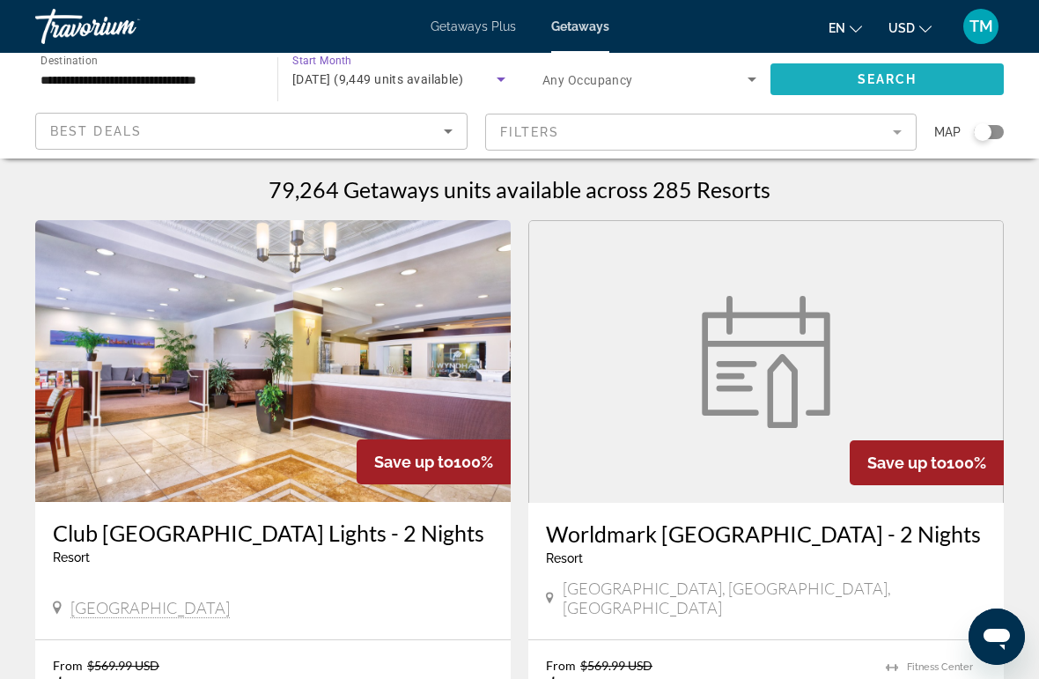
click at [936, 87] on span "Search widget" at bounding box center [887, 79] width 233 height 42
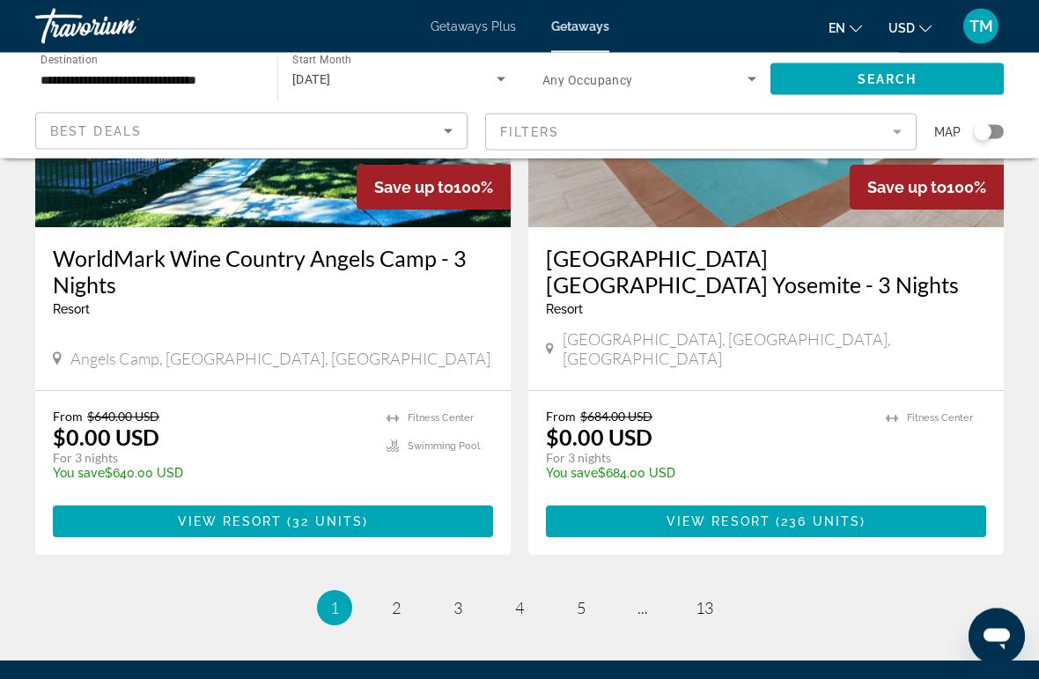
scroll to position [3482, 0]
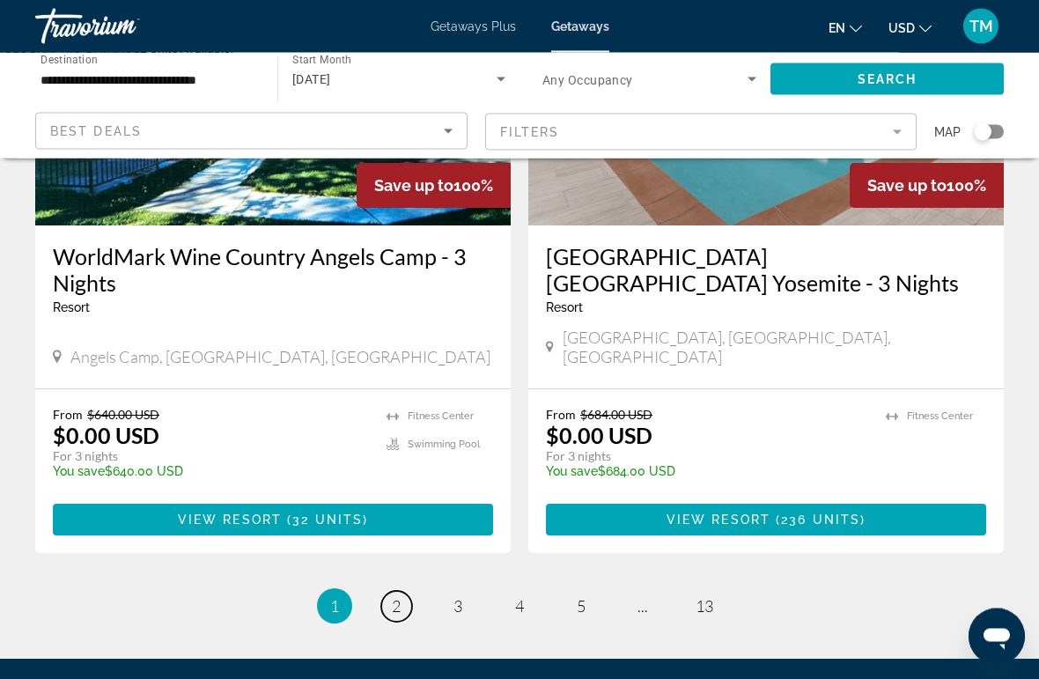
click at [402, 592] on link "page 2" at bounding box center [396, 607] width 31 height 31
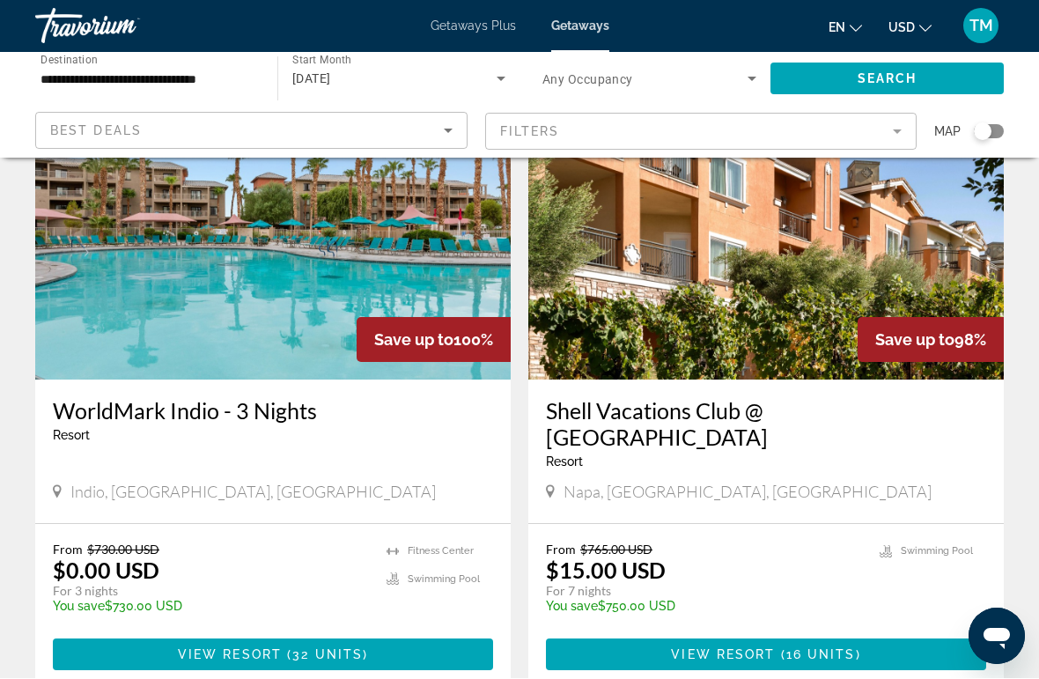
scroll to position [3347, 0]
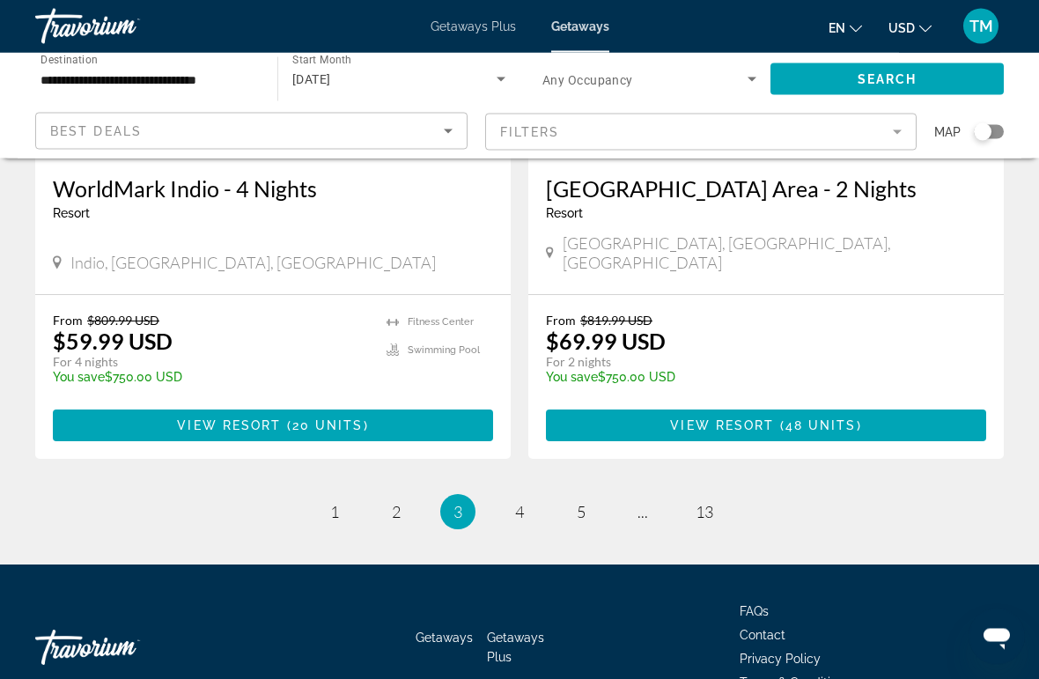
scroll to position [3525, 0]
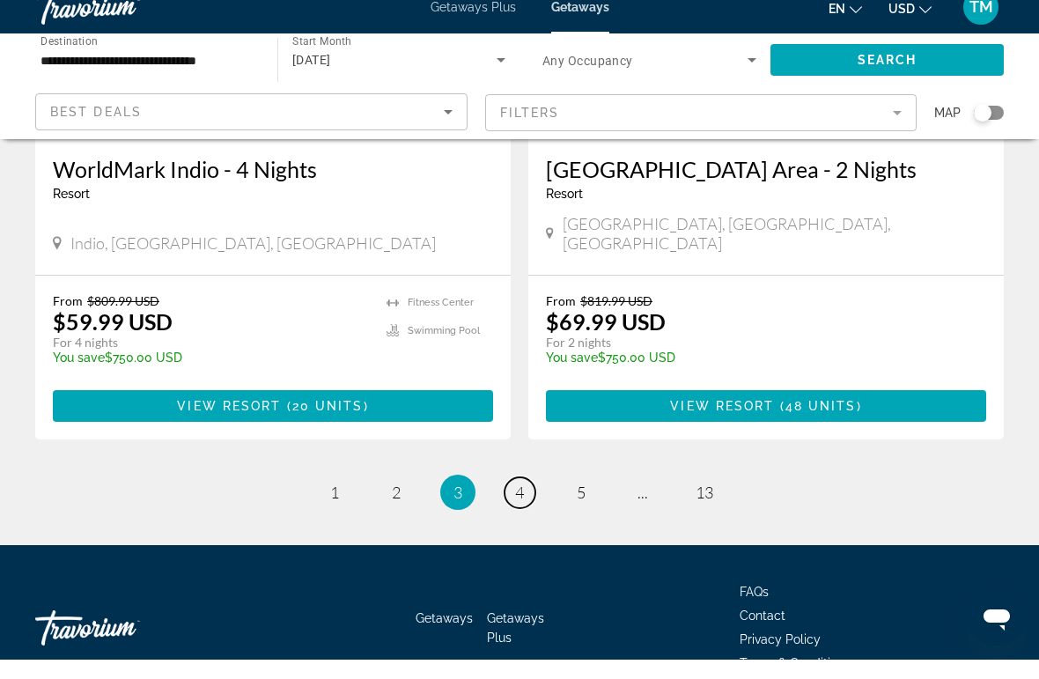
click at [518, 497] on link "page 4" at bounding box center [520, 512] width 31 height 31
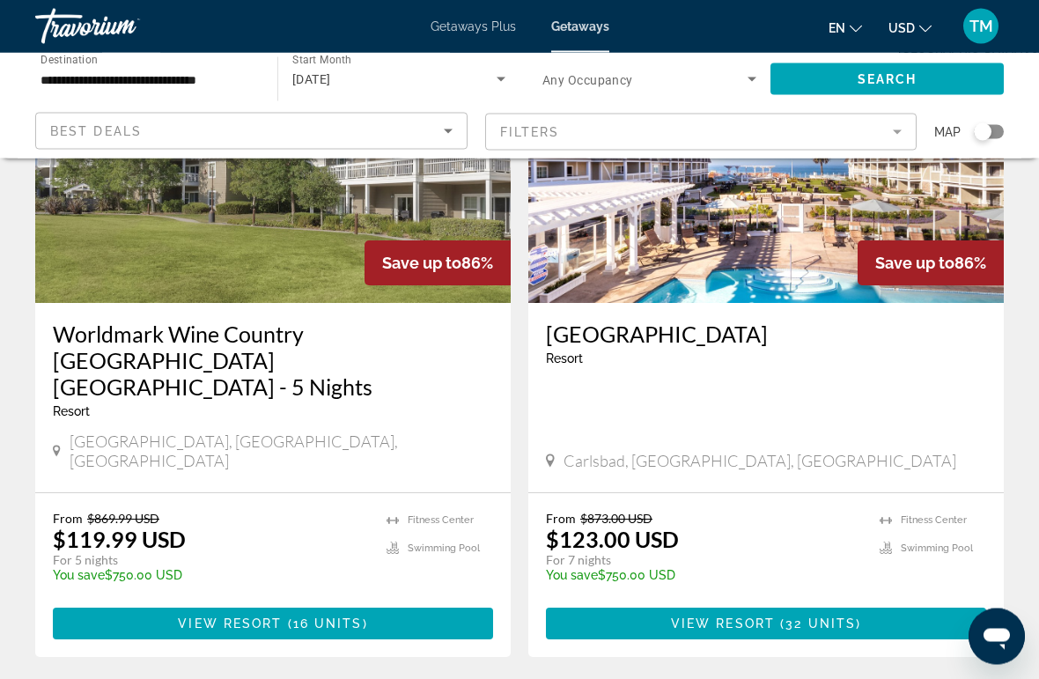
scroll to position [3325, 0]
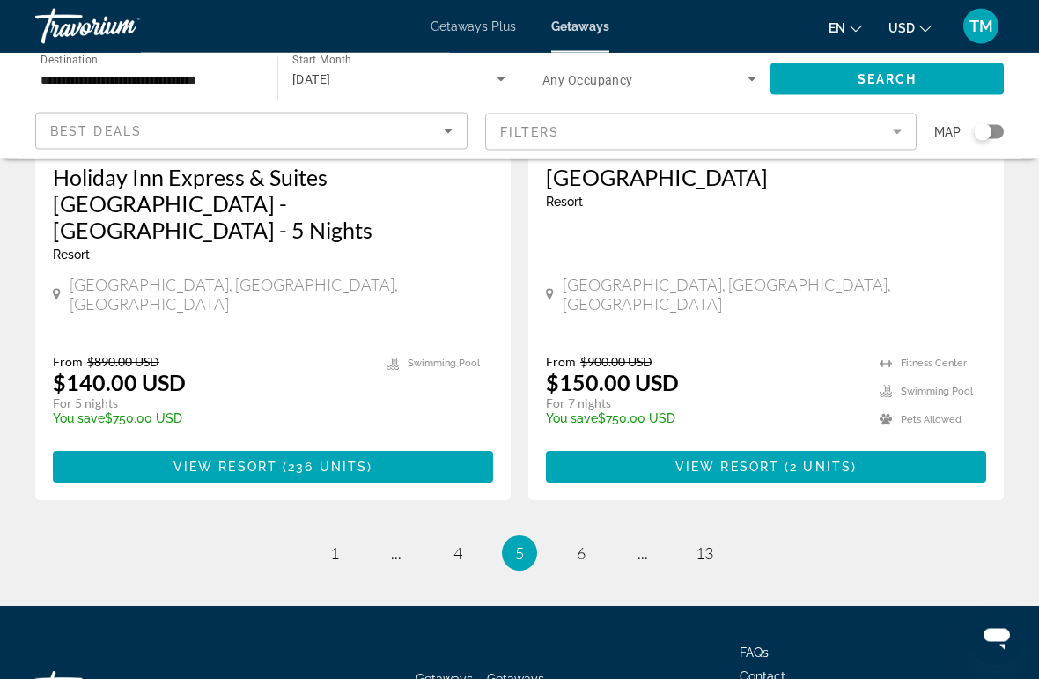
scroll to position [3555, 0]
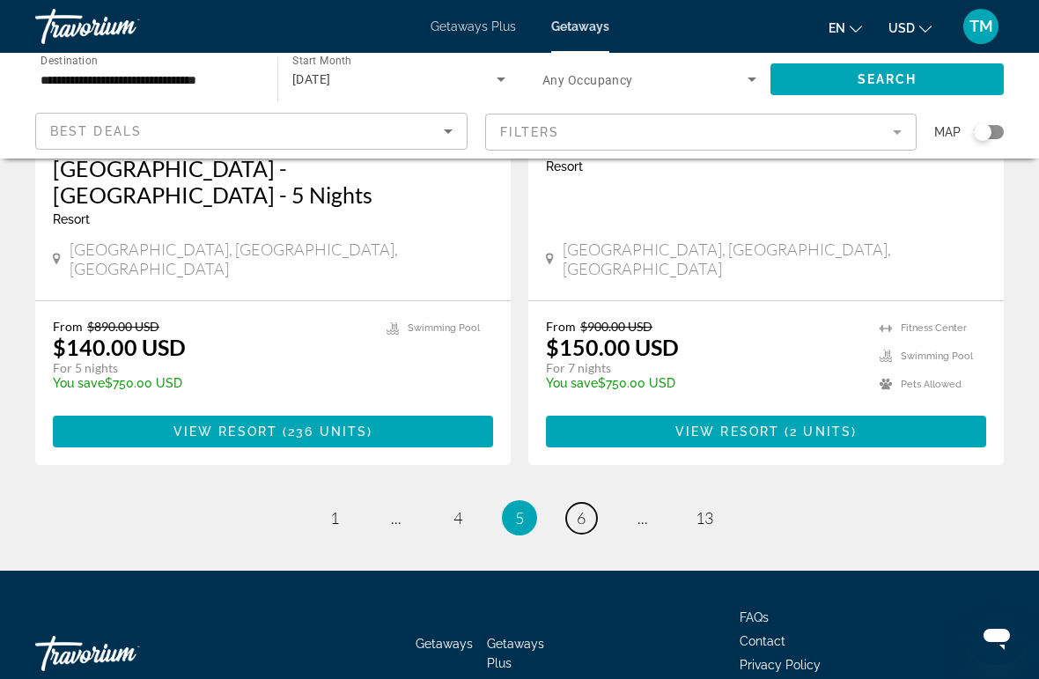
click at [588, 503] on link "page 6" at bounding box center [581, 518] width 31 height 31
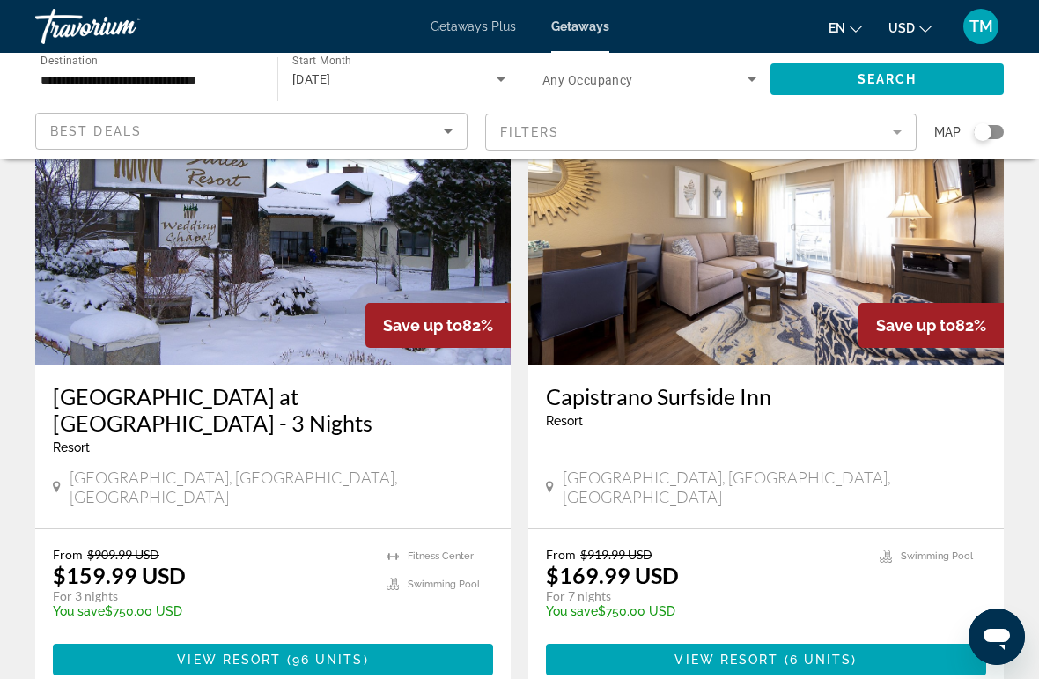
scroll to position [1423, 0]
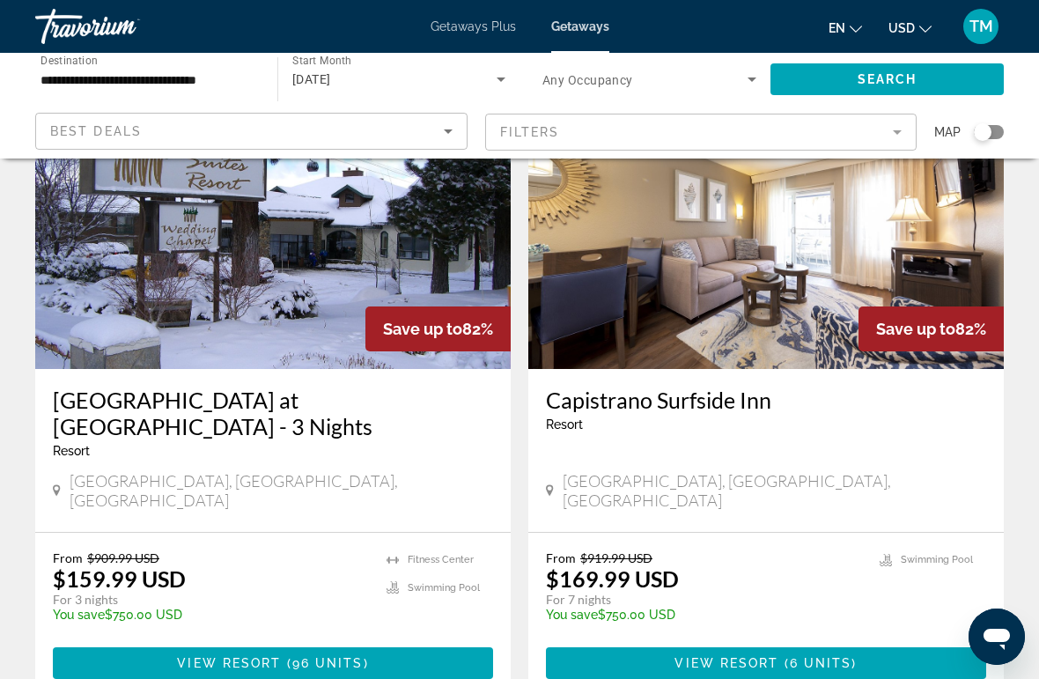
click at [293, 656] on span "96 units" at bounding box center [327, 663] width 71 height 14
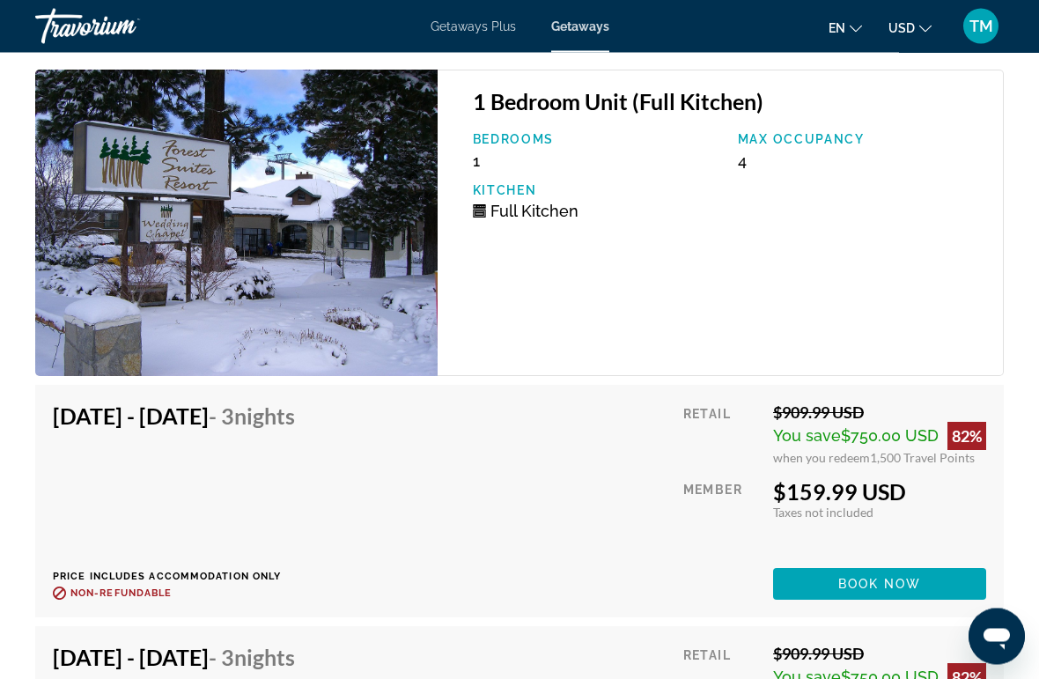
scroll to position [3119, 0]
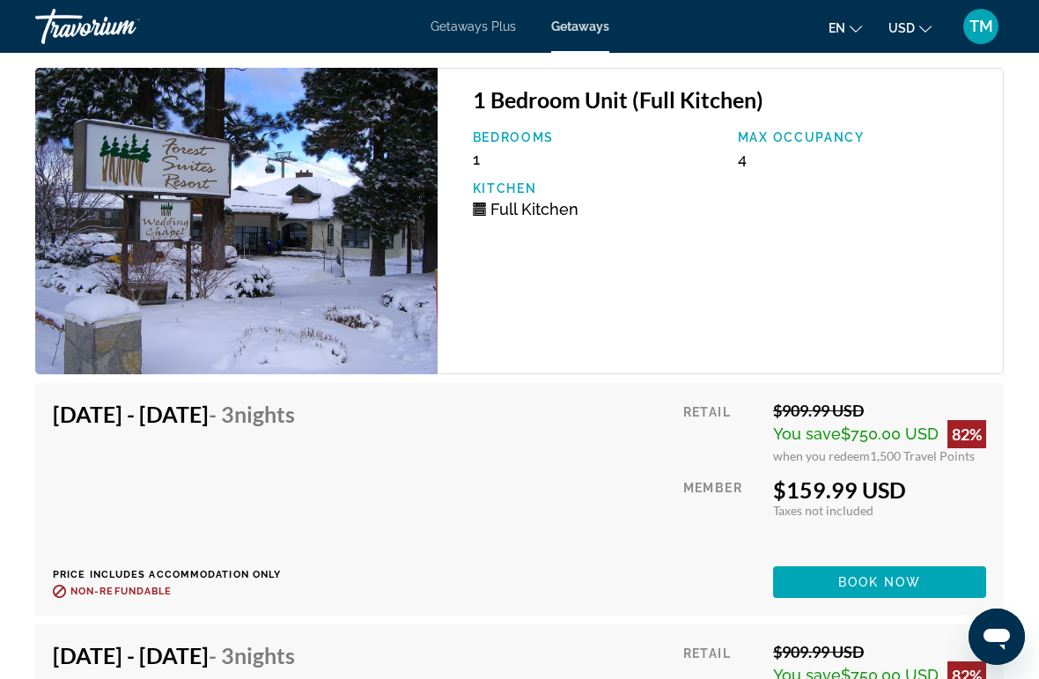
click at [295, 674] on div "Jan 5, 2026 - Jan 8, 2026 - 3 Nights" at bounding box center [174, 659] width 242 height 35
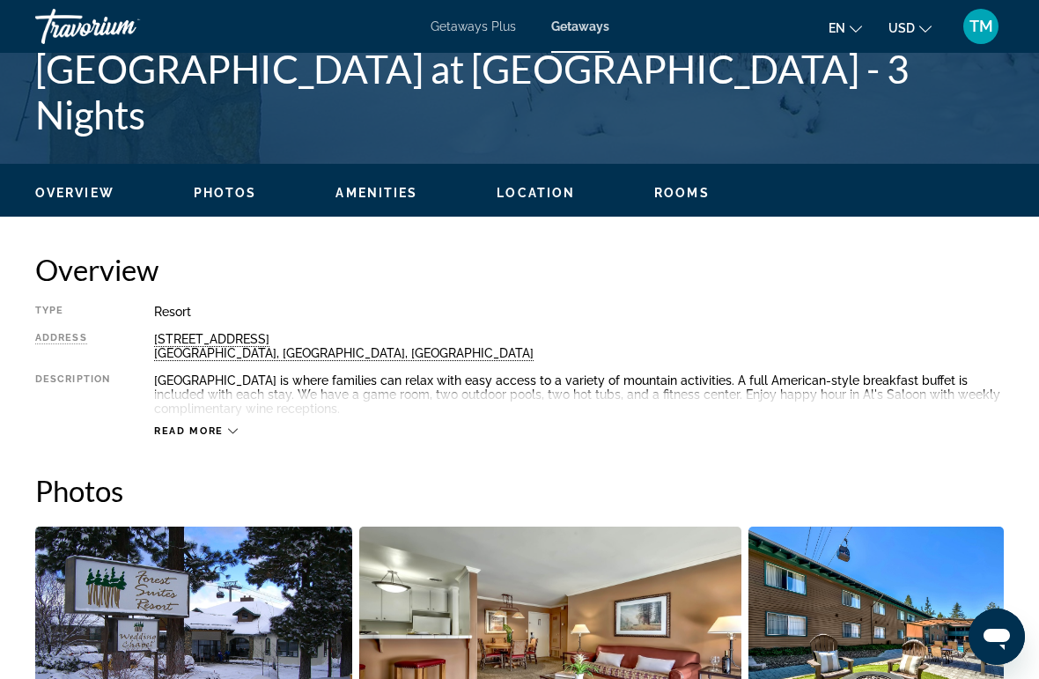
scroll to position [729, 0]
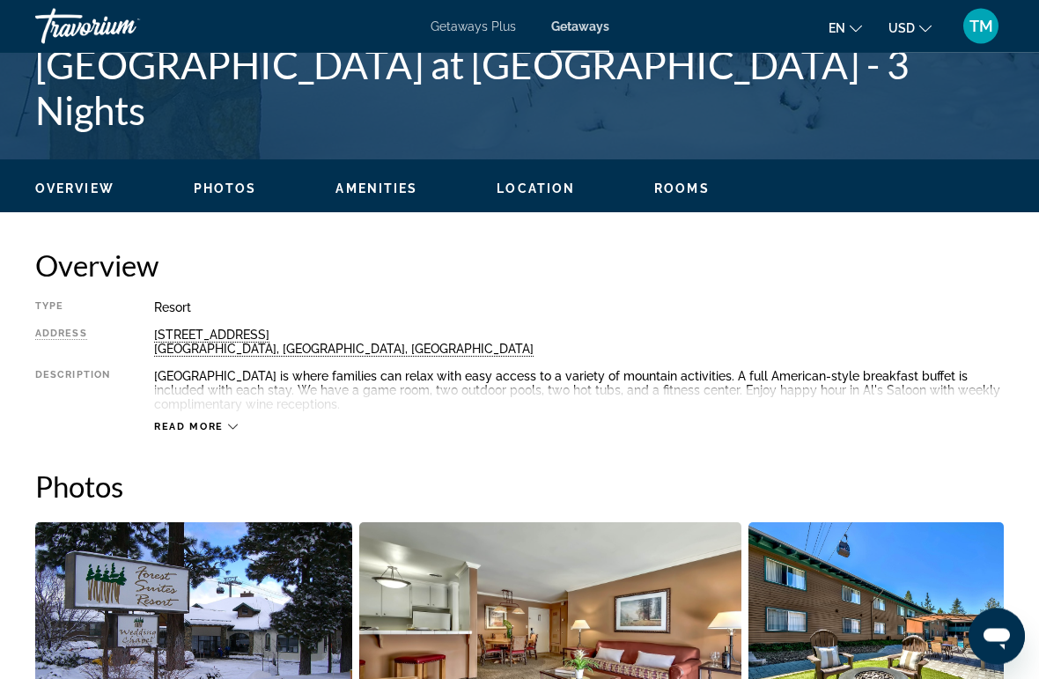
click at [185, 422] on span "Read more" at bounding box center [189, 427] width 70 height 11
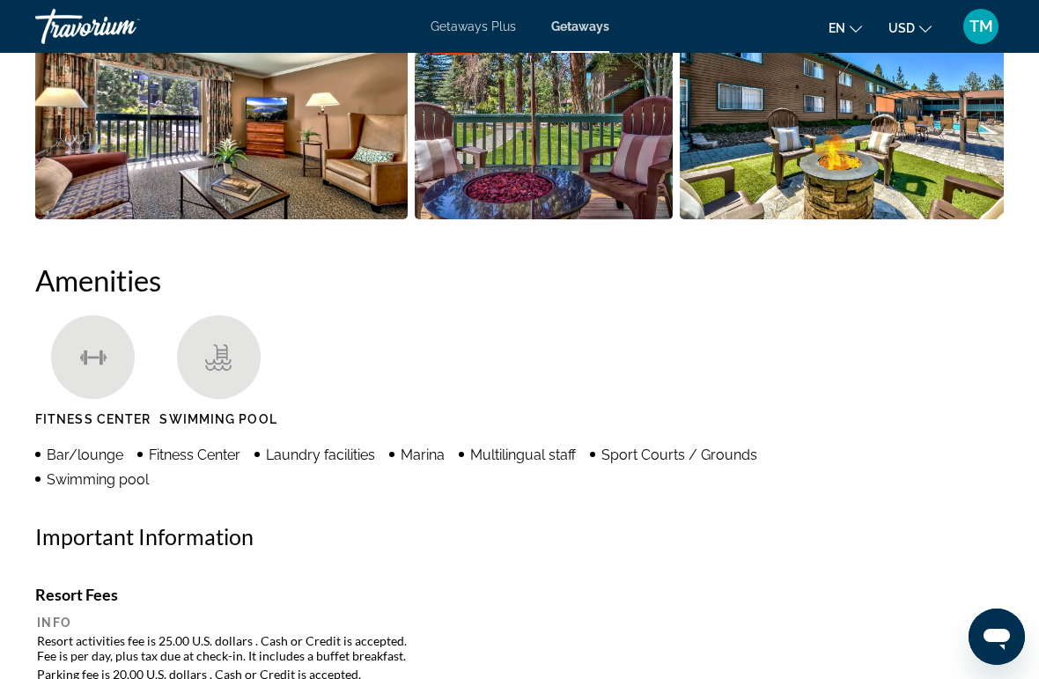
scroll to position [1476, 0]
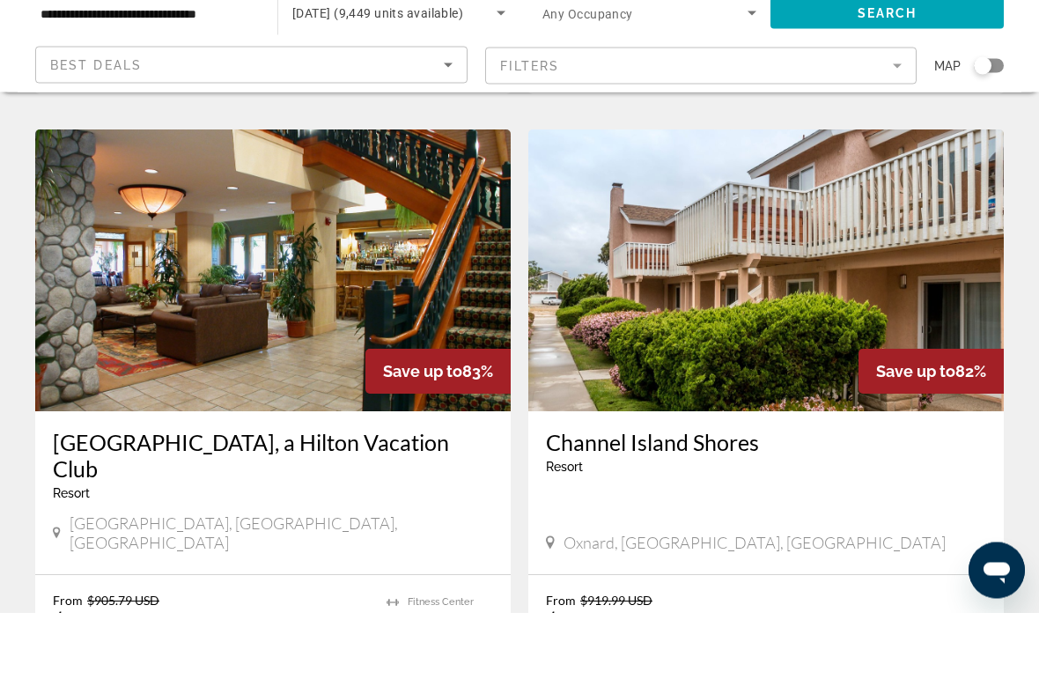
scroll to position [677, 0]
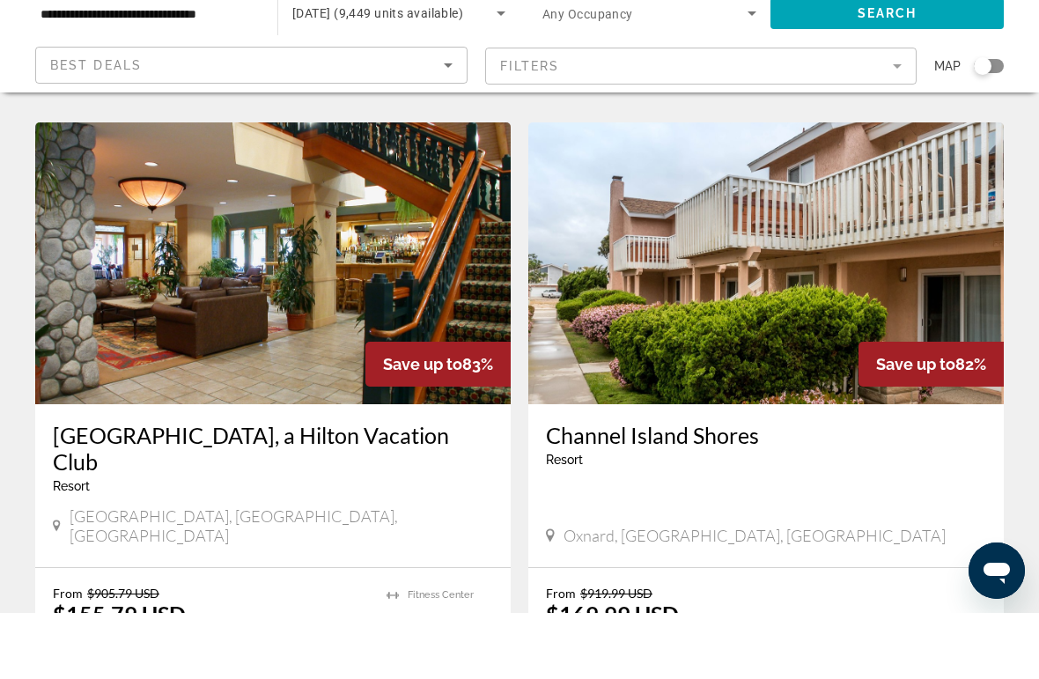
click at [133, 488] on h3 "[GEOGRAPHIC_DATA], a Hilton Vacation Club" at bounding box center [273, 514] width 440 height 53
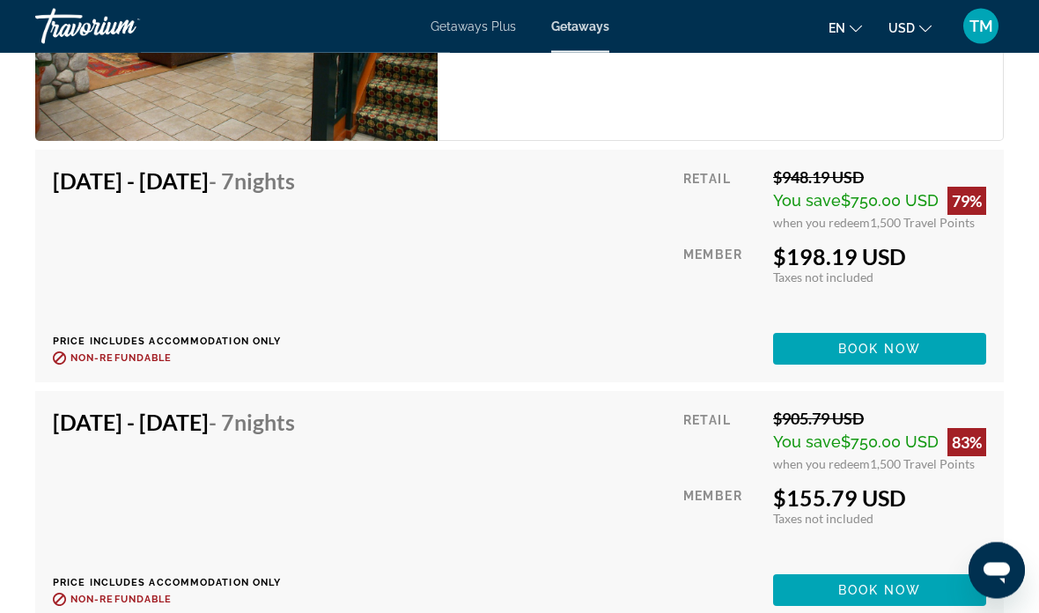
scroll to position [6541, 0]
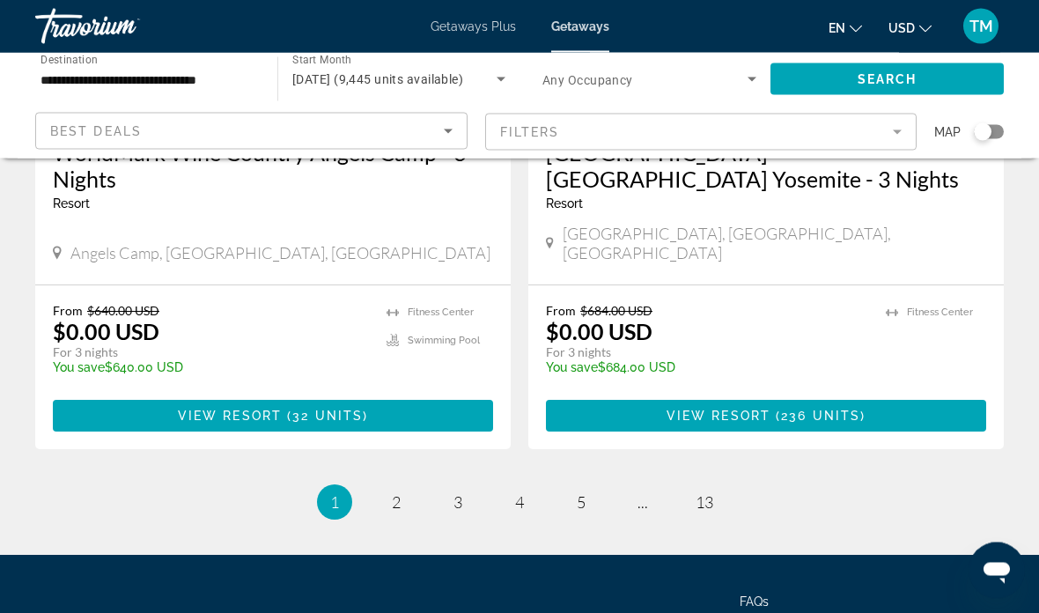
scroll to position [3622, 0]
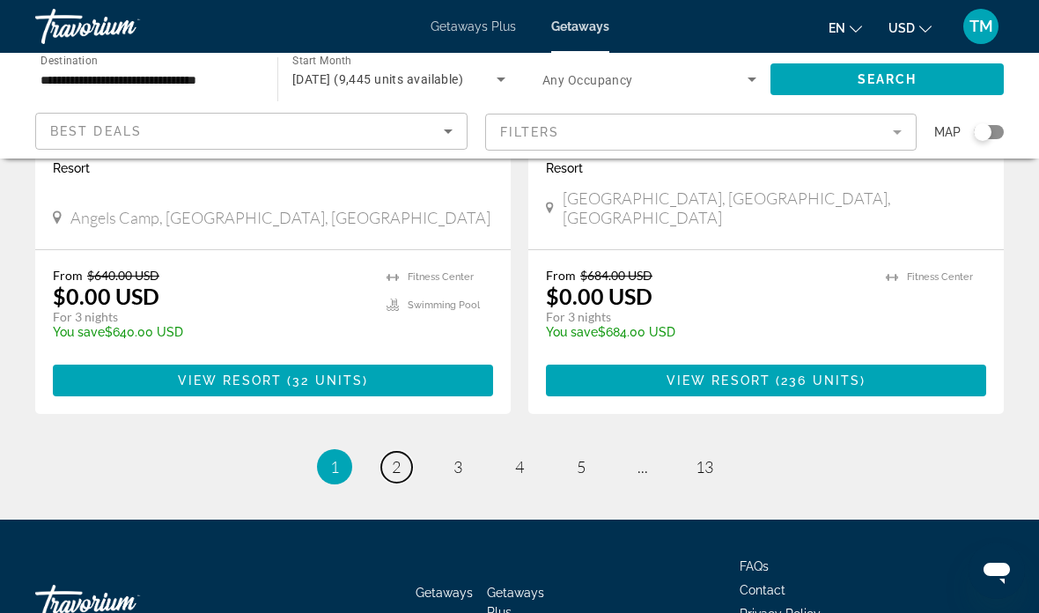
click at [407, 452] on link "page 2" at bounding box center [396, 467] width 31 height 31
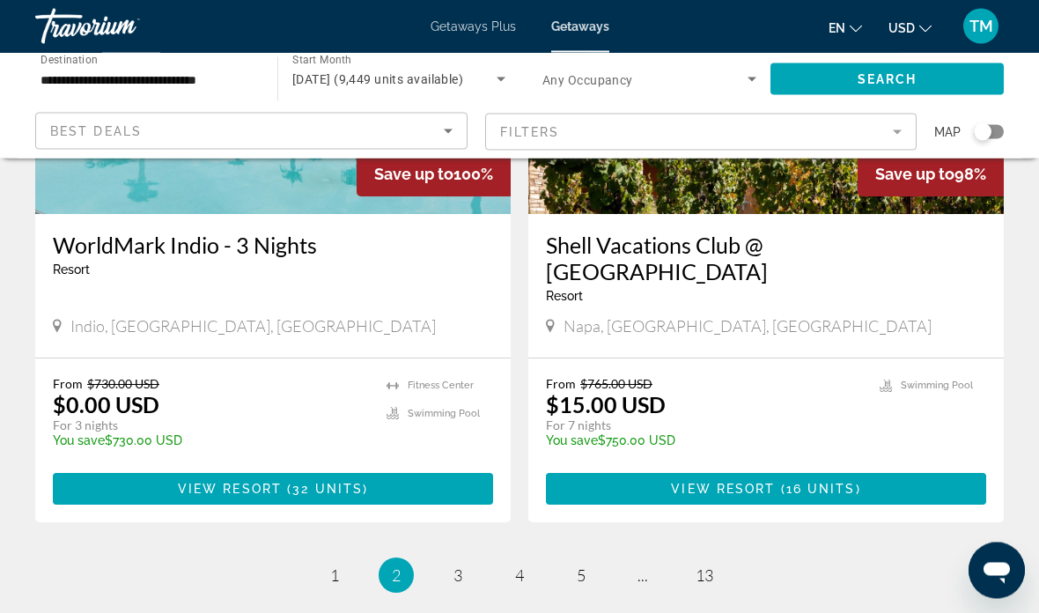
scroll to position [3524, 0]
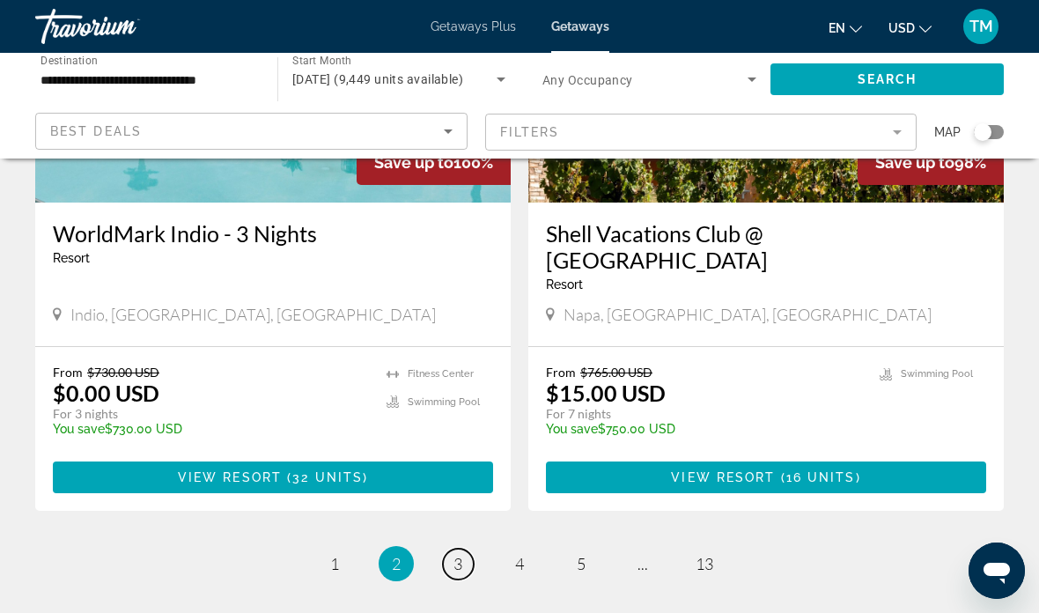
click at [460, 554] on span "3" at bounding box center [458, 563] width 9 height 19
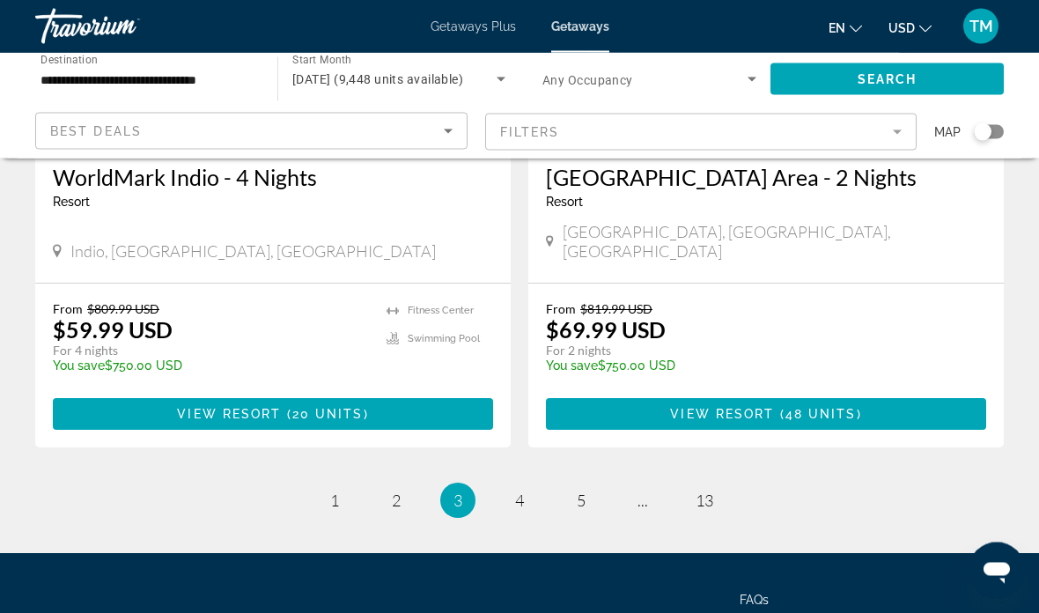
scroll to position [3552, 0]
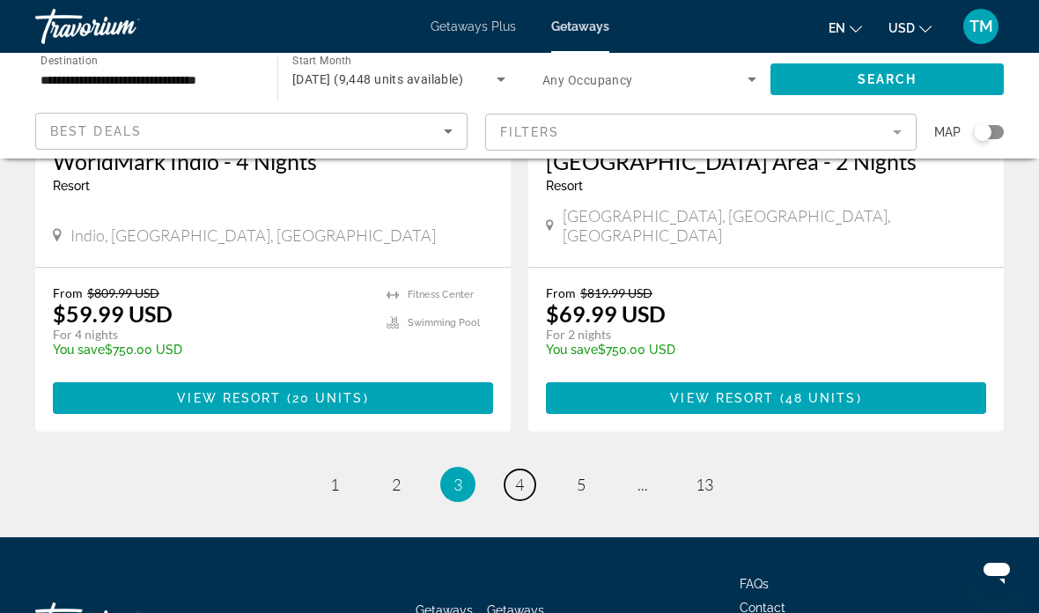
click at [525, 470] on link "page 4" at bounding box center [520, 485] width 31 height 31
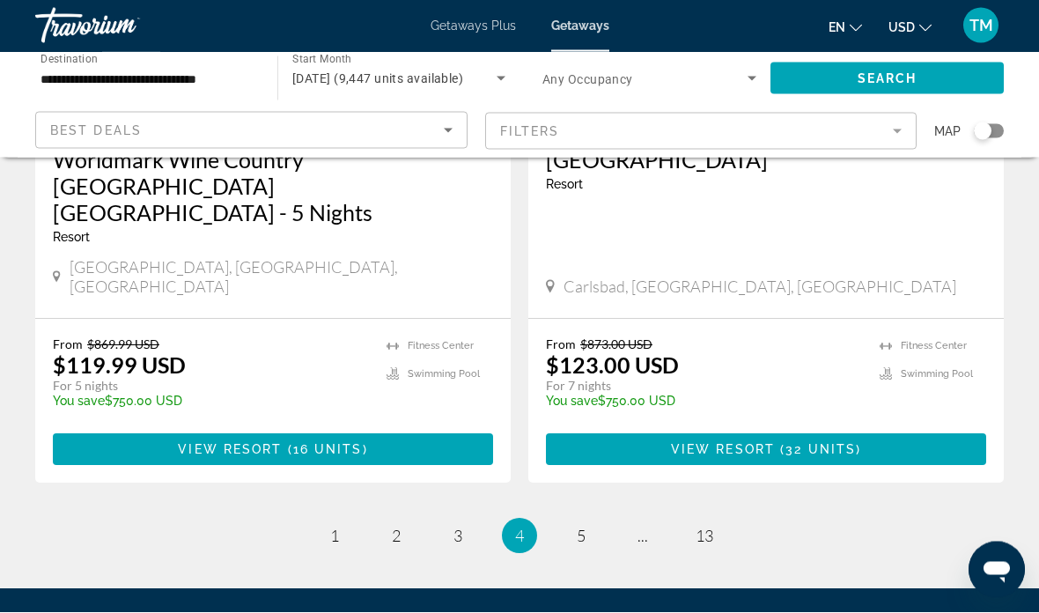
scroll to position [3497, 0]
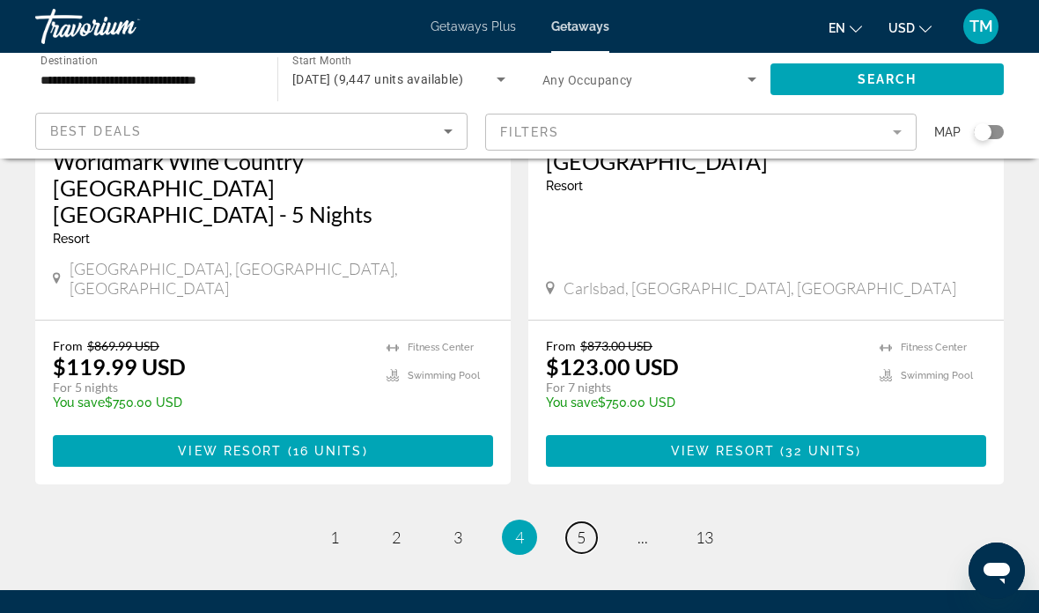
click at [584, 528] on span "5" at bounding box center [581, 537] width 9 height 19
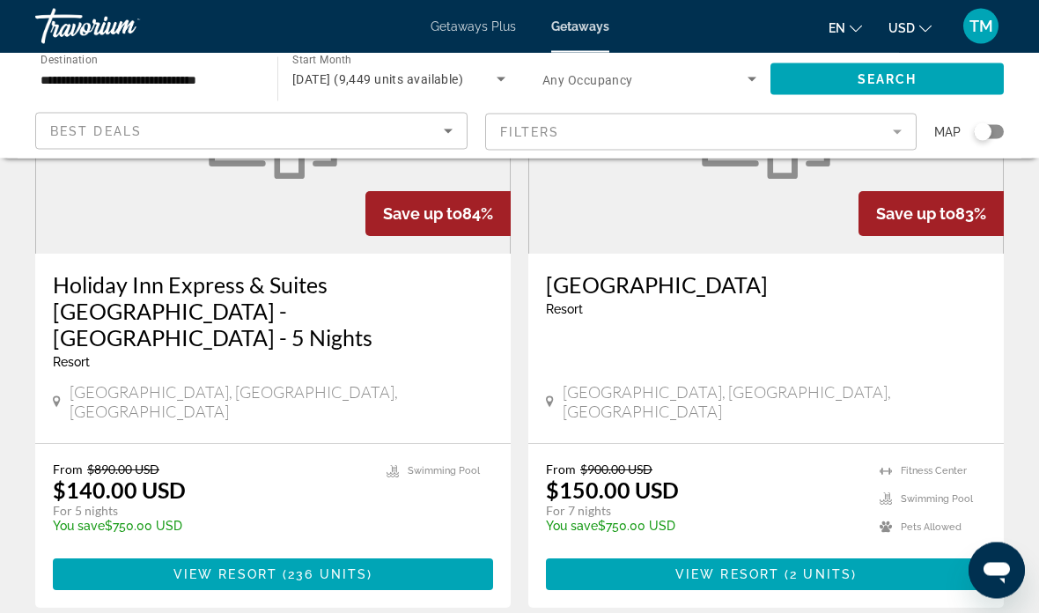
scroll to position [3419, 0]
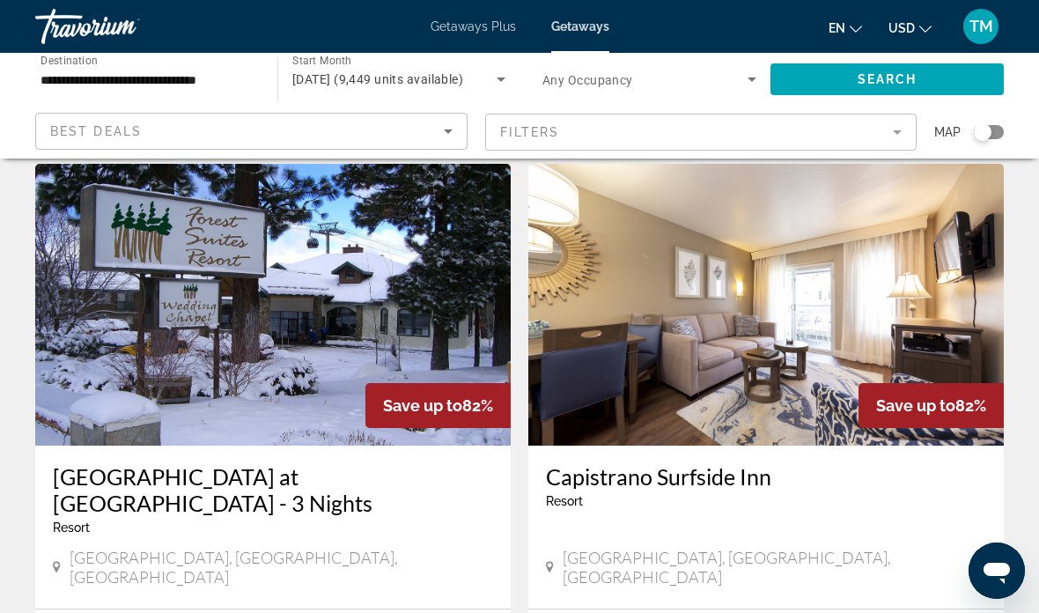
scroll to position [1344, 0]
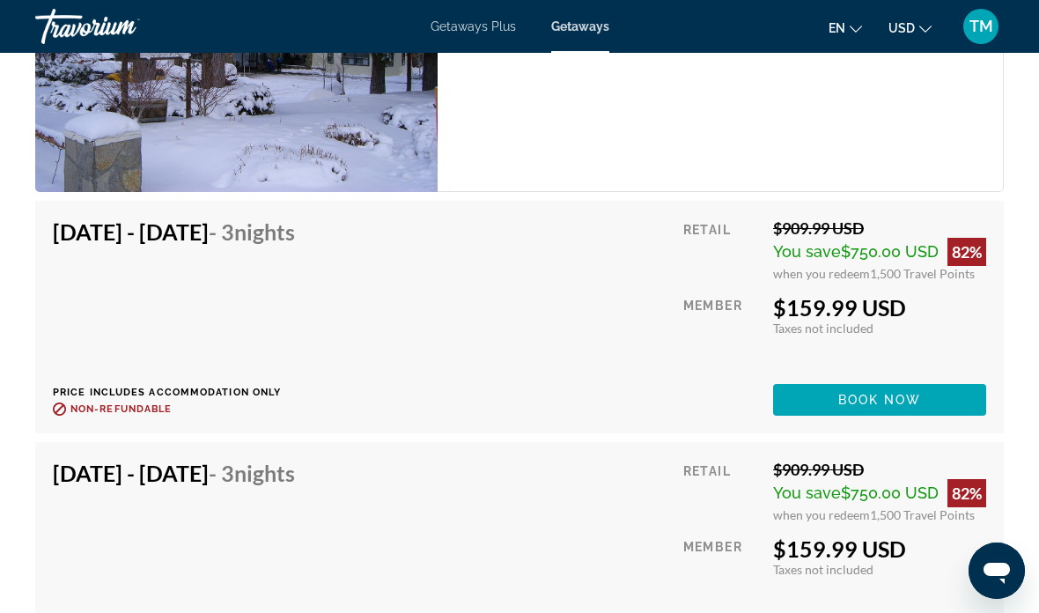
scroll to position [3282, 0]
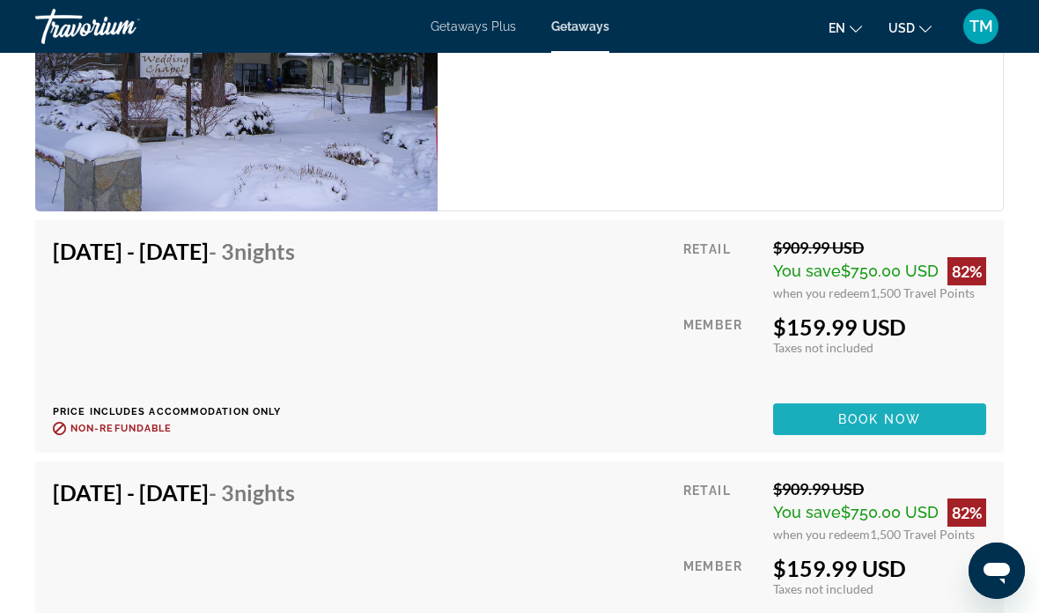
click at [914, 418] on span "Book now" at bounding box center [881, 419] width 84 height 14
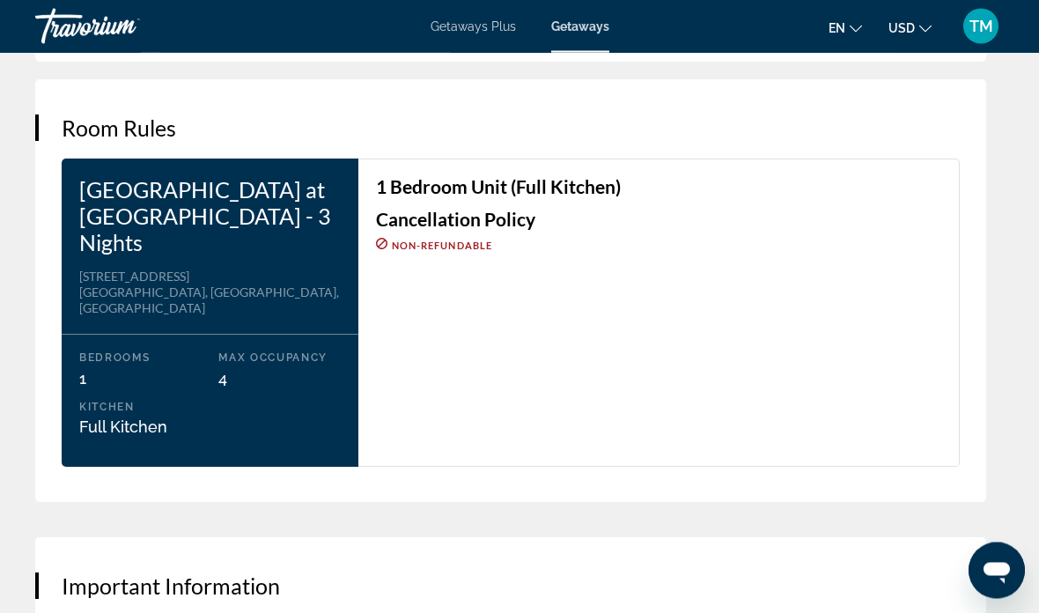
scroll to position [2652, 0]
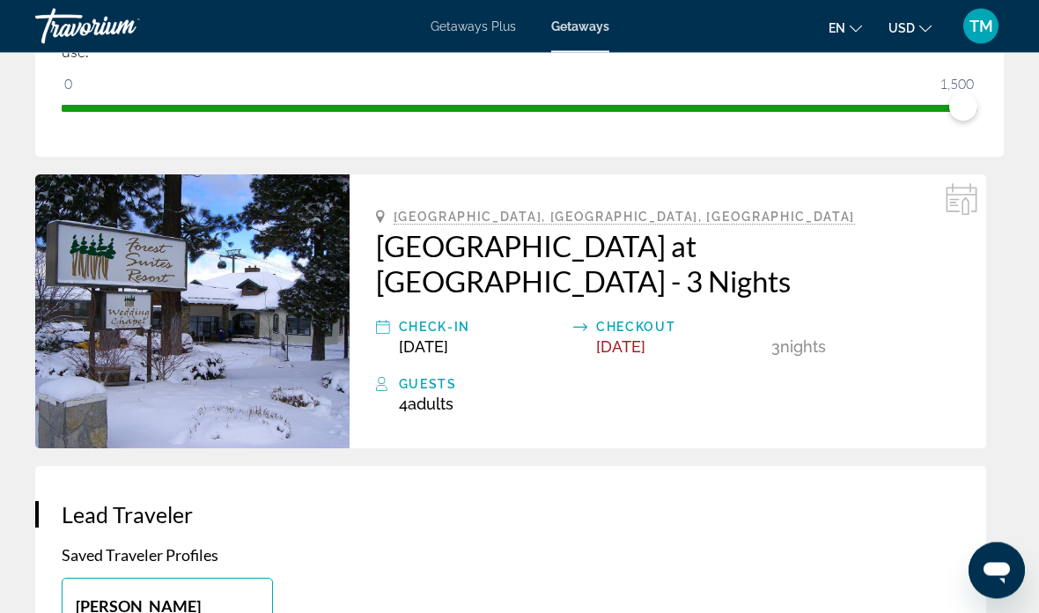
click at [858, 24] on icon "Change language" at bounding box center [856, 29] width 12 height 12
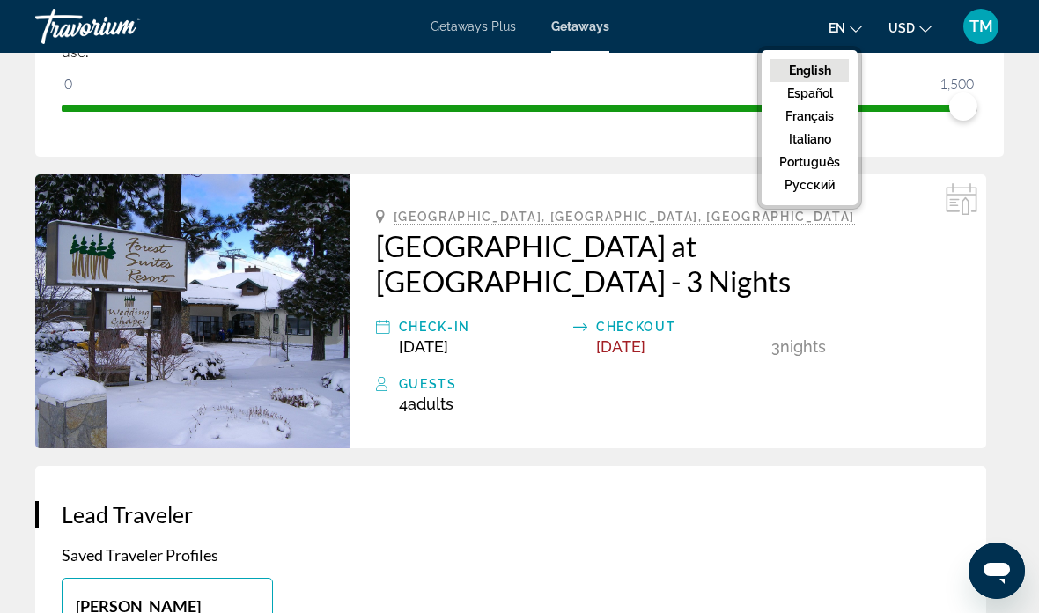
click at [831, 189] on button "русский" at bounding box center [810, 185] width 78 height 23
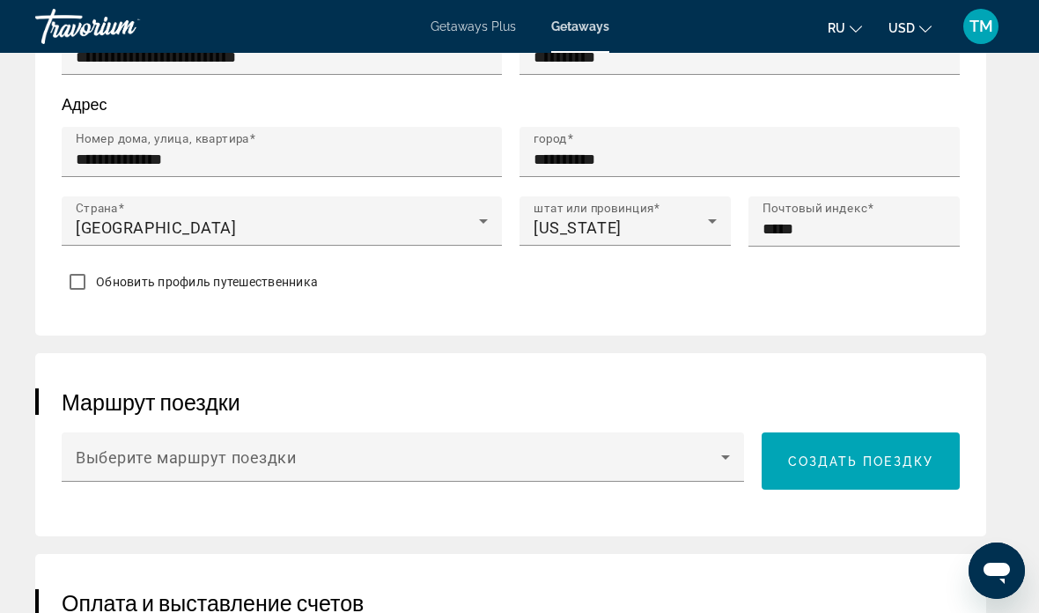
scroll to position [1197, 0]
click at [731, 449] on icon "Main content" at bounding box center [725, 458] width 21 height 21
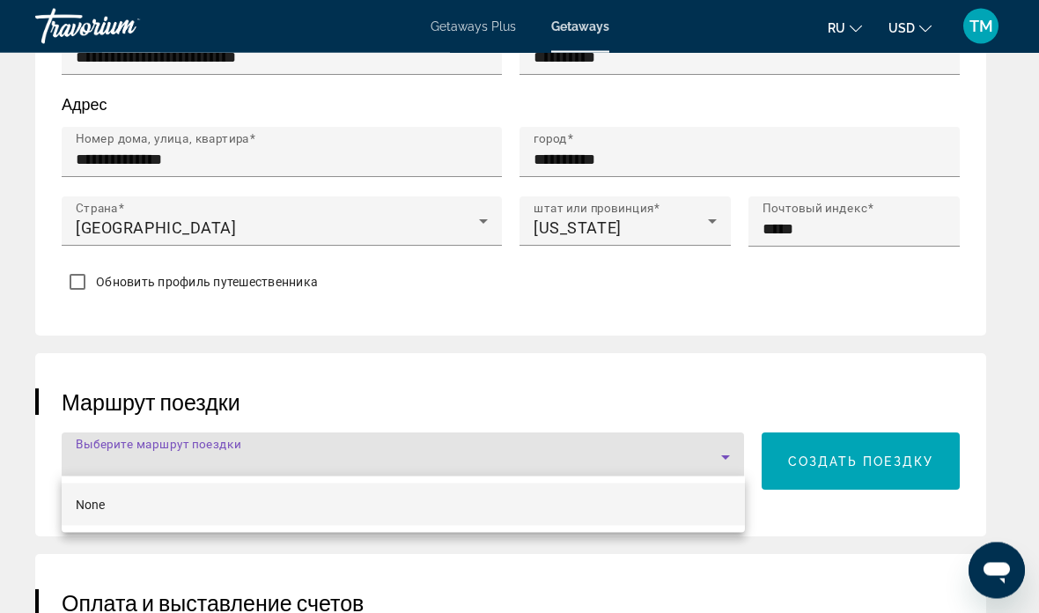
scroll to position [1198, 0]
click at [729, 451] on div at bounding box center [519, 306] width 1039 height 613
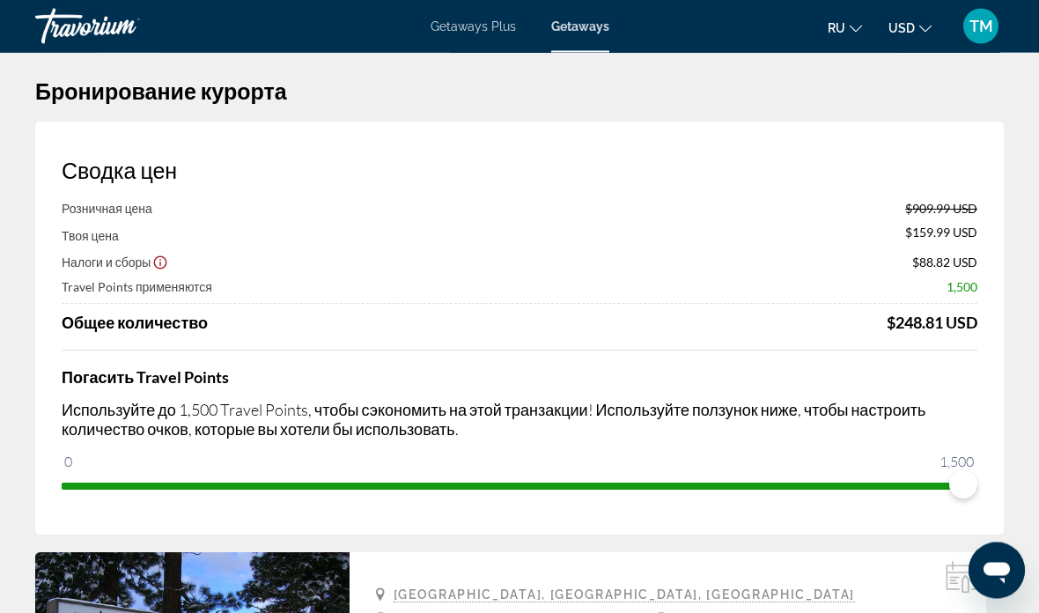
scroll to position [0, 0]
